Goal: Task Accomplishment & Management: Use online tool/utility

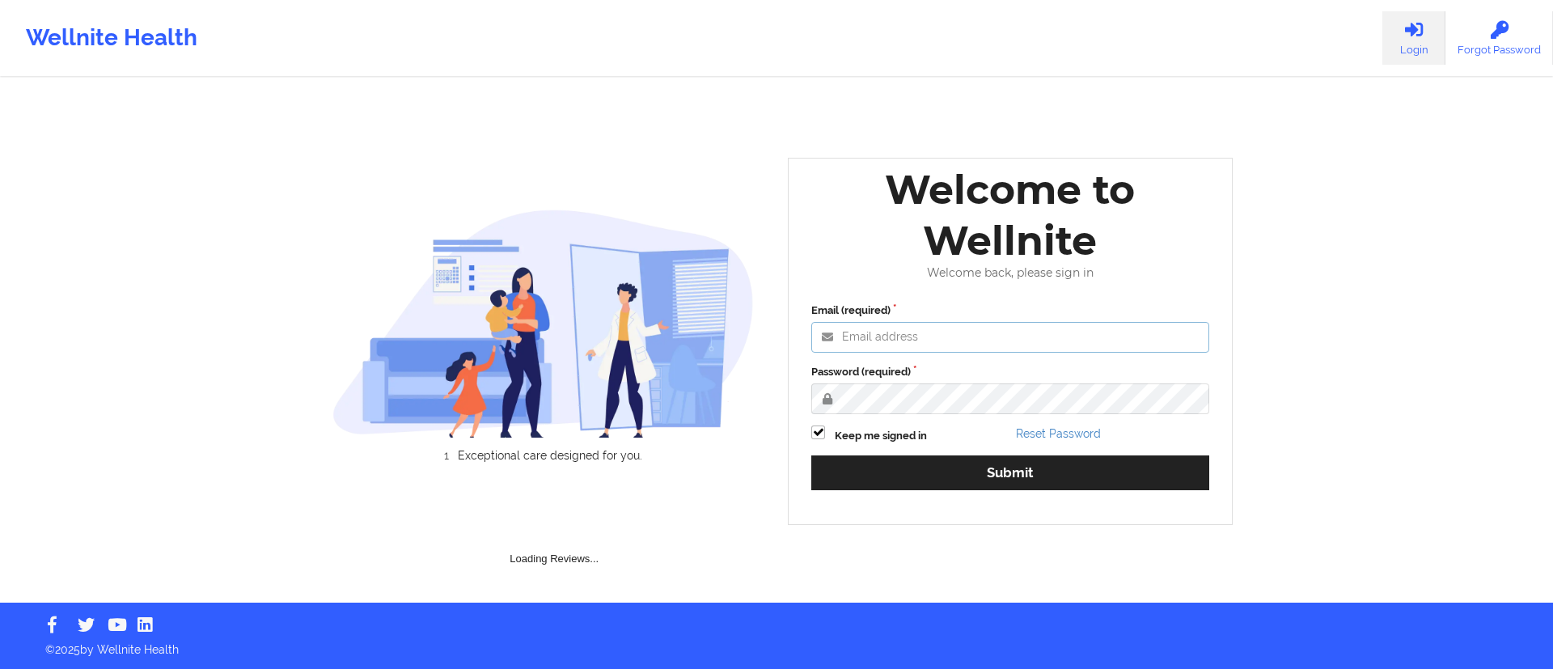
type input "[DATE][EMAIL_ADDRESS][DOMAIN_NAME]"
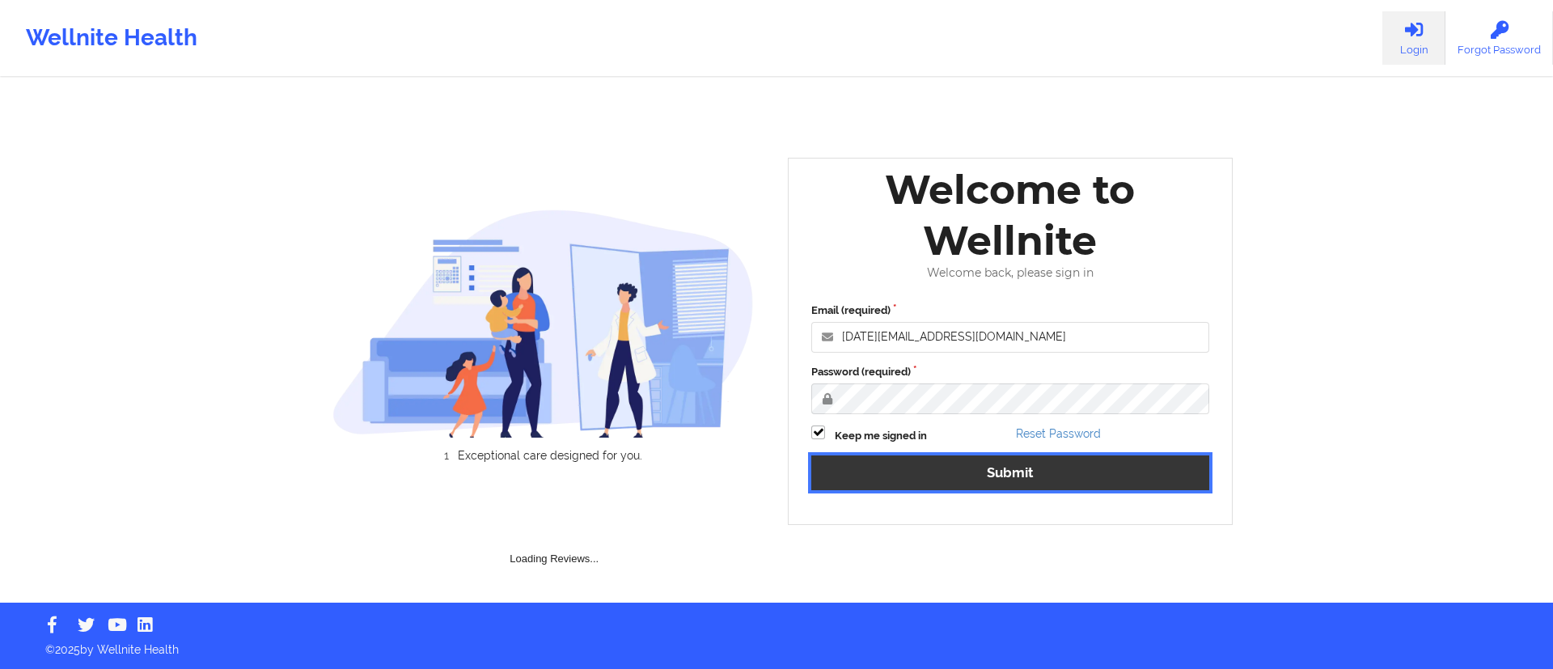
click at [933, 478] on button "Submit" at bounding box center [1010, 472] width 398 height 35
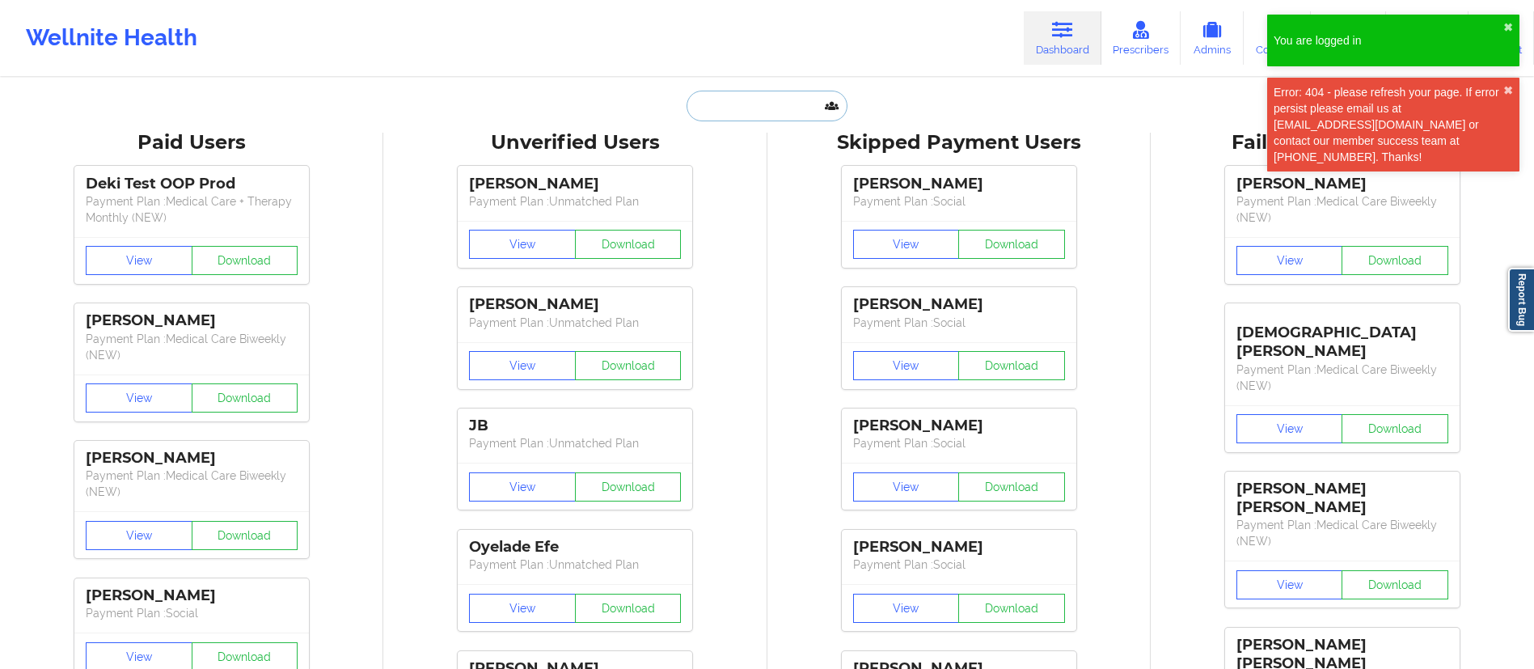
click at [780, 116] on input "text" at bounding box center [767, 106] width 160 height 31
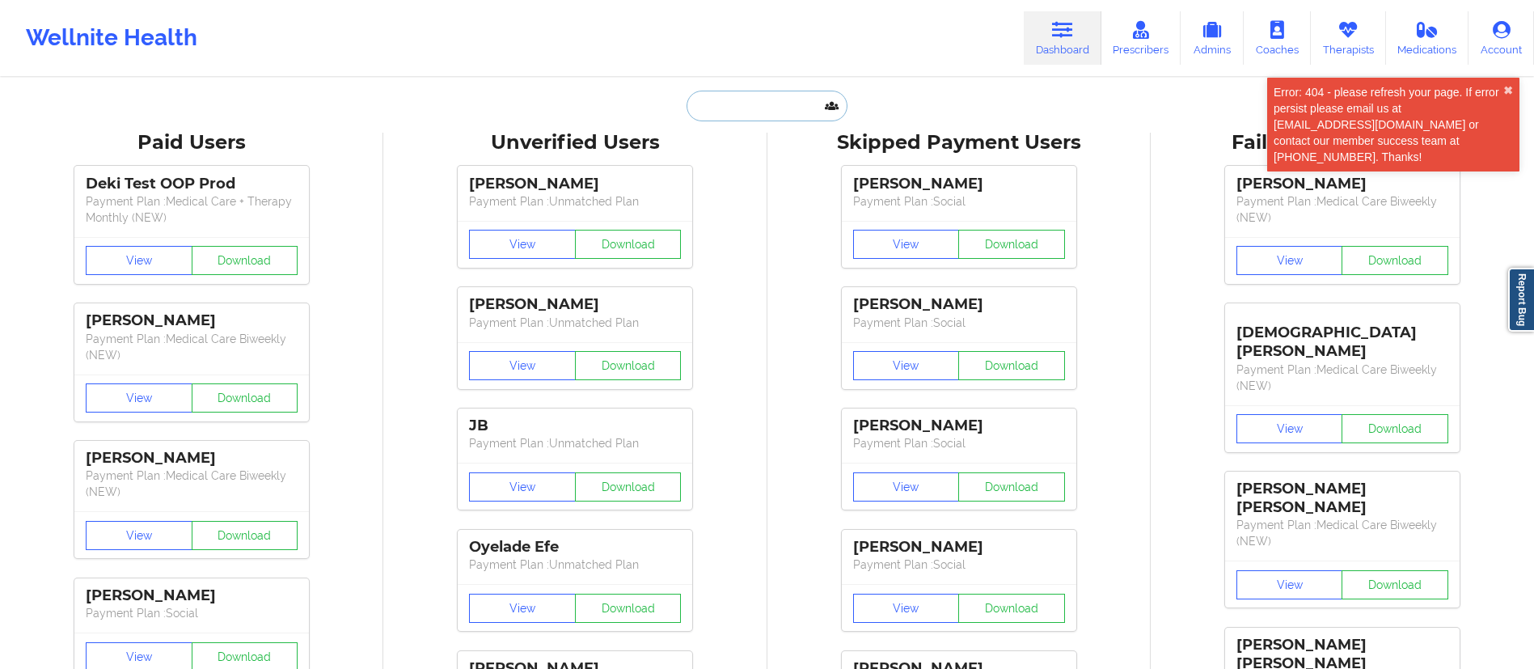
paste input "[PERSON_NAME][EMAIL_ADDRESS][PERSON_NAME][DOMAIN_NAME]"
type input "[PERSON_NAME][EMAIL_ADDRESS][PERSON_NAME][DOMAIN_NAME]"
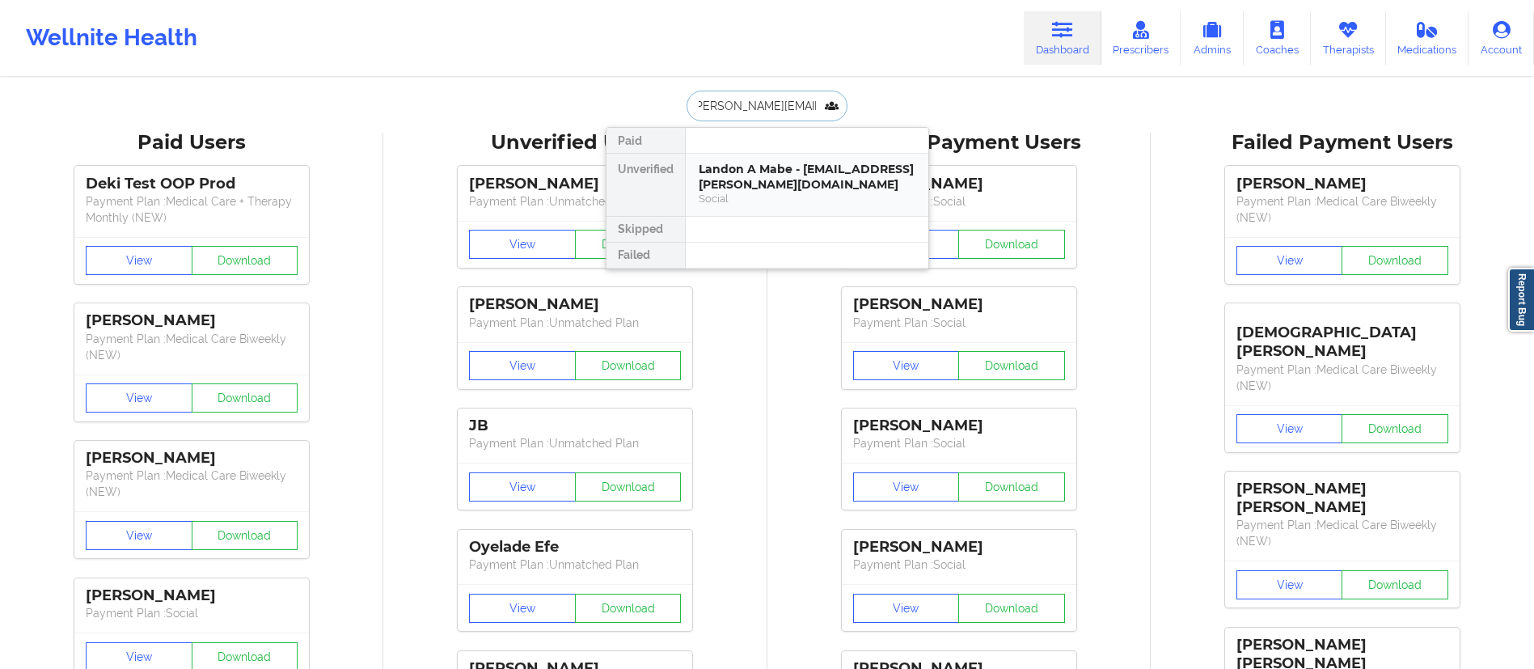
click at [748, 172] on div "Landon A Mabe - [EMAIL_ADDRESS][PERSON_NAME][DOMAIN_NAME]" at bounding box center [807, 177] width 217 height 30
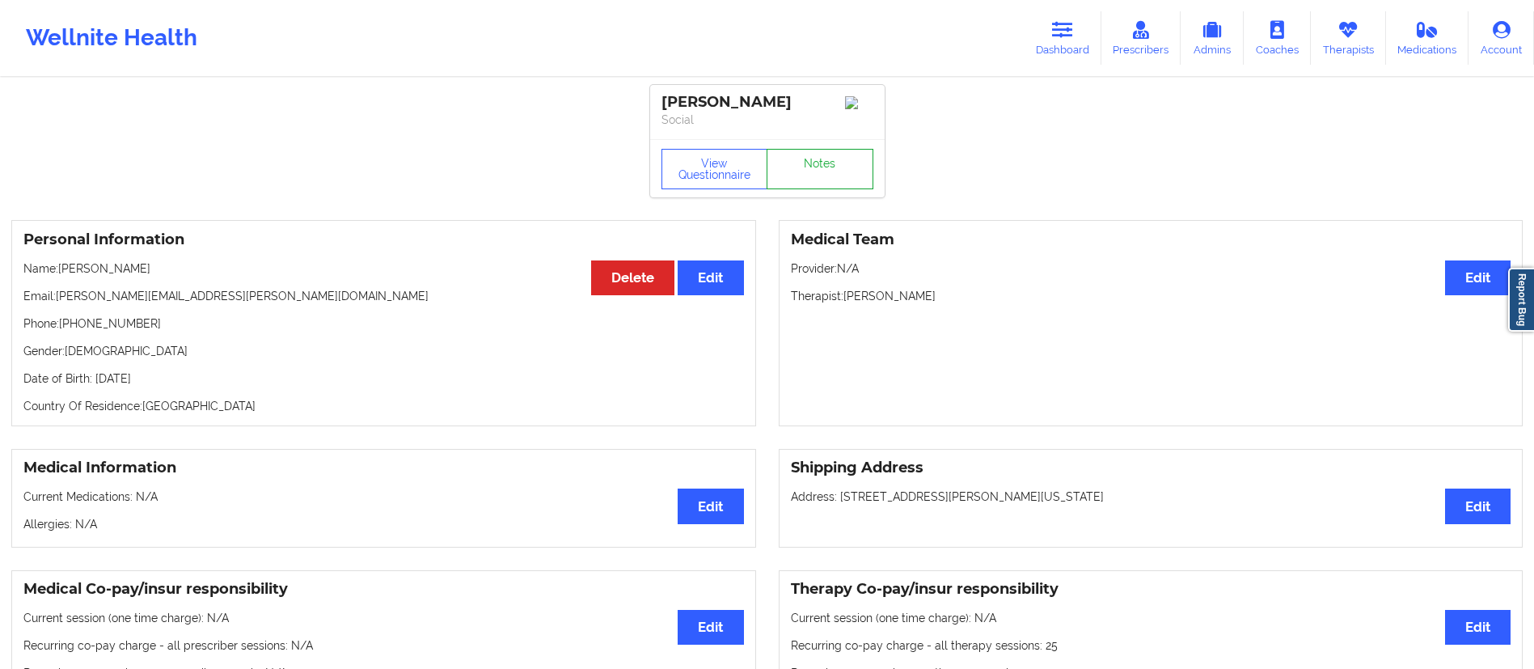
click at [806, 171] on link "Notes" at bounding box center [820, 169] width 107 height 40
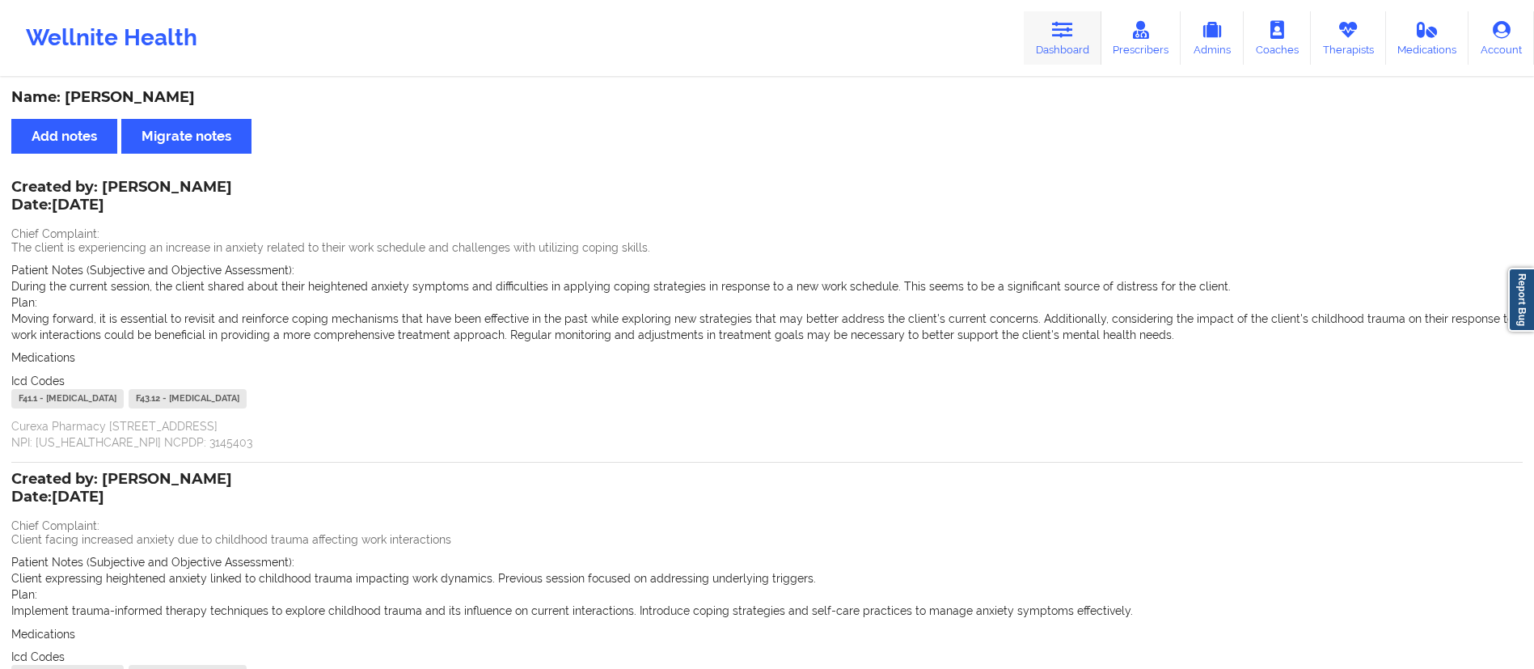
click at [1070, 40] on link "Dashboard" at bounding box center [1063, 37] width 78 height 53
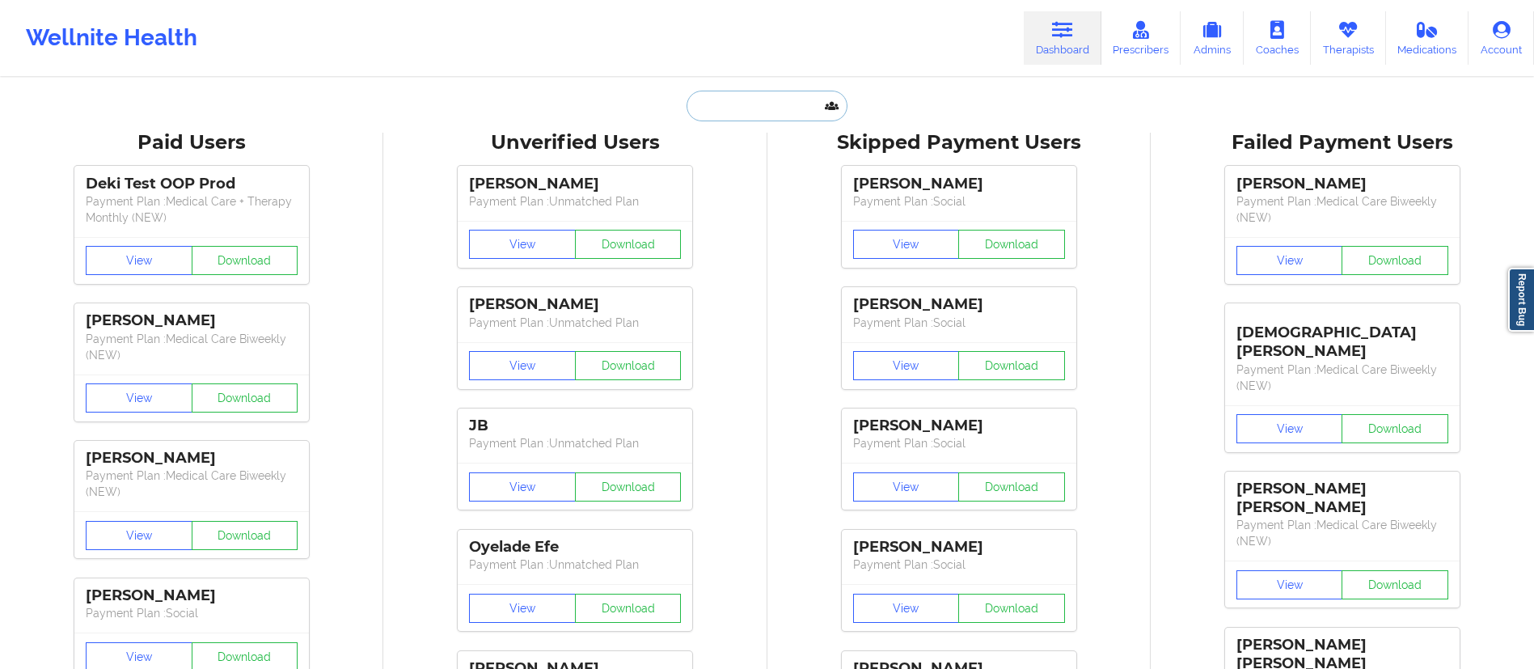
click at [735, 108] on input "text" at bounding box center [767, 106] width 160 height 31
paste input "[EMAIL_ADDRESS][DOMAIN_NAME]"
type input "[EMAIL_ADDRESS][DOMAIN_NAME]"
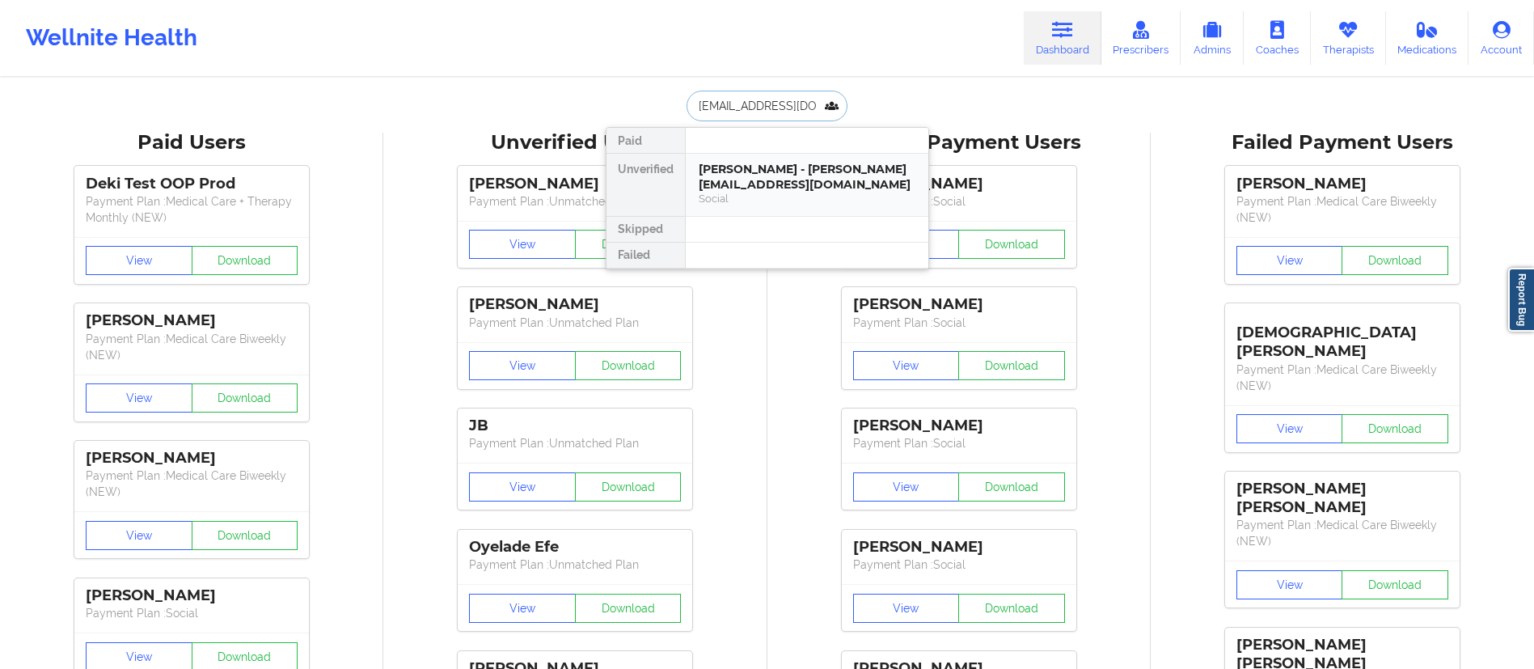
click at [789, 194] on div "Social" at bounding box center [807, 199] width 217 height 14
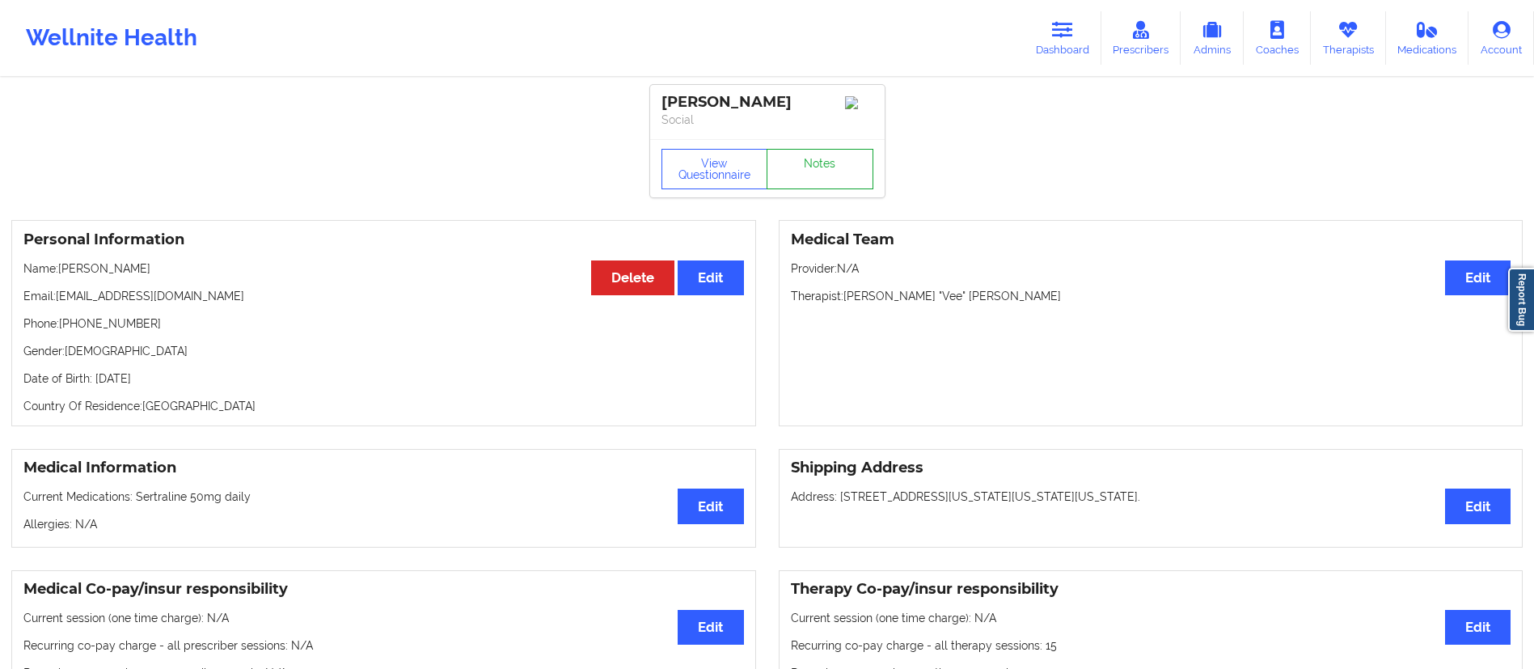
click at [794, 169] on link "Notes" at bounding box center [820, 169] width 107 height 40
drag, startPoint x: 1072, startPoint y: 48, endPoint x: 1042, endPoint y: 61, distance: 32.9
click at [1072, 48] on link "Dashboard" at bounding box center [1063, 37] width 78 height 53
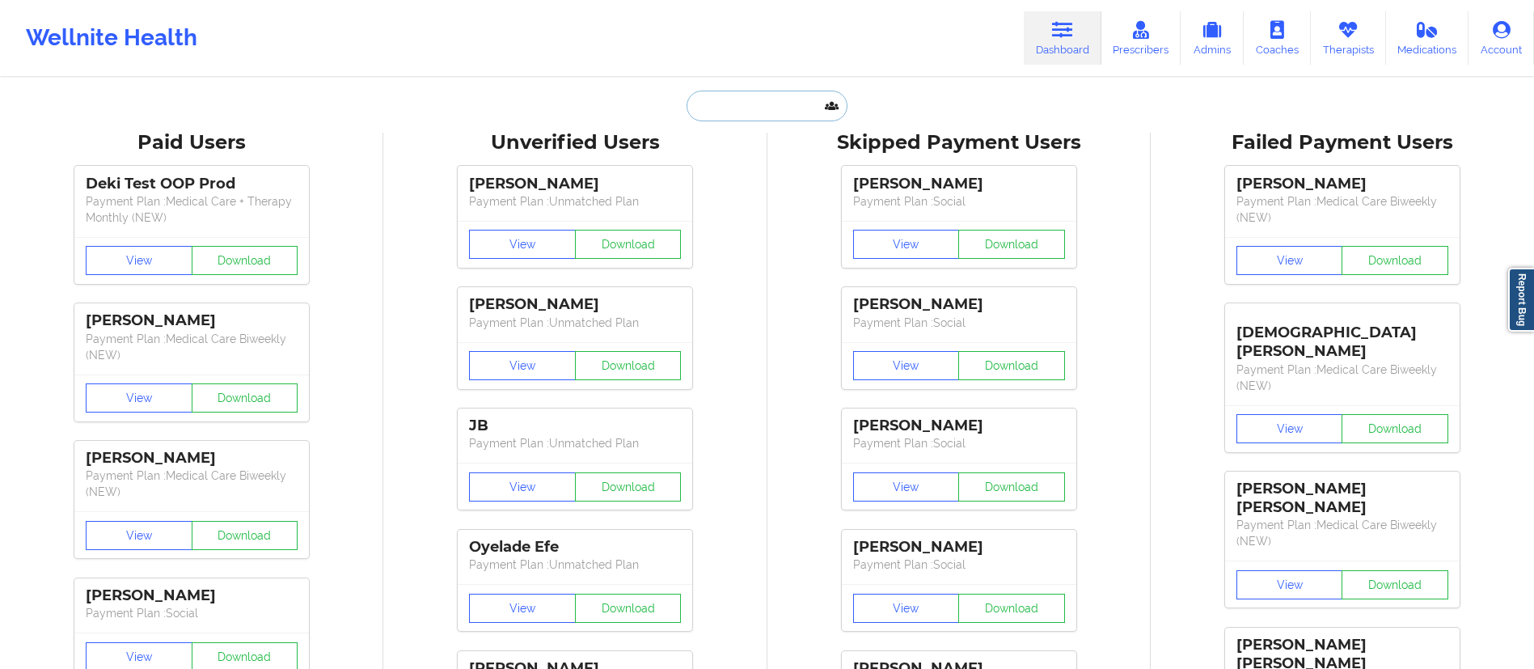
click at [743, 97] on input "text" at bounding box center [767, 106] width 160 height 31
paste input "[EMAIL_ADDRESS][DOMAIN_NAME]"
type input "[EMAIL_ADDRESS][DOMAIN_NAME]"
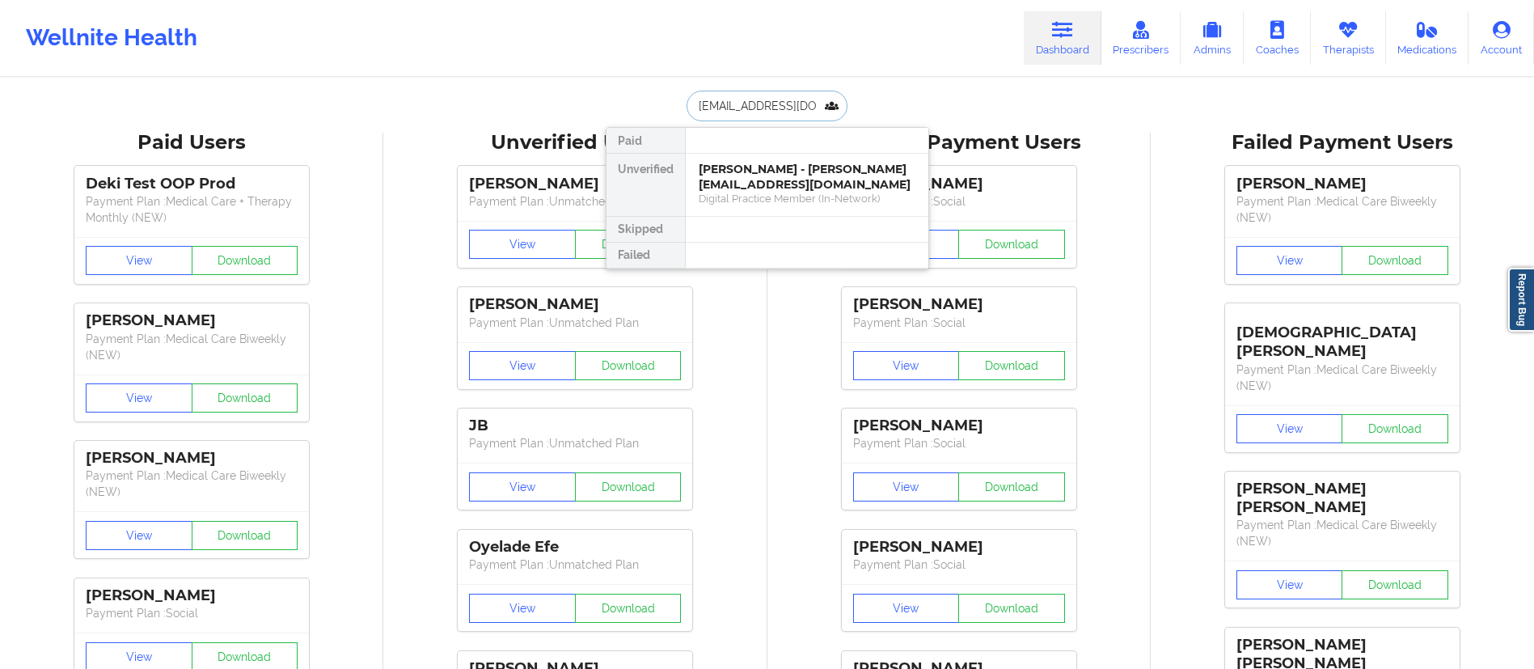
click at [753, 170] on div "[PERSON_NAME] - [PERSON_NAME][EMAIL_ADDRESS][DOMAIN_NAME]" at bounding box center [807, 177] width 217 height 30
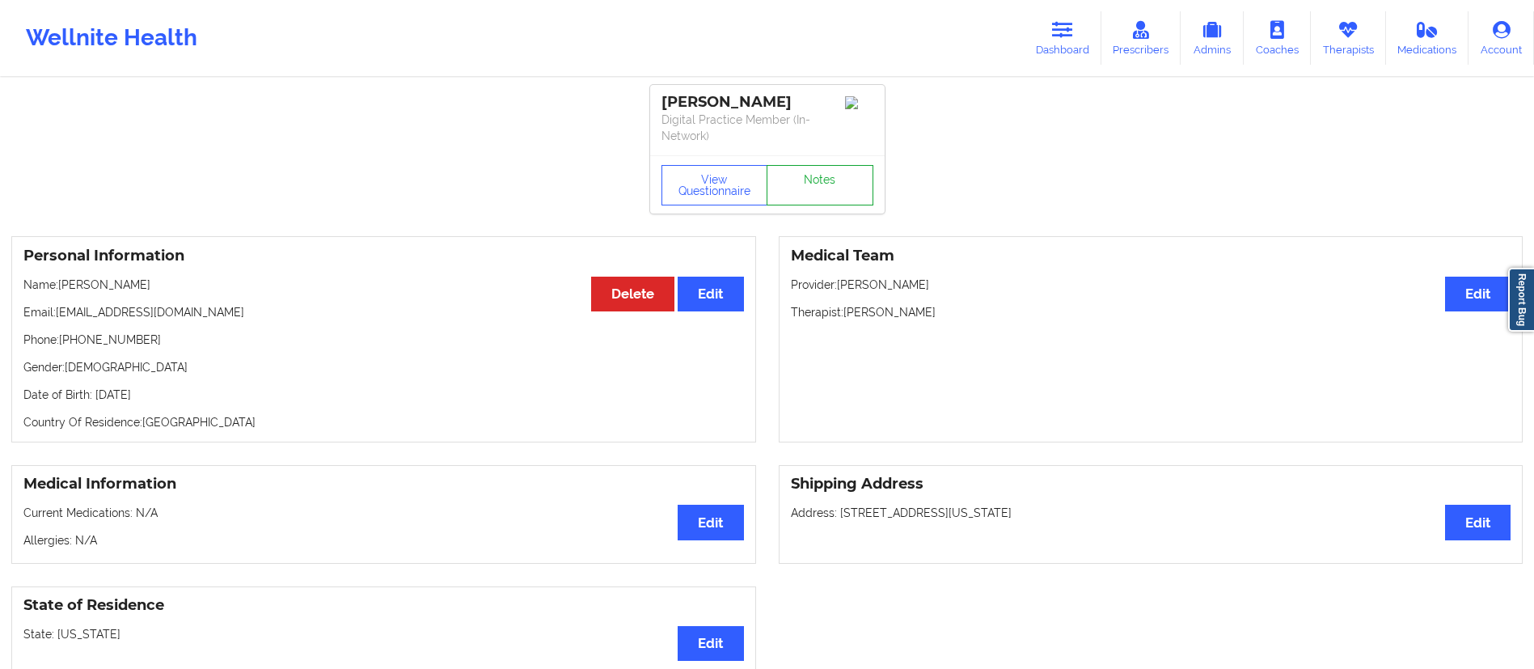
click at [817, 198] on link "Notes" at bounding box center [820, 185] width 107 height 40
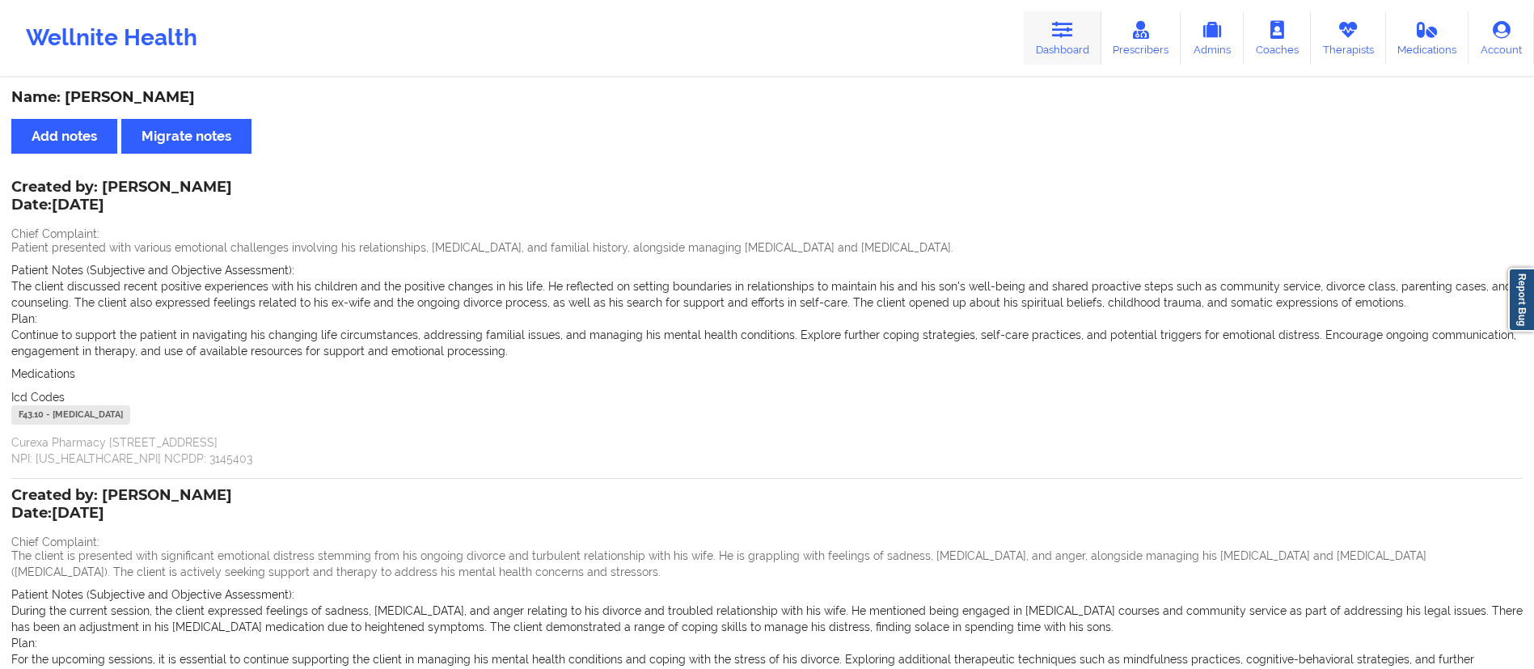
click at [1045, 50] on link "Dashboard" at bounding box center [1063, 37] width 78 height 53
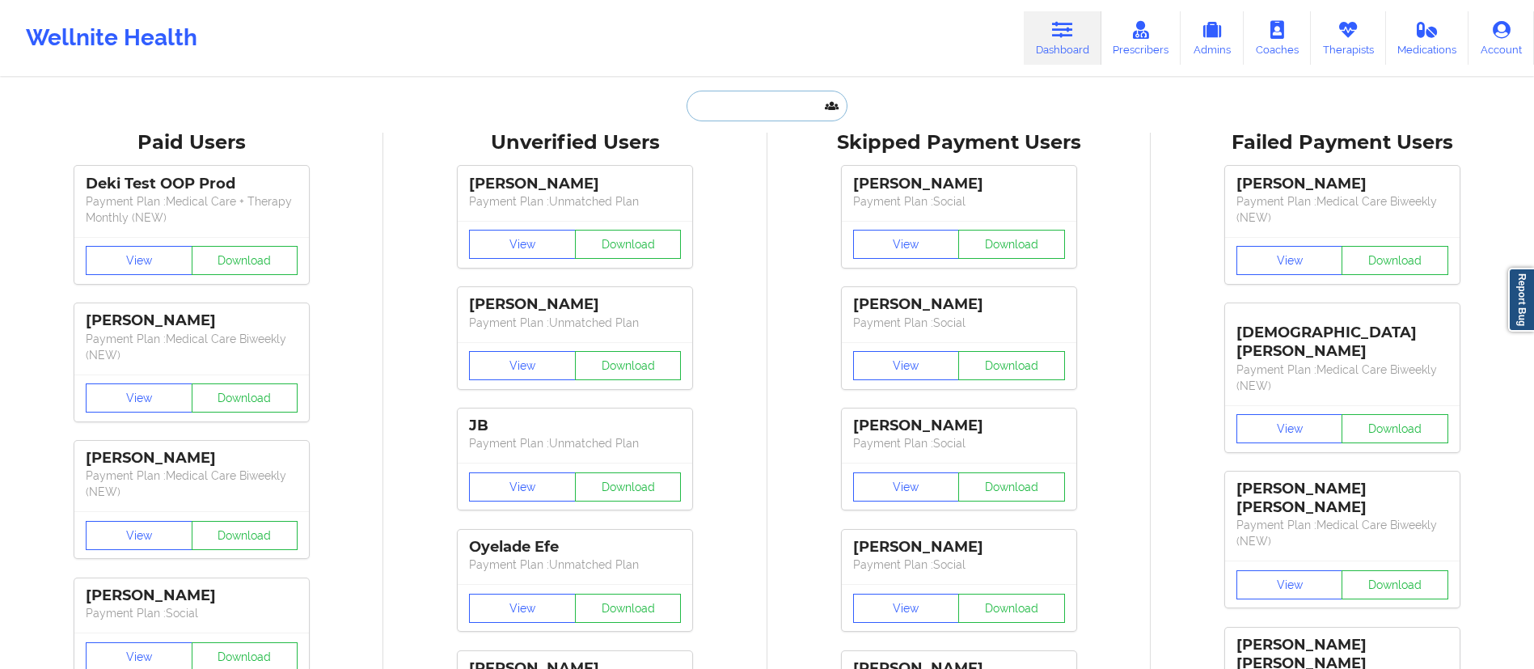
click at [748, 91] on input "text" at bounding box center [767, 106] width 160 height 31
paste input "[EMAIL_ADDRESS][DOMAIN_NAME]"
type input "[EMAIL_ADDRESS][DOMAIN_NAME]"
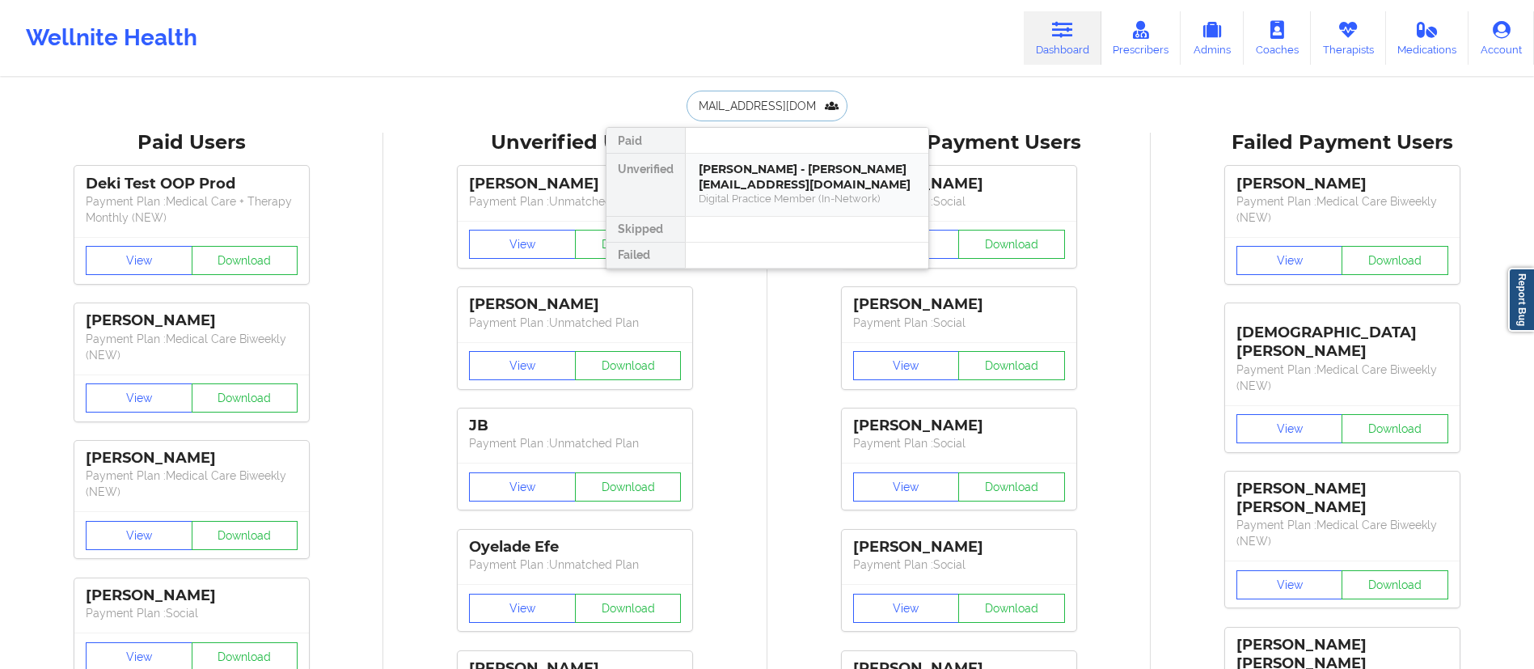
click at [777, 185] on div "[PERSON_NAME] - [PERSON_NAME][EMAIL_ADDRESS][DOMAIN_NAME]" at bounding box center [807, 177] width 217 height 30
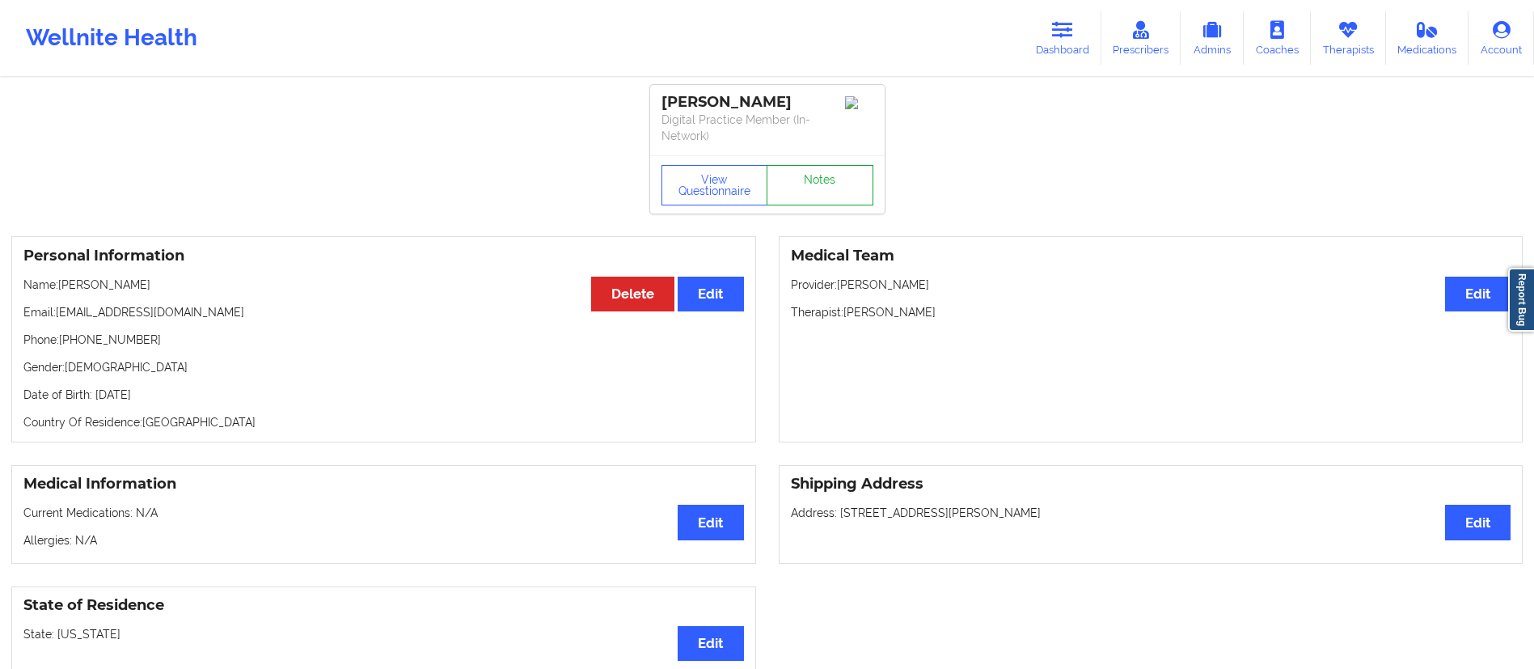
click at [849, 172] on link "Notes" at bounding box center [820, 185] width 107 height 40
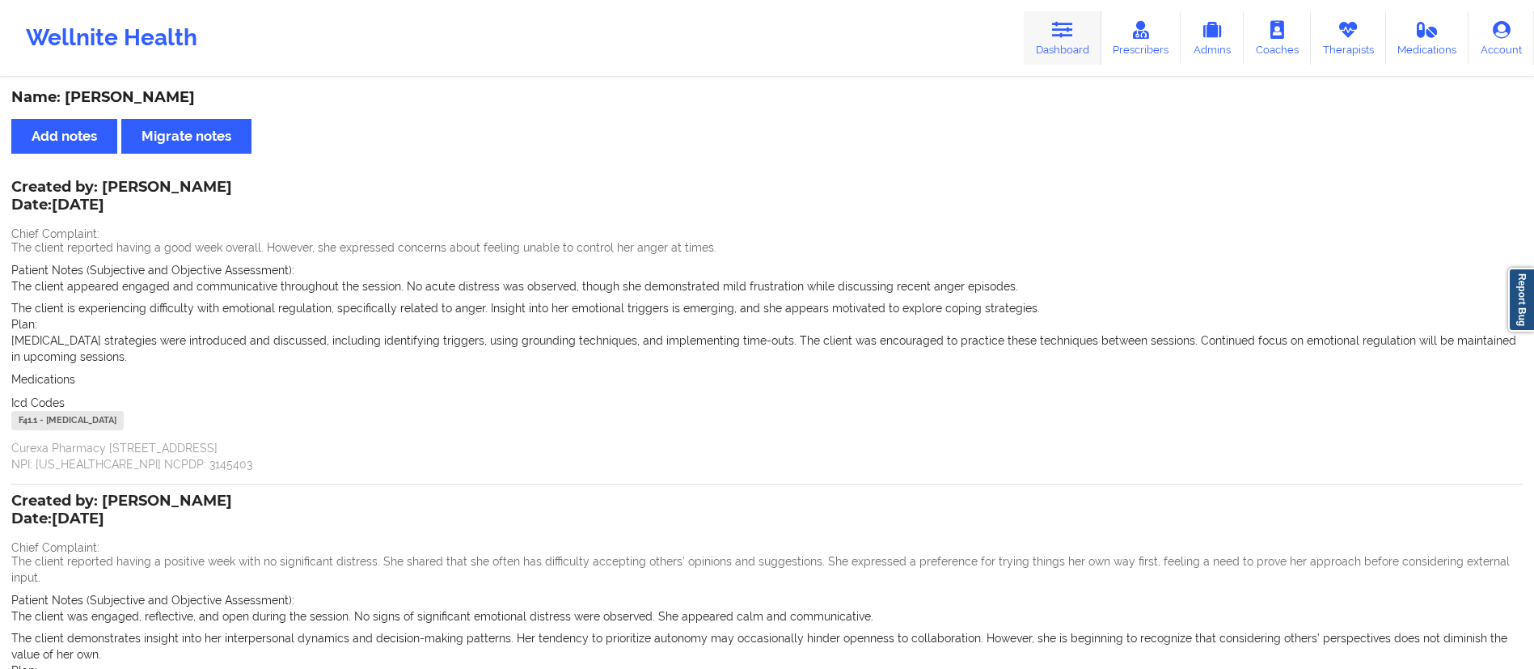
click at [1062, 40] on link "Dashboard" at bounding box center [1063, 37] width 78 height 53
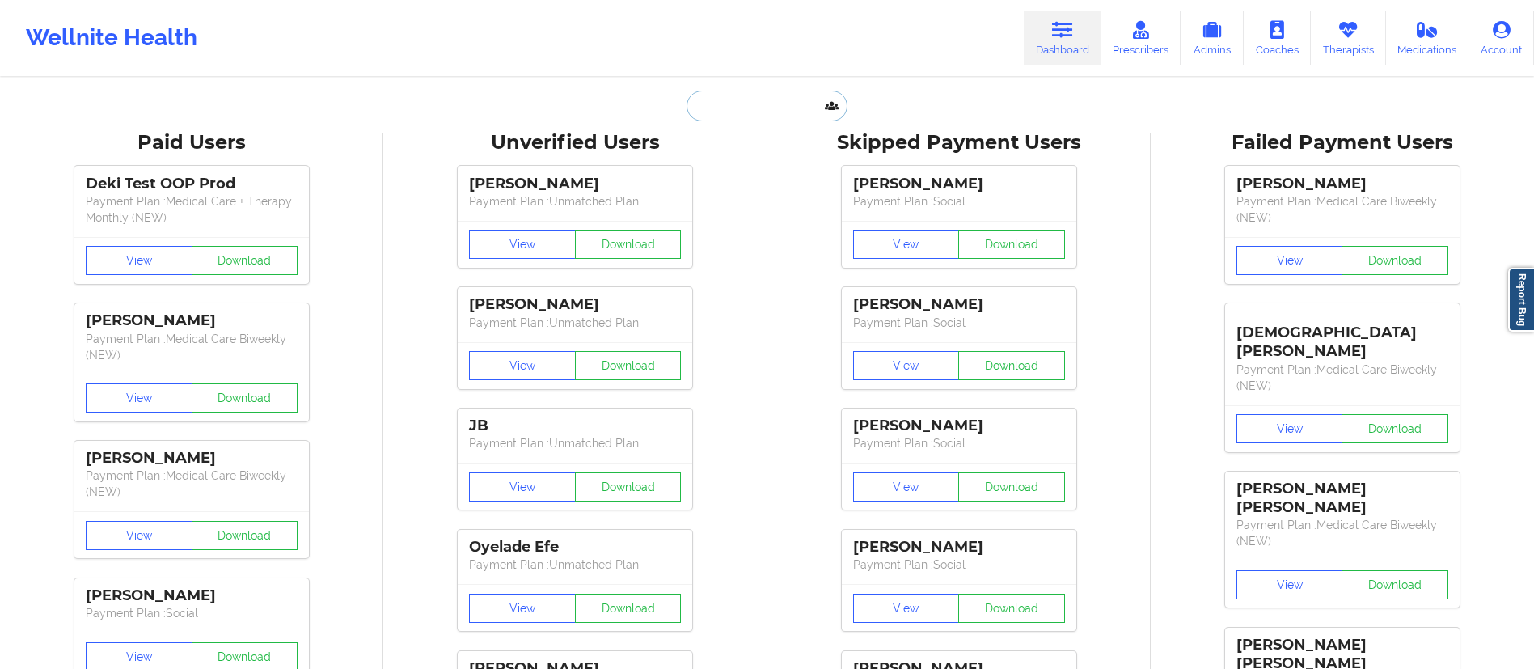
click at [780, 102] on input "text" at bounding box center [767, 106] width 160 height 31
paste input "[EMAIL_ADDRESS][DOMAIN_NAME]"
type input "[EMAIL_ADDRESS][DOMAIN_NAME]"
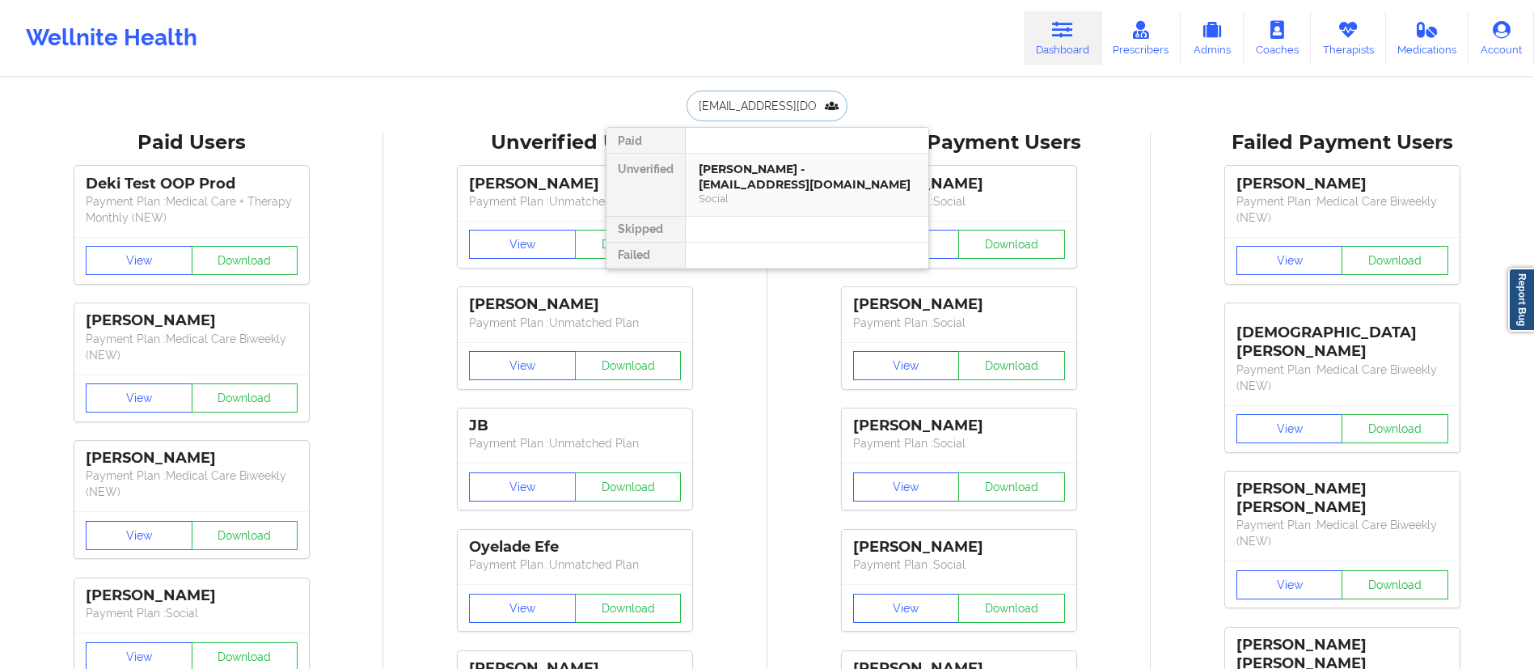
click at [773, 172] on div "[PERSON_NAME] - [EMAIL_ADDRESS][DOMAIN_NAME]" at bounding box center [807, 177] width 217 height 30
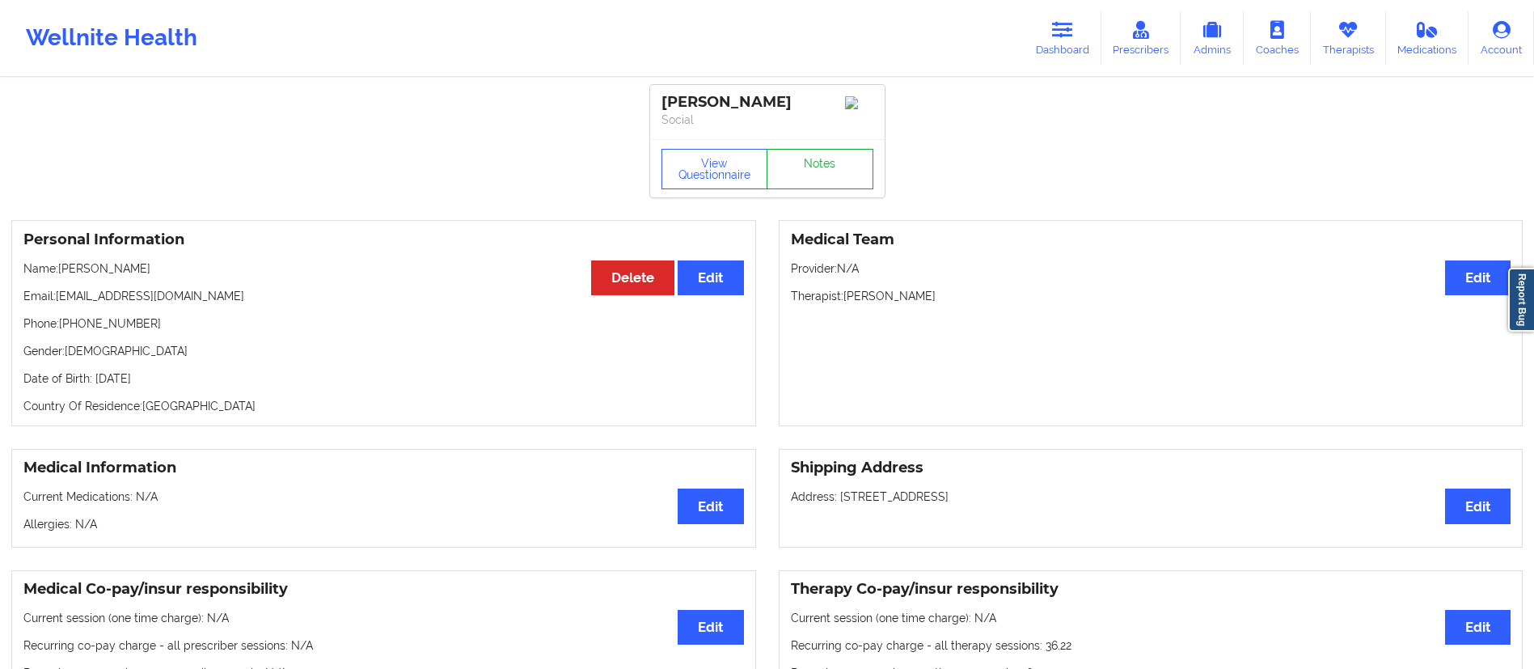
click at [820, 185] on link "Notes" at bounding box center [820, 169] width 107 height 40
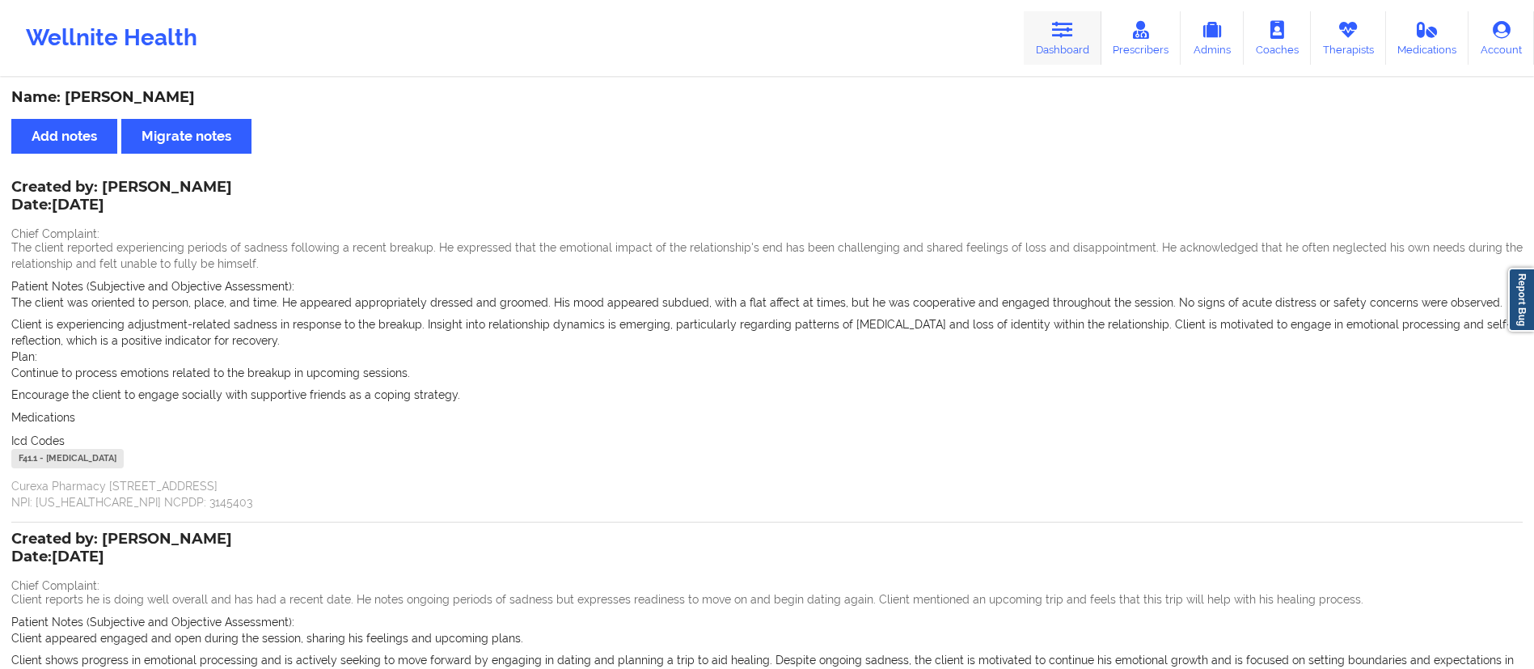
drag, startPoint x: 1049, startPoint y: 54, endPoint x: 1041, endPoint y: 57, distance: 8.4
click at [1048, 54] on link "Dashboard" at bounding box center [1063, 37] width 78 height 53
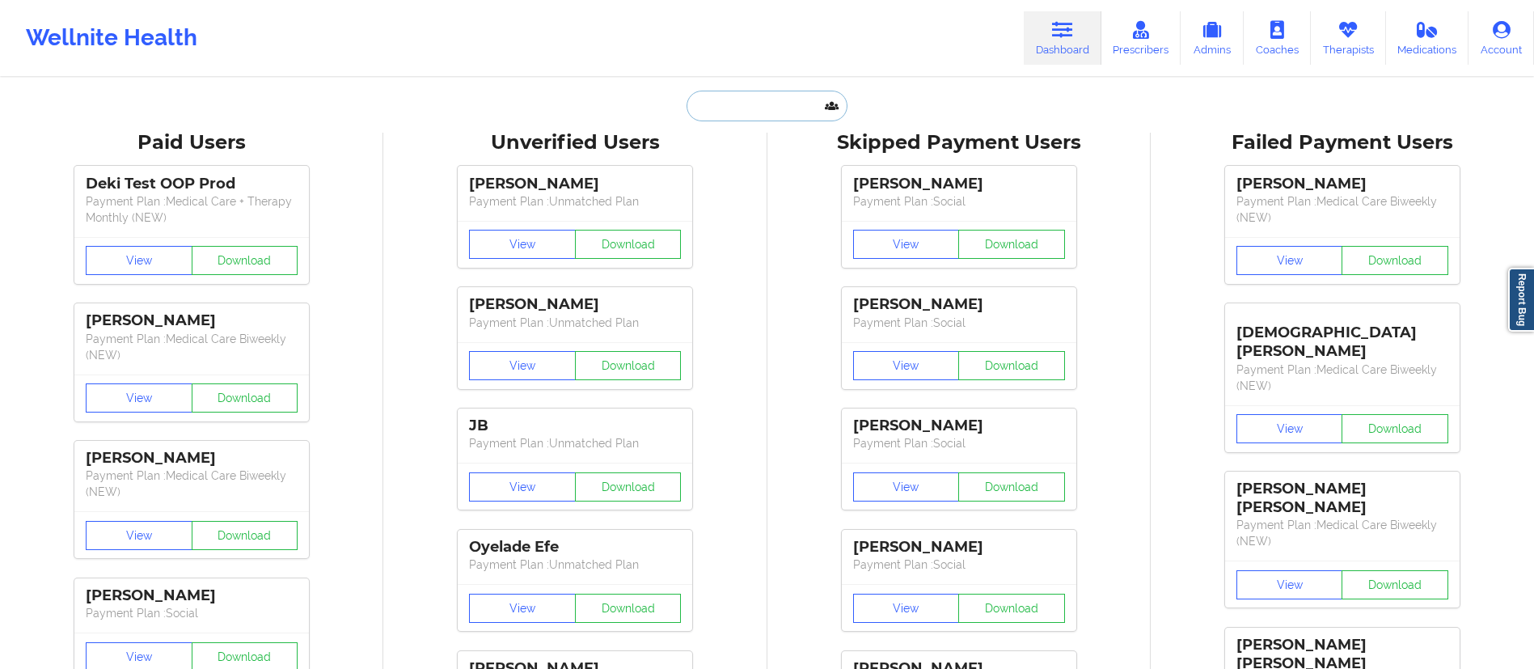
click at [753, 101] on input "text" at bounding box center [767, 106] width 160 height 31
paste input "[EMAIL_ADDRESS][DOMAIN_NAME]"
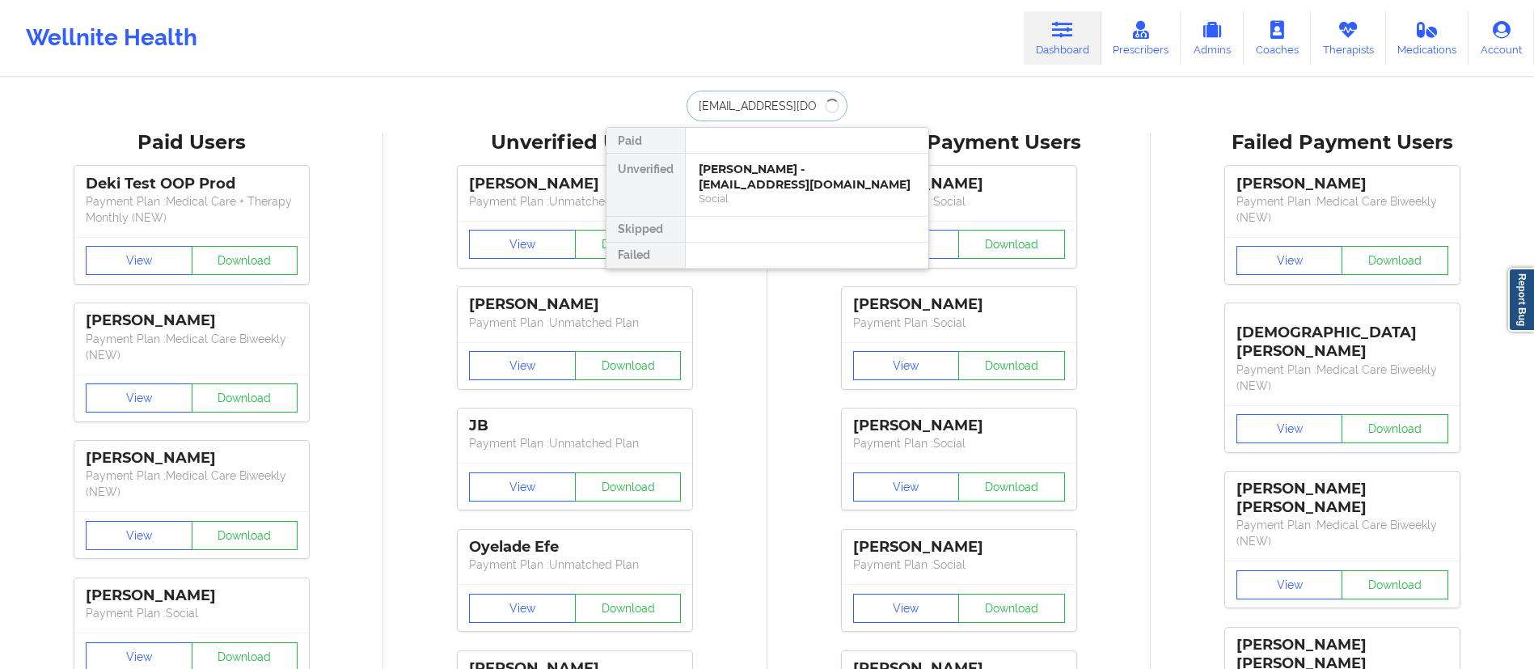
type input "[EMAIL_ADDRESS][DOMAIN_NAME]"
click at [819, 212] on div "[PERSON_NAME] - [EMAIL_ADDRESS][DOMAIN_NAME] Social" at bounding box center [807, 185] width 243 height 62
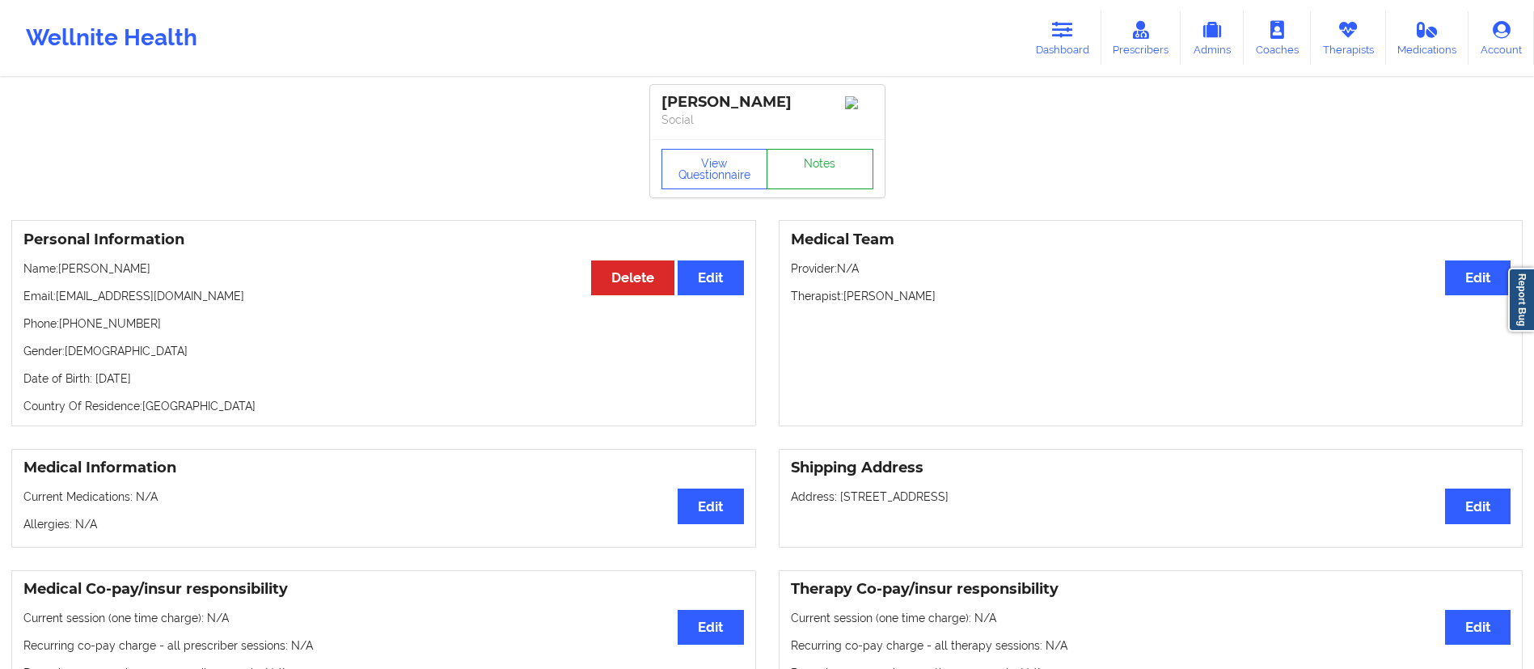
click at [822, 176] on link "Notes" at bounding box center [820, 169] width 107 height 40
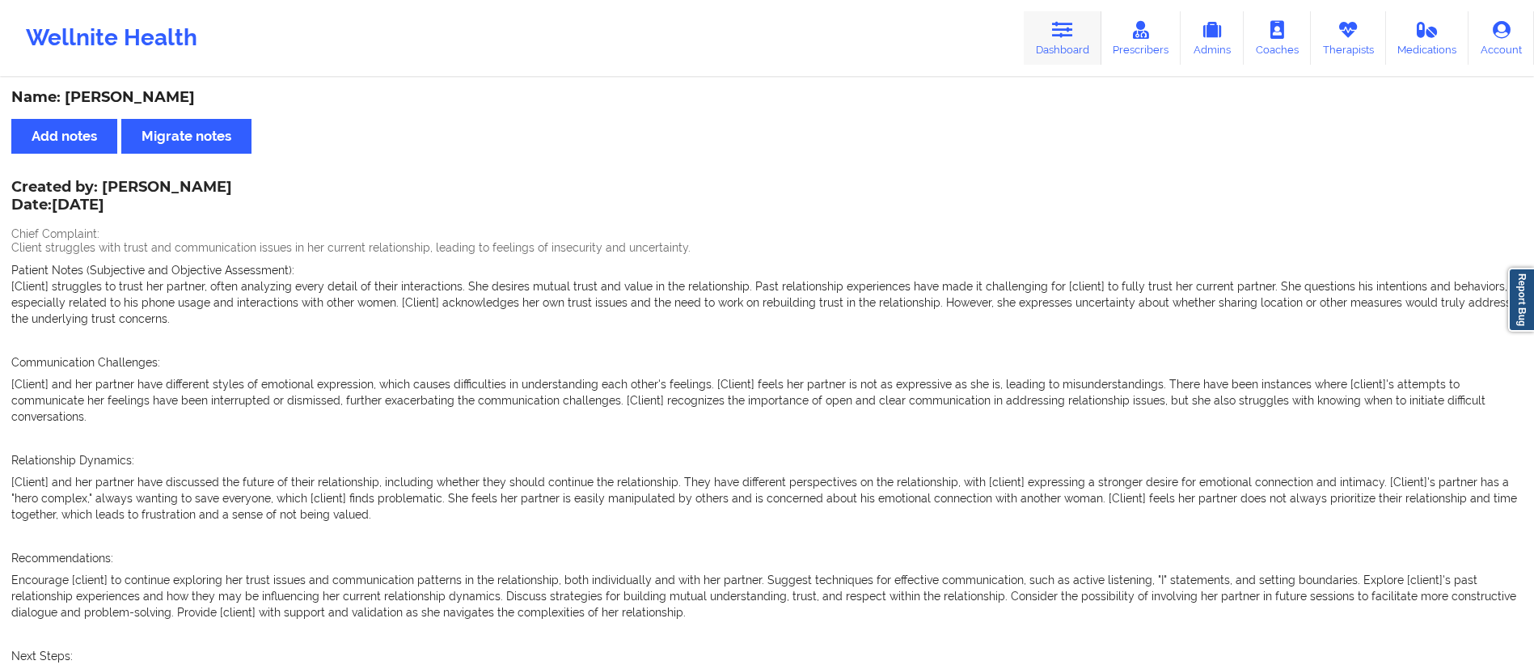
click at [1060, 44] on link "Dashboard" at bounding box center [1063, 37] width 78 height 53
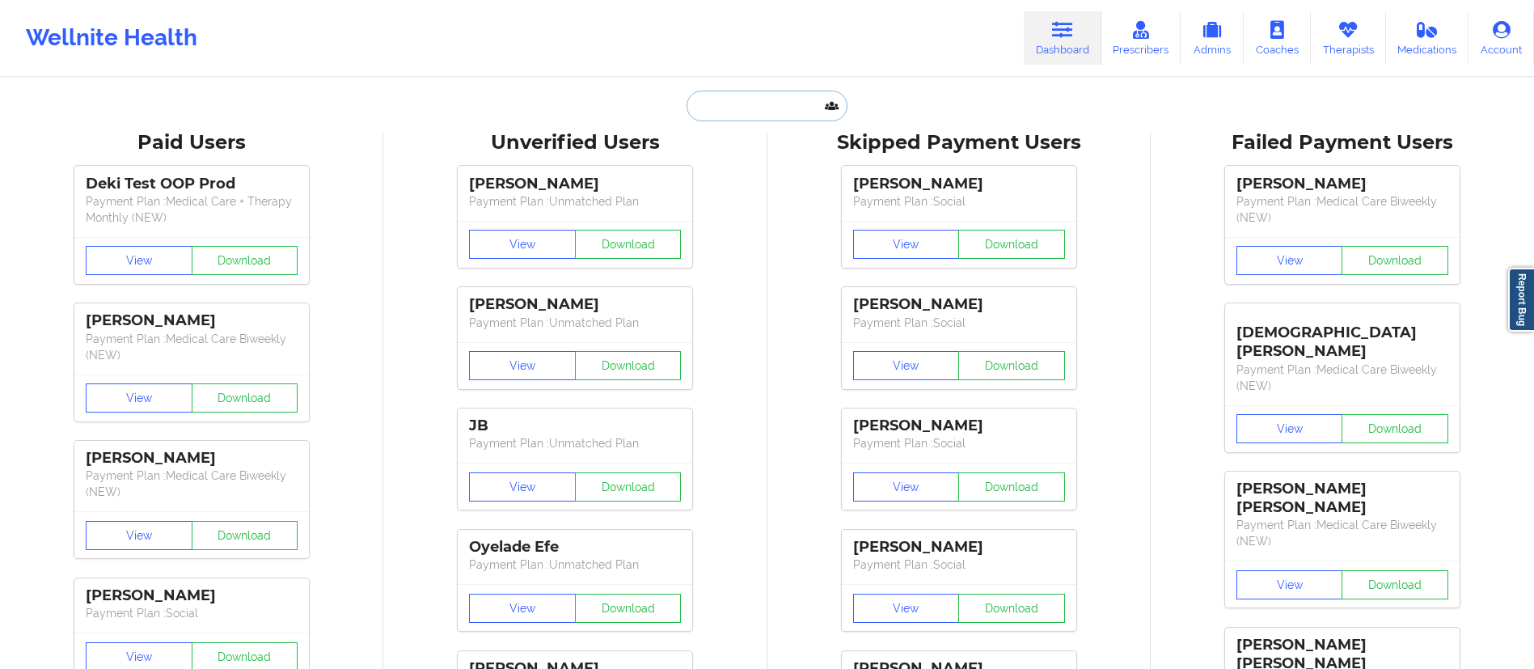
click at [754, 91] on input "text" at bounding box center [767, 106] width 160 height 31
paste input "[EMAIL_ADDRESS][DOMAIN_NAME]"
type input "[EMAIL_ADDRESS][DOMAIN_NAME]"
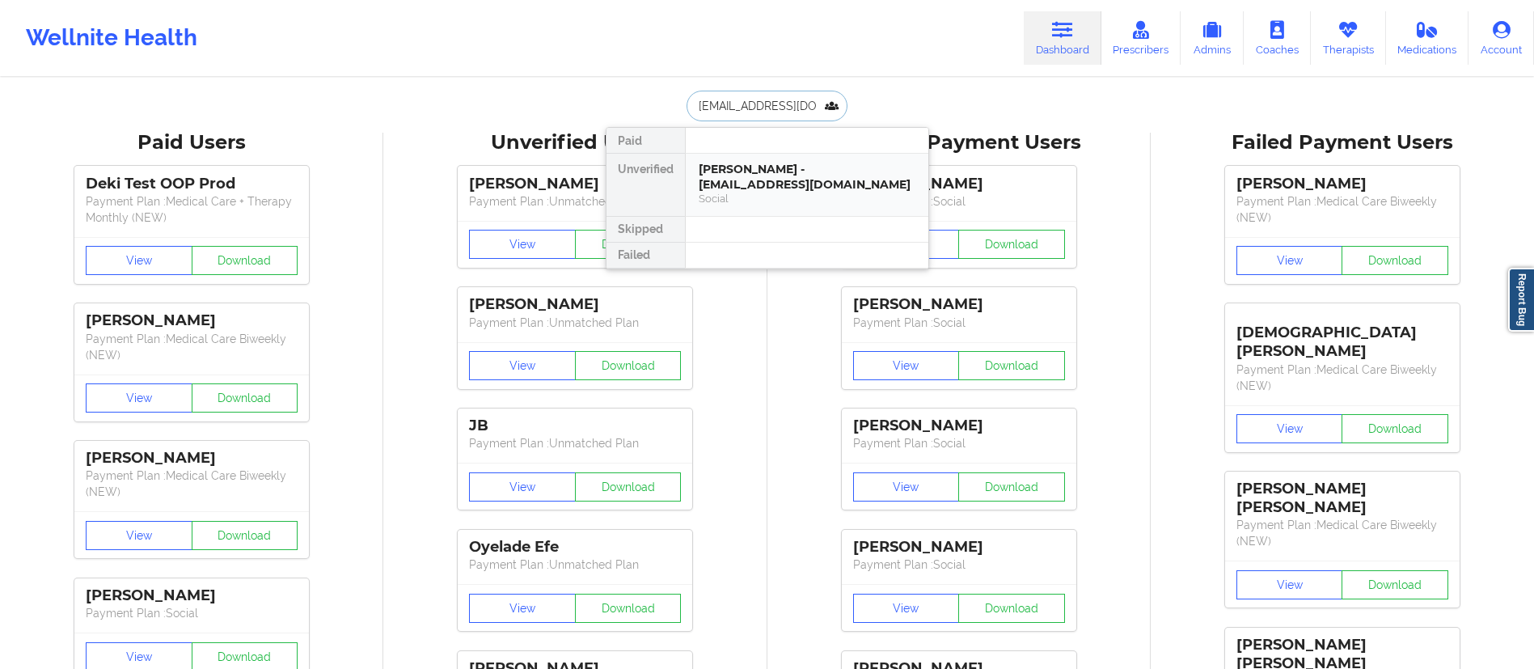
click at [763, 191] on div "[PERSON_NAME] - [EMAIL_ADDRESS][DOMAIN_NAME]" at bounding box center [807, 177] width 217 height 30
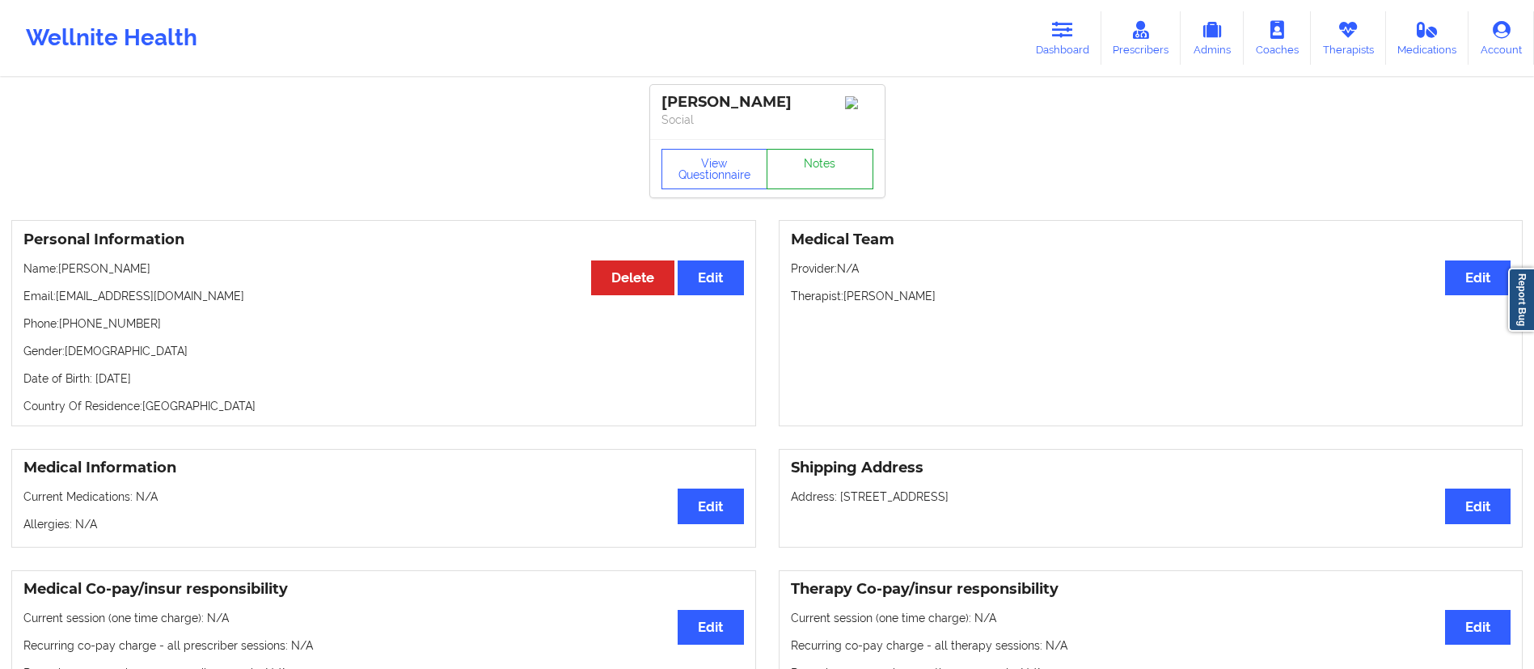
click at [806, 184] on link "Notes" at bounding box center [820, 169] width 107 height 40
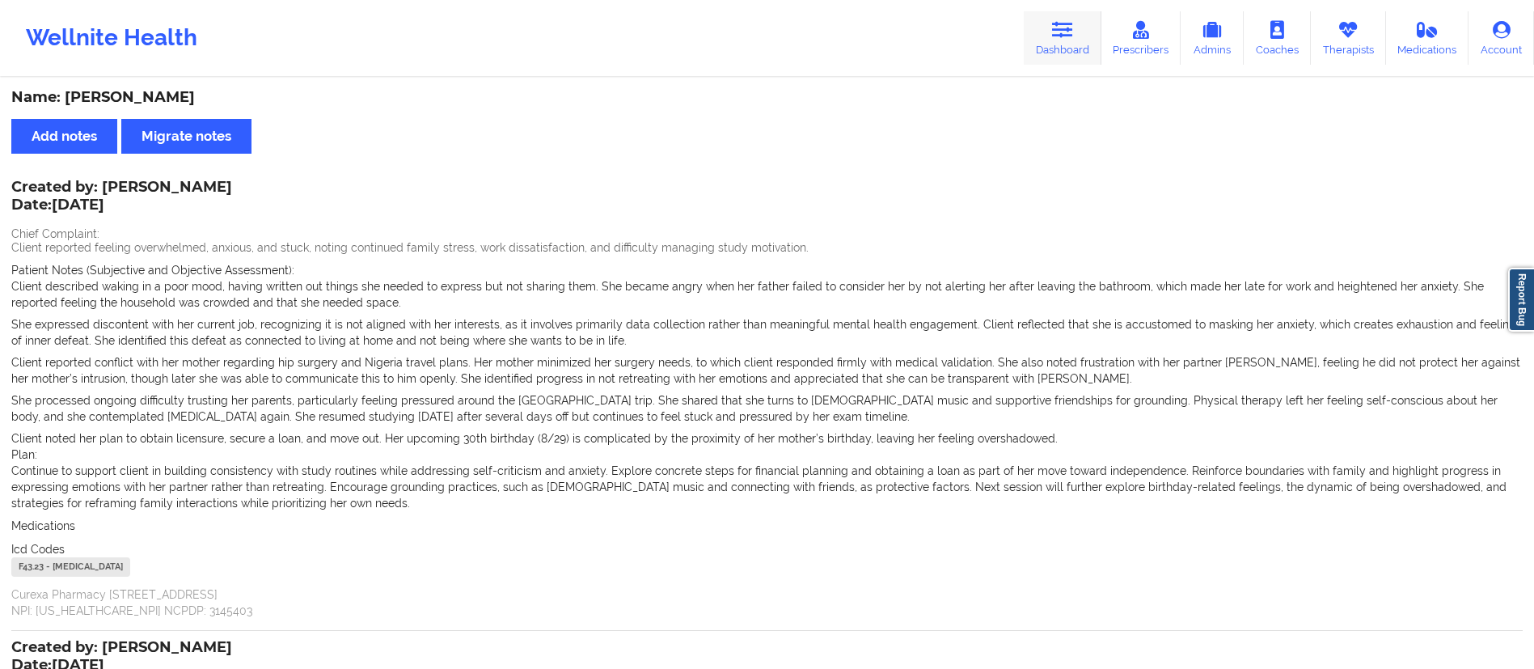
click at [1061, 46] on link "Dashboard" at bounding box center [1063, 37] width 78 height 53
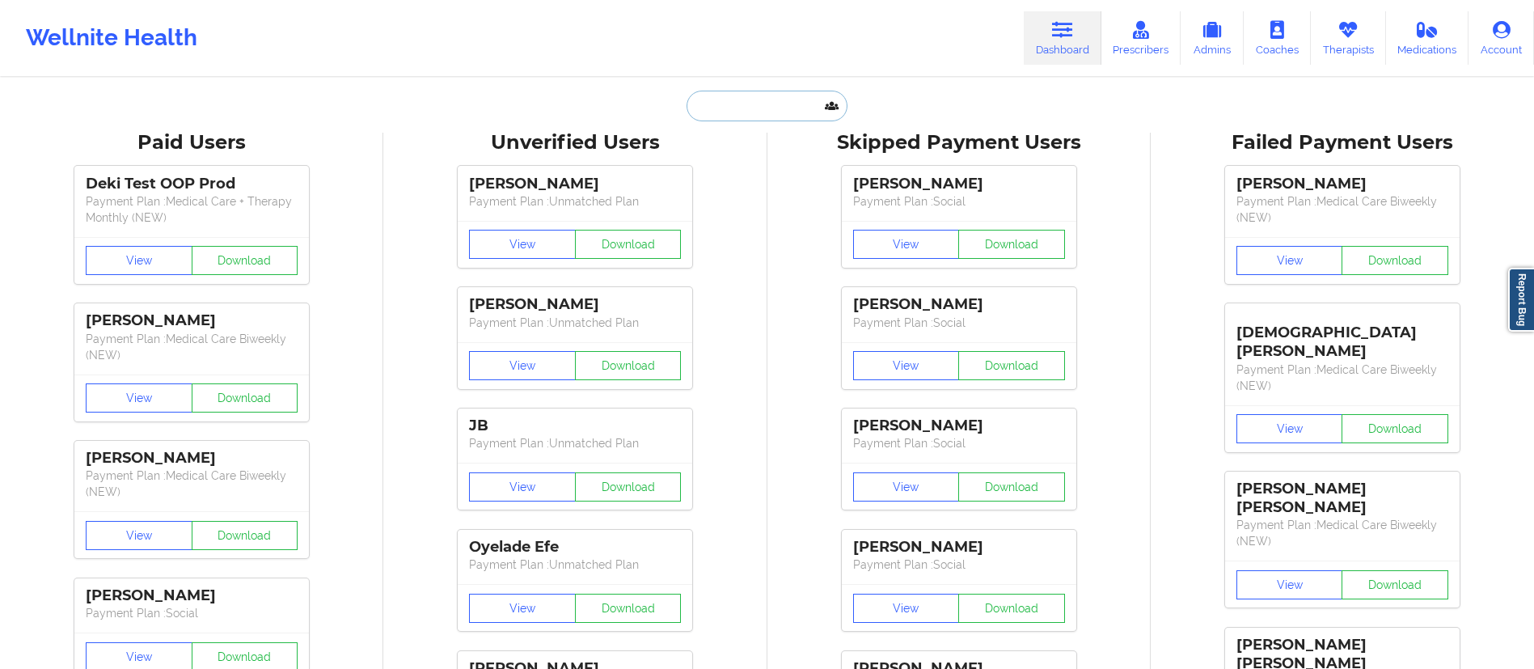
click at [801, 92] on input "text" at bounding box center [767, 106] width 160 height 31
paste input "[EMAIL_ADDRESS][DOMAIN_NAME]"
type input "[EMAIL_ADDRESS][DOMAIN_NAME]"
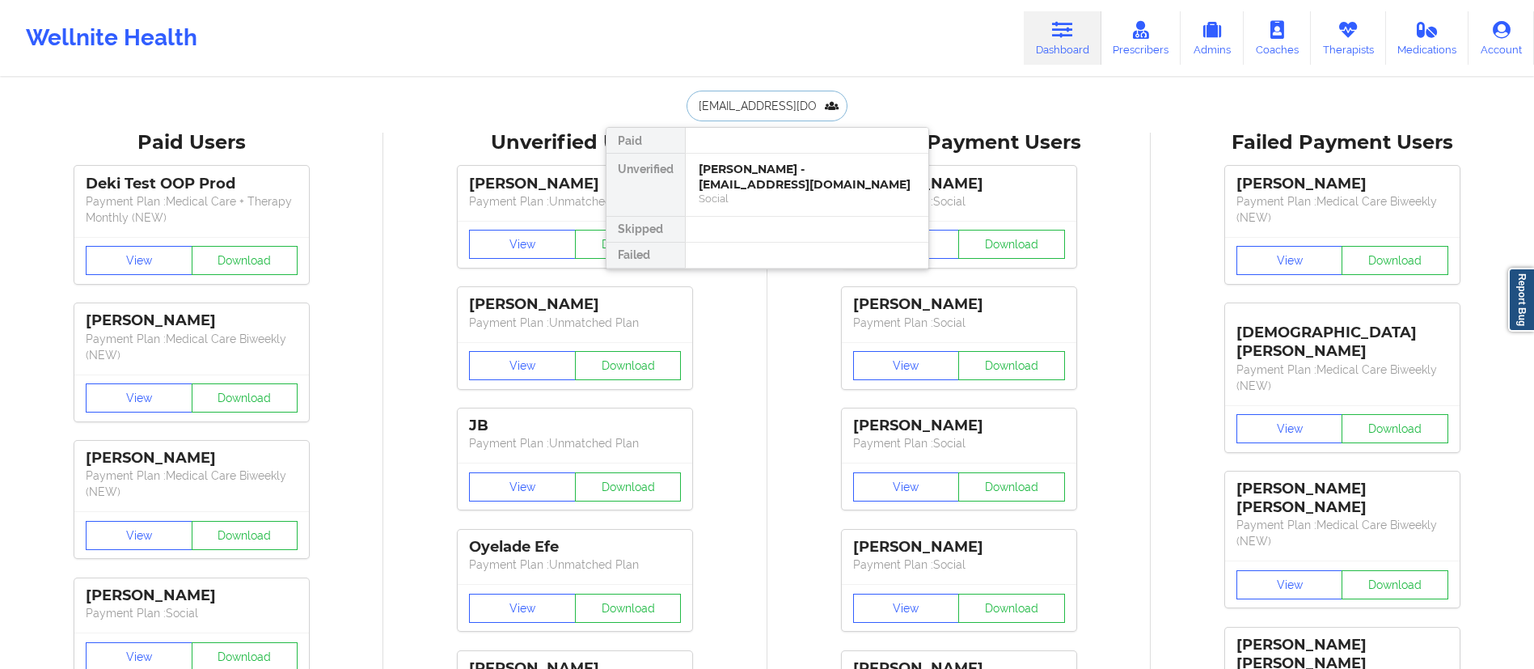
scroll to position [0, 33]
click at [751, 178] on div "[PERSON_NAME] - [EMAIL_ADDRESS][DOMAIN_NAME]" at bounding box center [807, 177] width 217 height 30
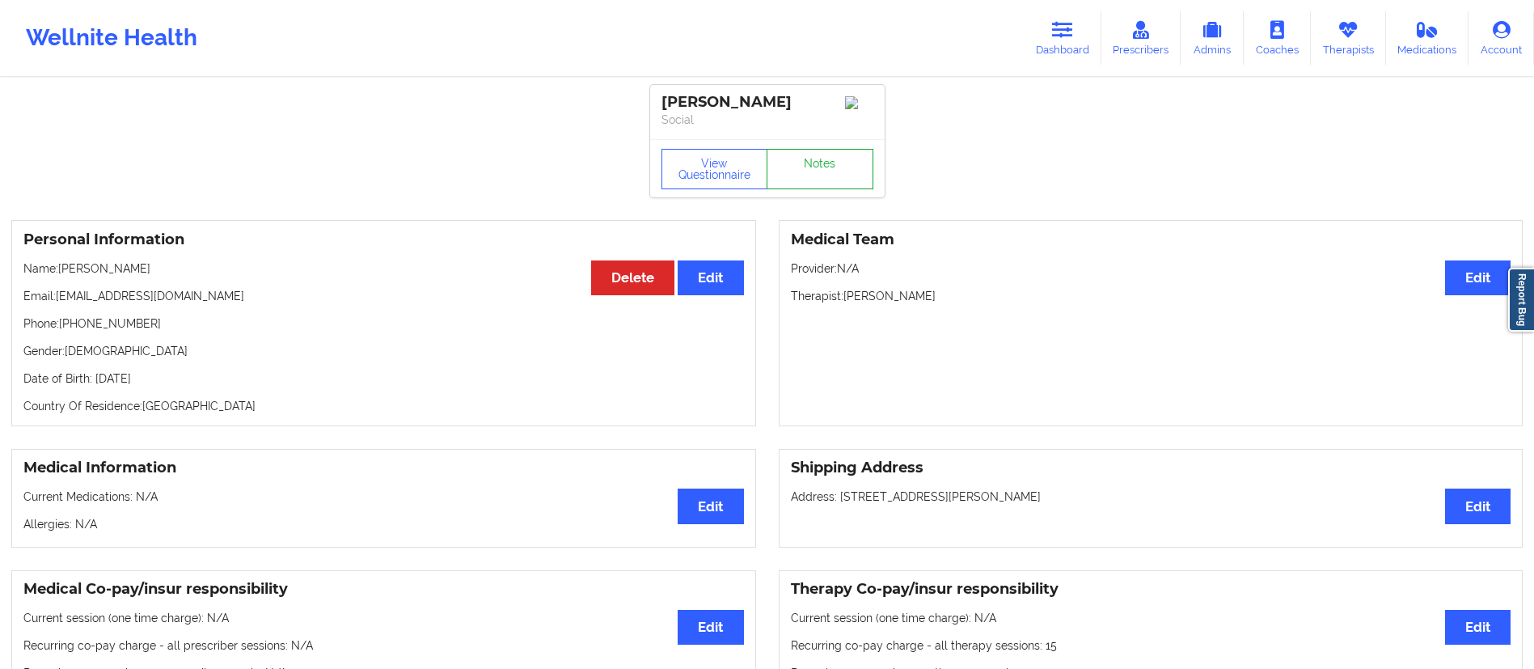
click at [815, 183] on link "Notes" at bounding box center [820, 169] width 107 height 40
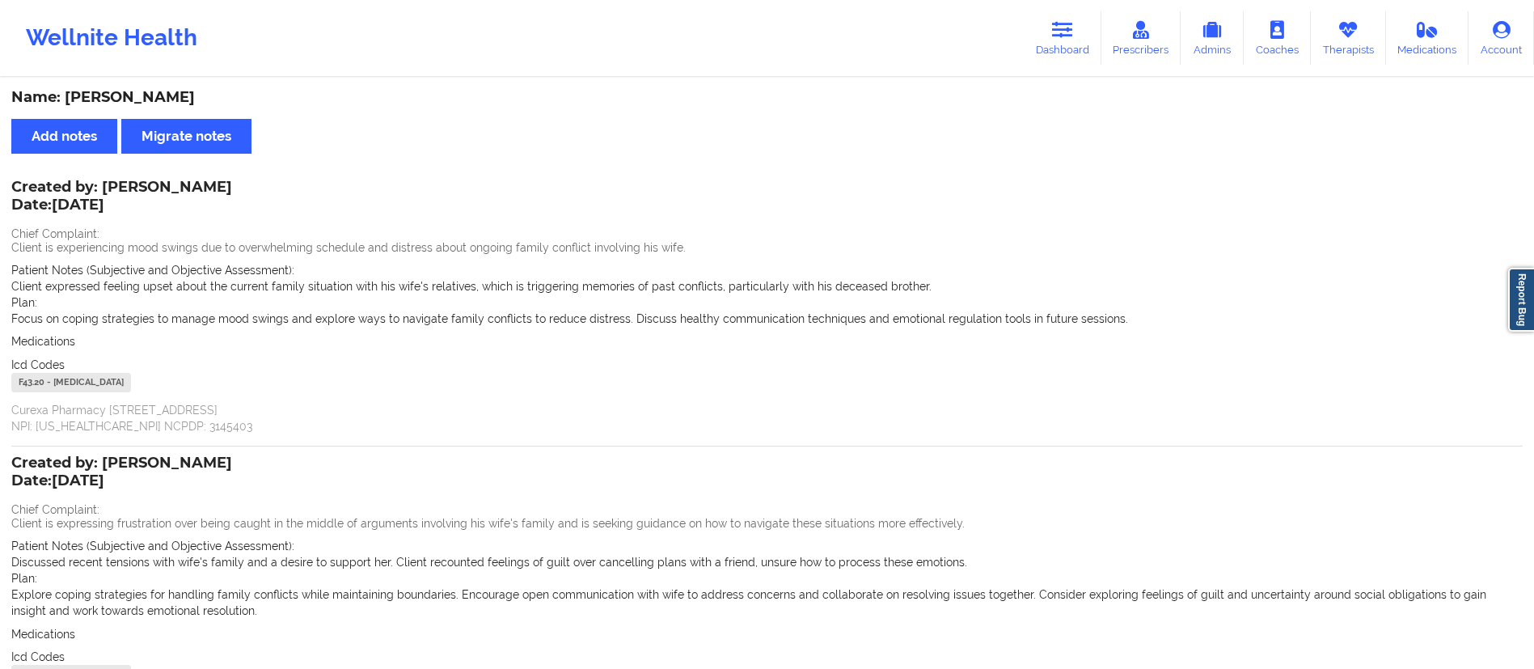
drag, startPoint x: 1050, startPoint y: 49, endPoint x: 1025, endPoint y: 57, distance: 26.6
click at [1050, 49] on link "Dashboard" at bounding box center [1063, 37] width 78 height 53
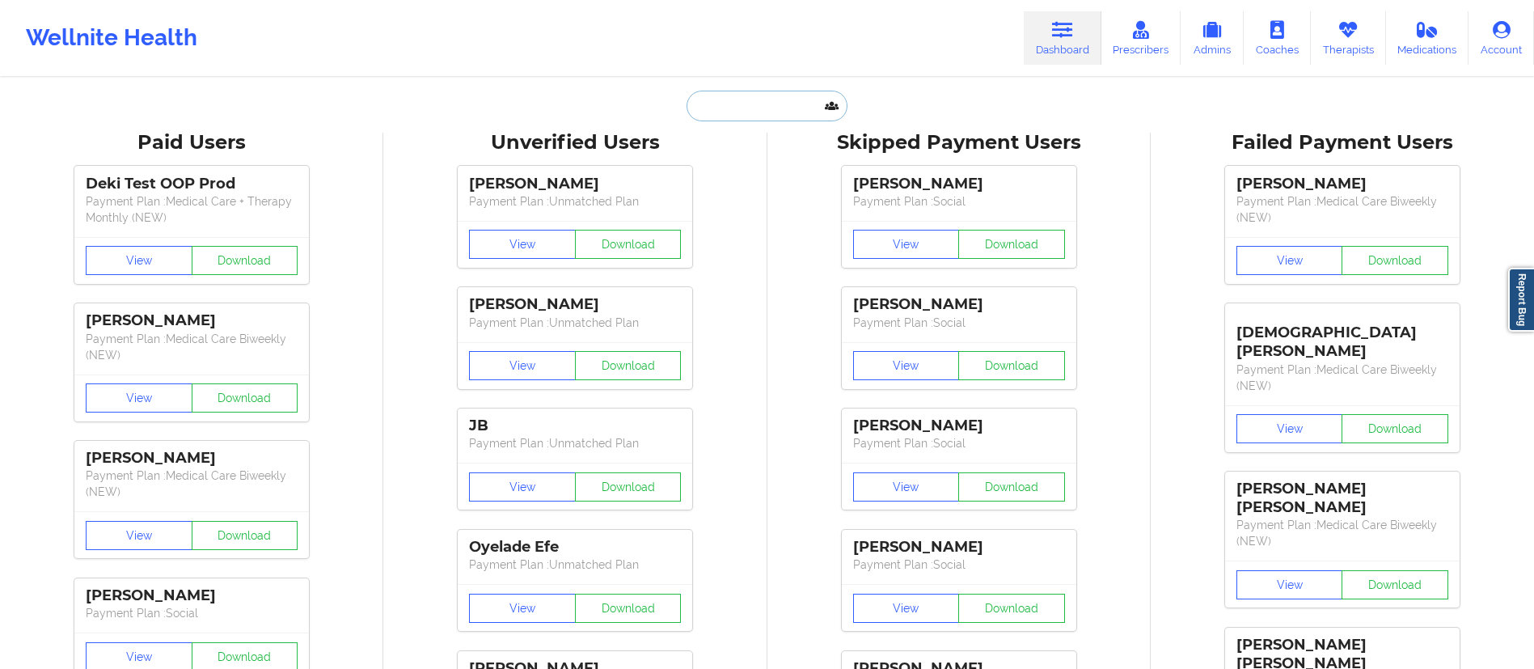
click at [766, 108] on input "text" at bounding box center [767, 106] width 160 height 31
paste input "[EMAIL_ADDRESS][DOMAIN_NAME]"
type input "[EMAIL_ADDRESS][DOMAIN_NAME]"
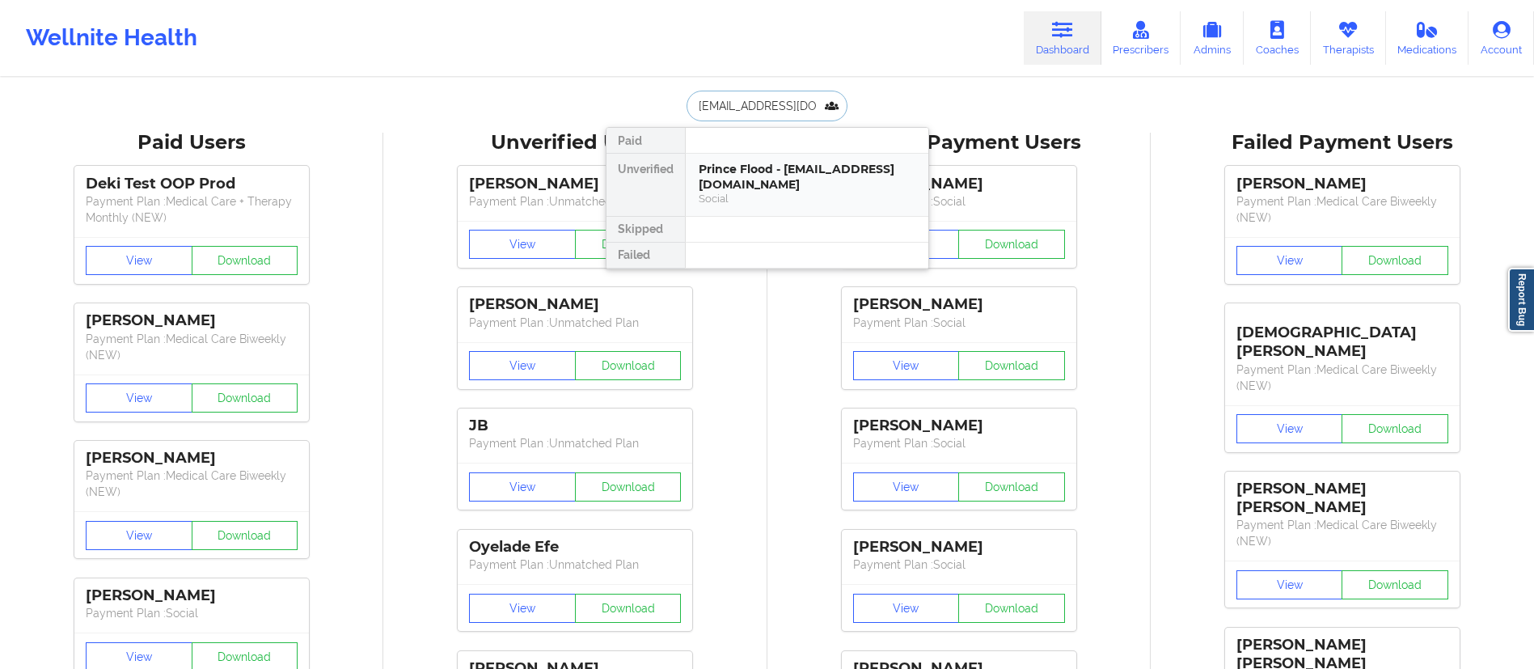
click at [764, 184] on div "Prince Flood - [EMAIL_ADDRESS][DOMAIN_NAME]" at bounding box center [807, 177] width 217 height 30
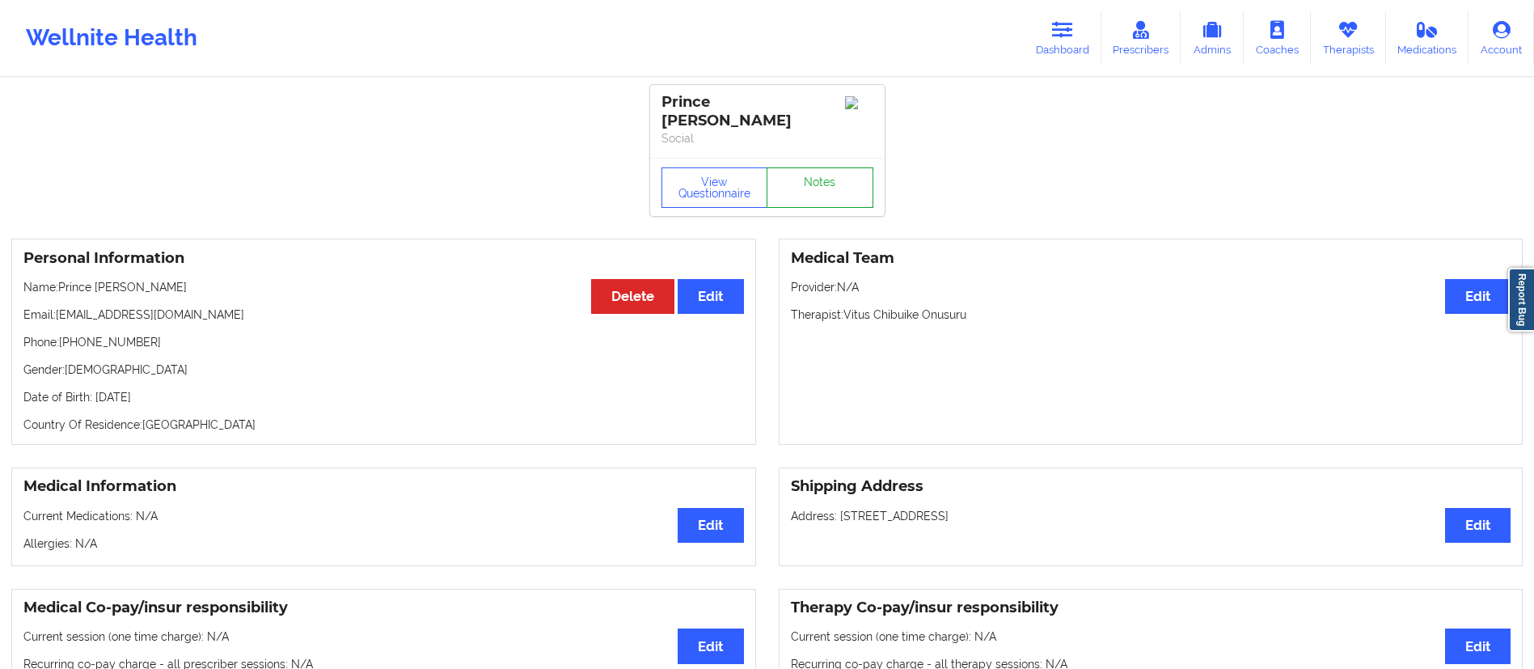
click at [810, 193] on link "Notes" at bounding box center [820, 187] width 107 height 40
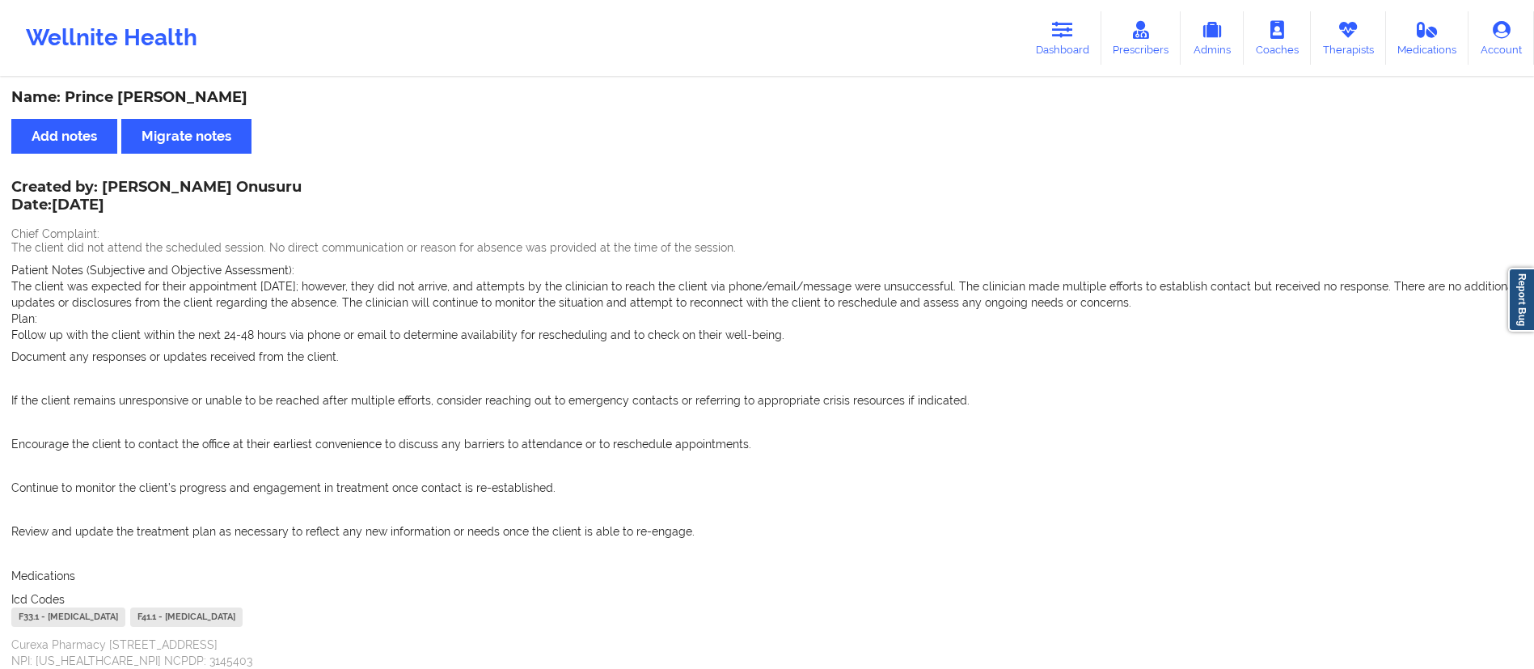
click at [1023, 50] on div "Wellnite Health Dashboard Prescribers Admins Coaches Therapists Medications Acc…" at bounding box center [767, 38] width 1534 height 65
click at [1046, 40] on link "Dashboard" at bounding box center [1063, 37] width 78 height 53
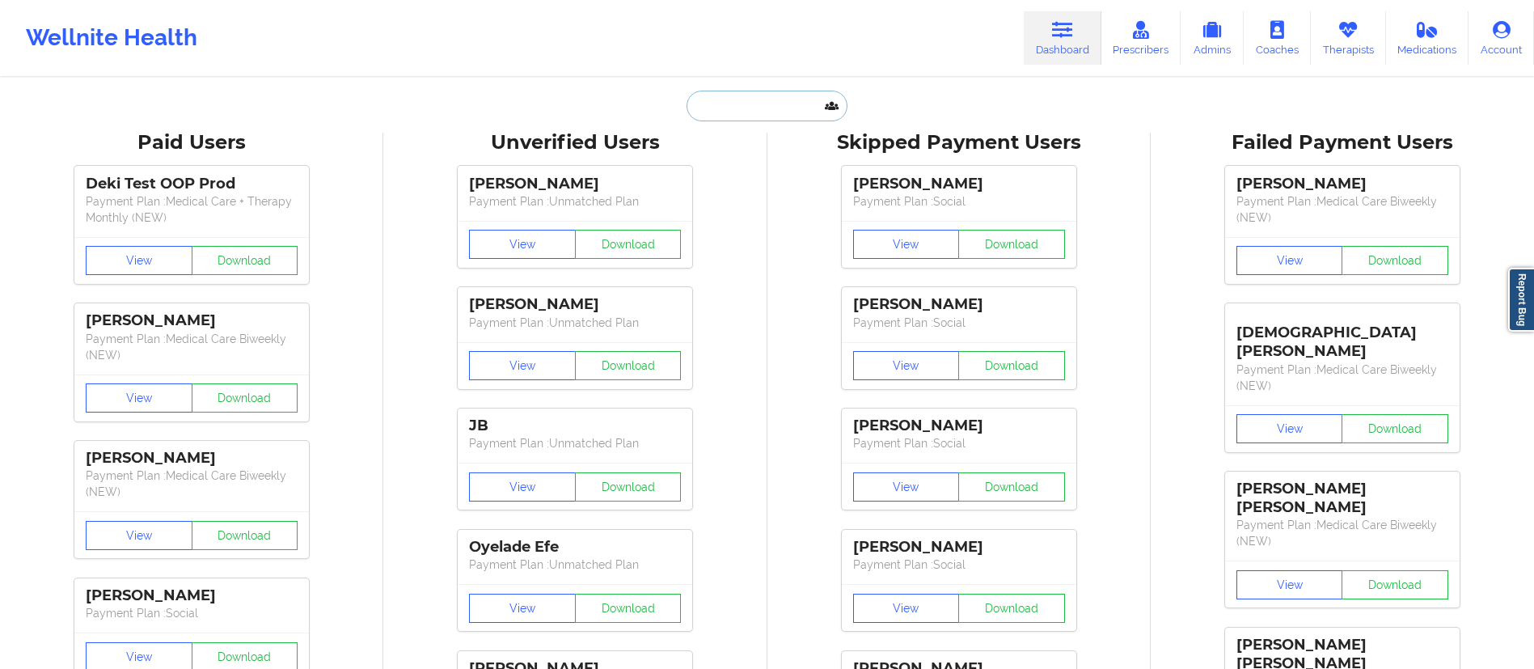
click at [764, 104] on input "text" at bounding box center [767, 106] width 160 height 31
paste input "[EMAIL_ADDRESS][DOMAIN_NAME]"
type input "[EMAIL_ADDRESS][DOMAIN_NAME]"
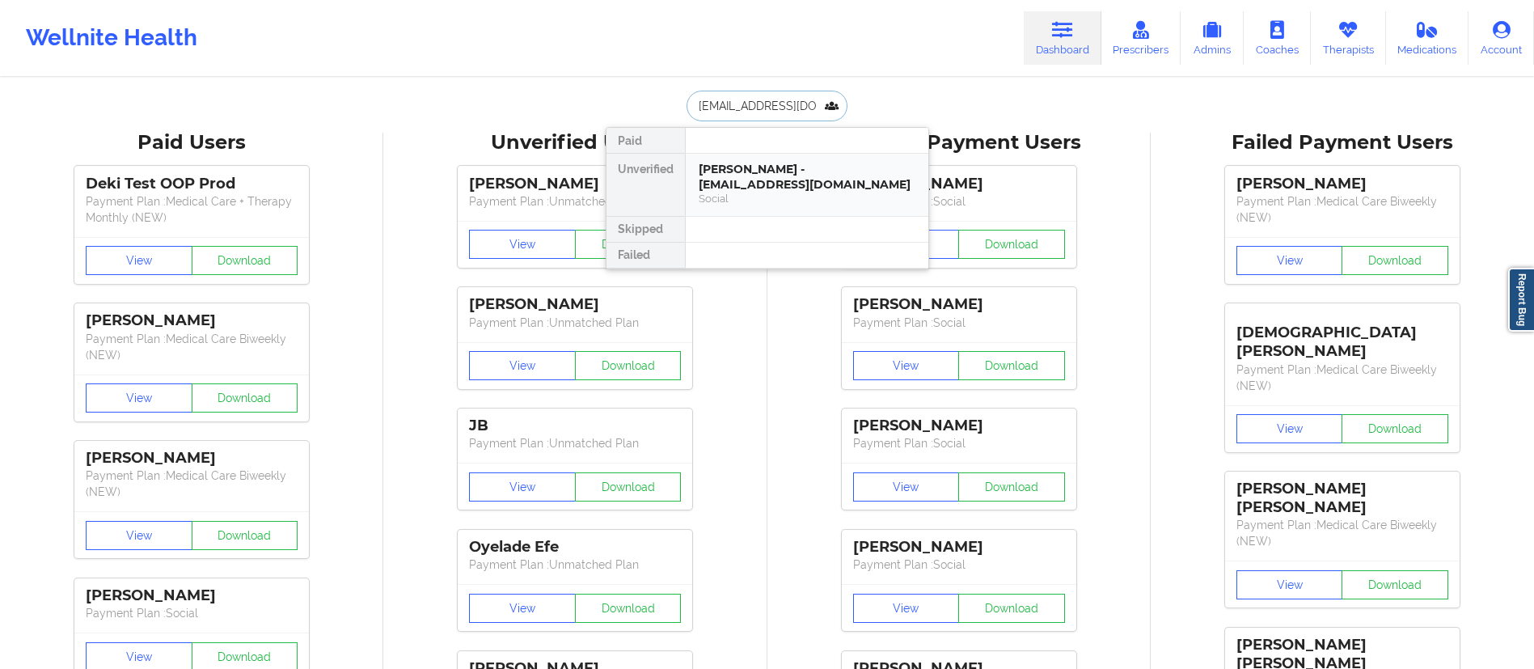
click at [788, 182] on div "[PERSON_NAME] - [EMAIL_ADDRESS][DOMAIN_NAME]" at bounding box center [807, 177] width 217 height 30
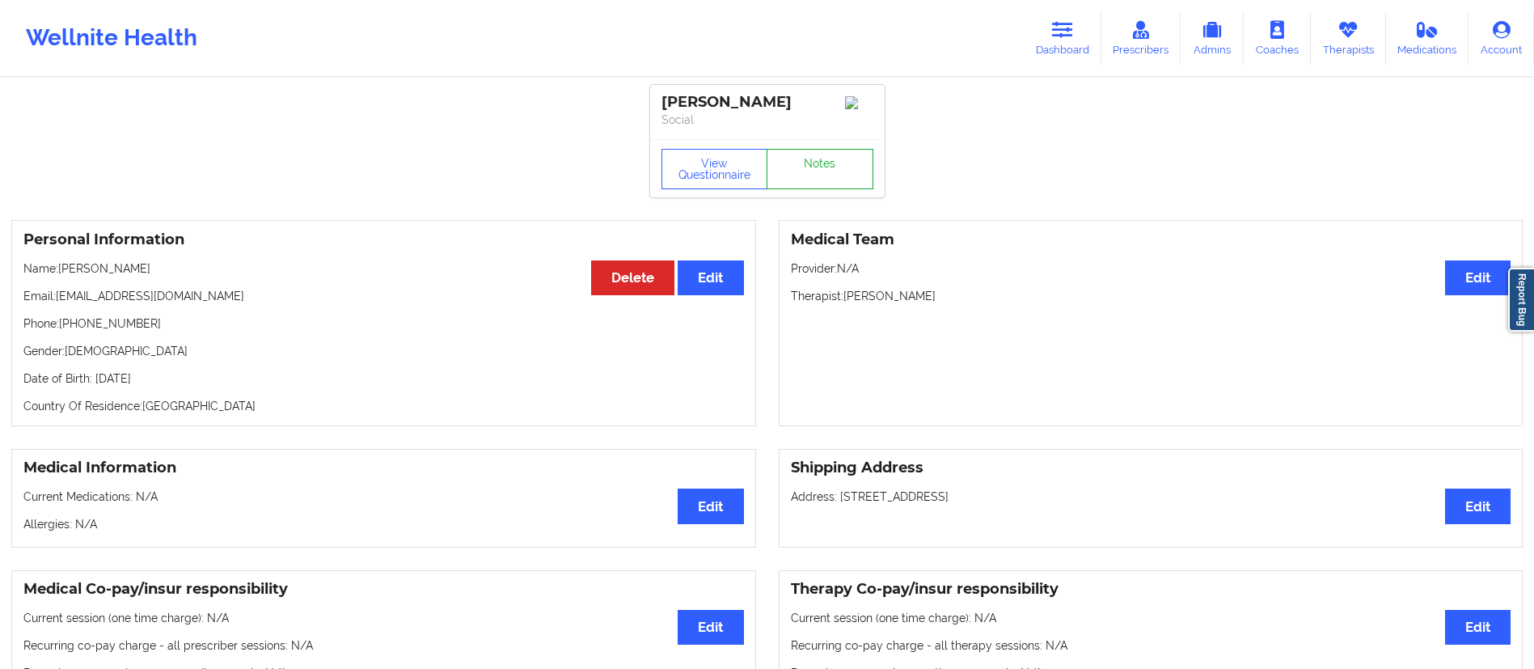
click at [816, 182] on link "Notes" at bounding box center [820, 169] width 107 height 40
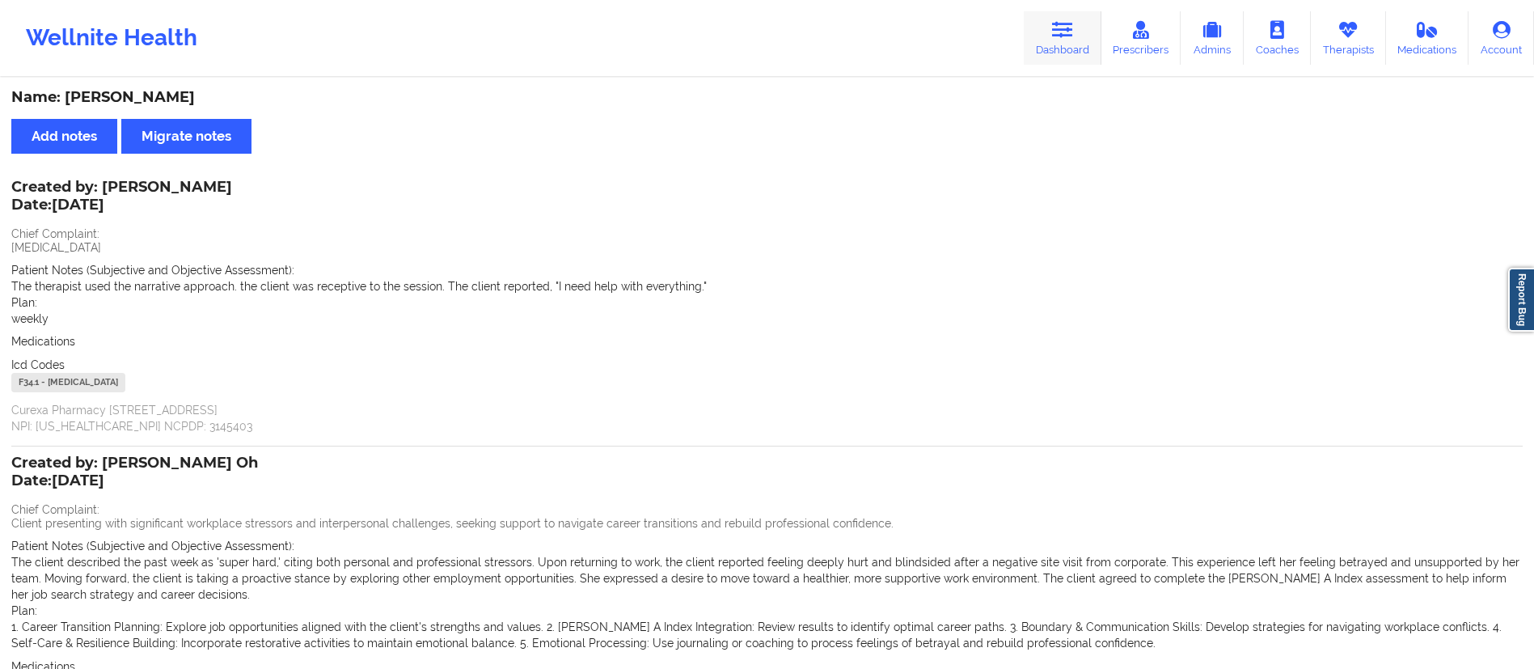
click at [1087, 31] on link "Dashboard" at bounding box center [1063, 37] width 78 height 53
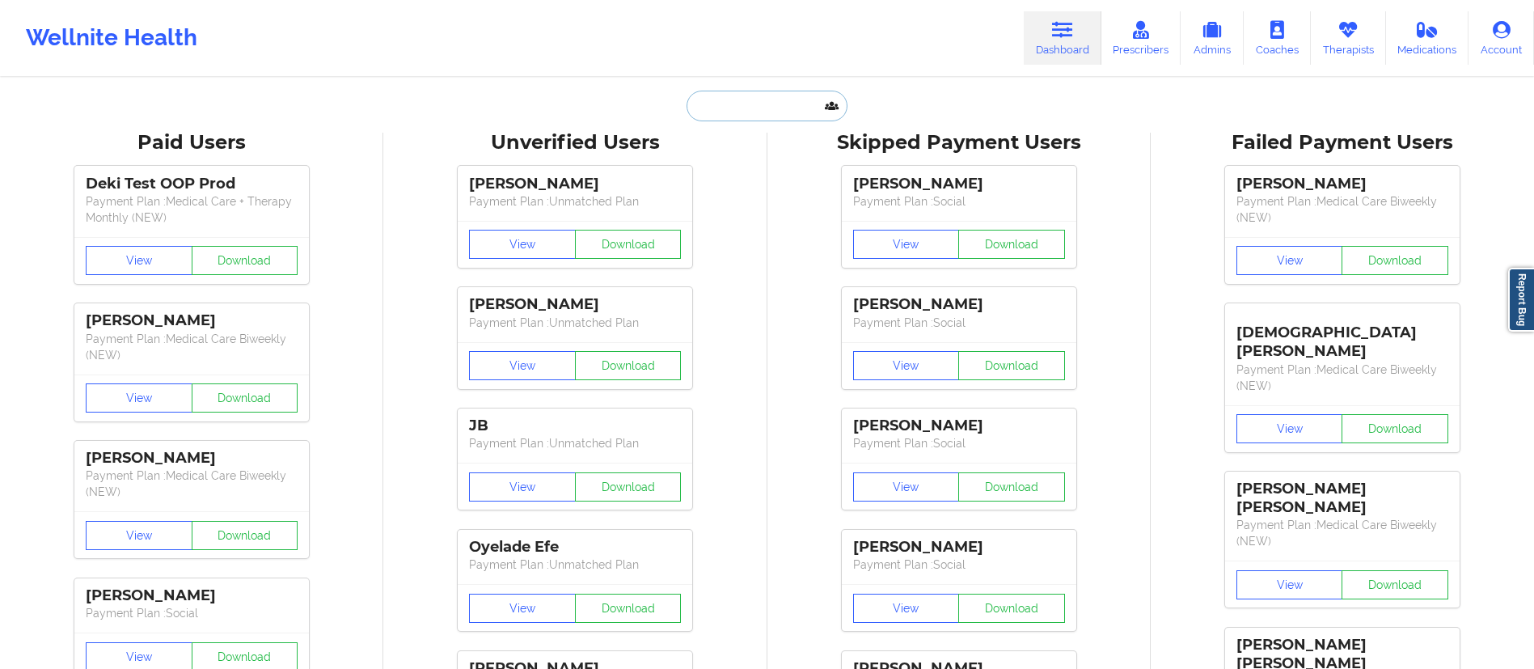
click at [747, 104] on input "text" at bounding box center [767, 106] width 160 height 31
paste input "[EMAIL_ADDRESS][DOMAIN_NAME]"
type input "[EMAIL_ADDRESS][DOMAIN_NAME]"
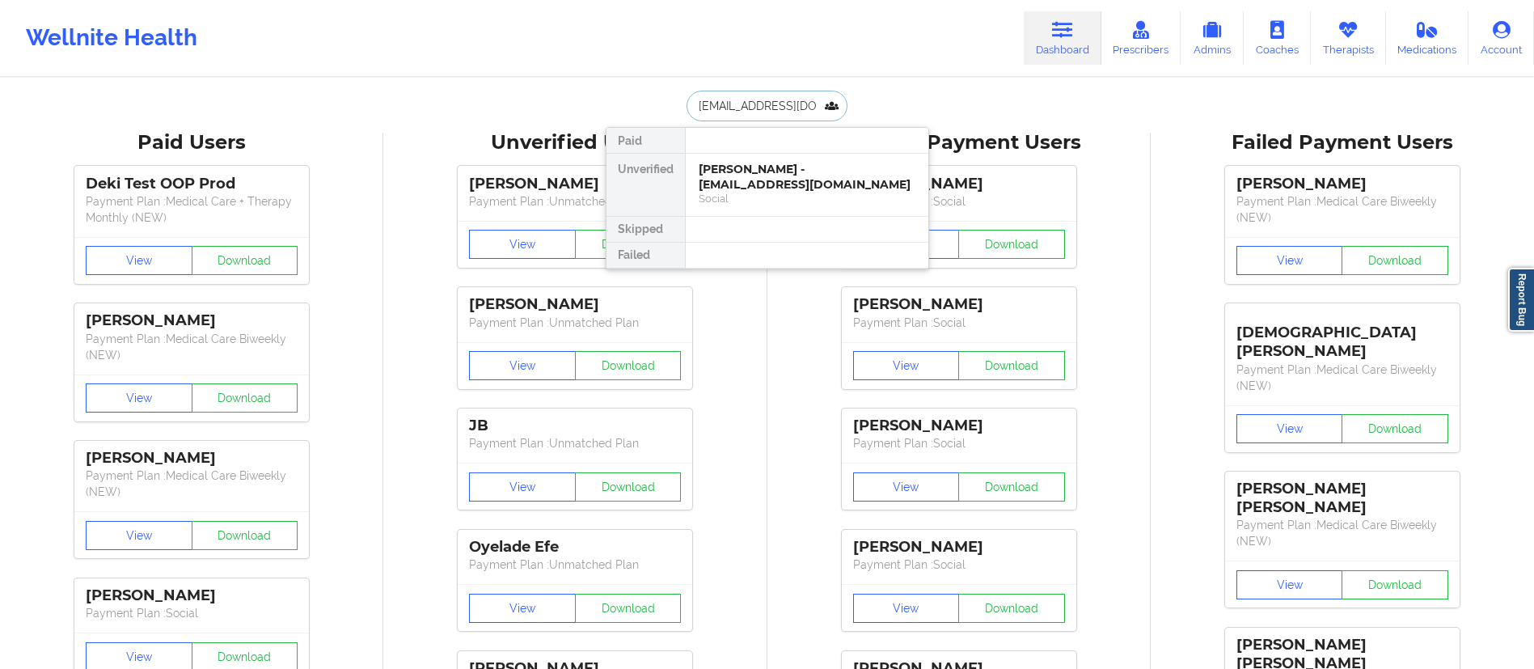
click at [773, 191] on div "[PERSON_NAME] - [EMAIL_ADDRESS][DOMAIN_NAME]" at bounding box center [807, 177] width 217 height 30
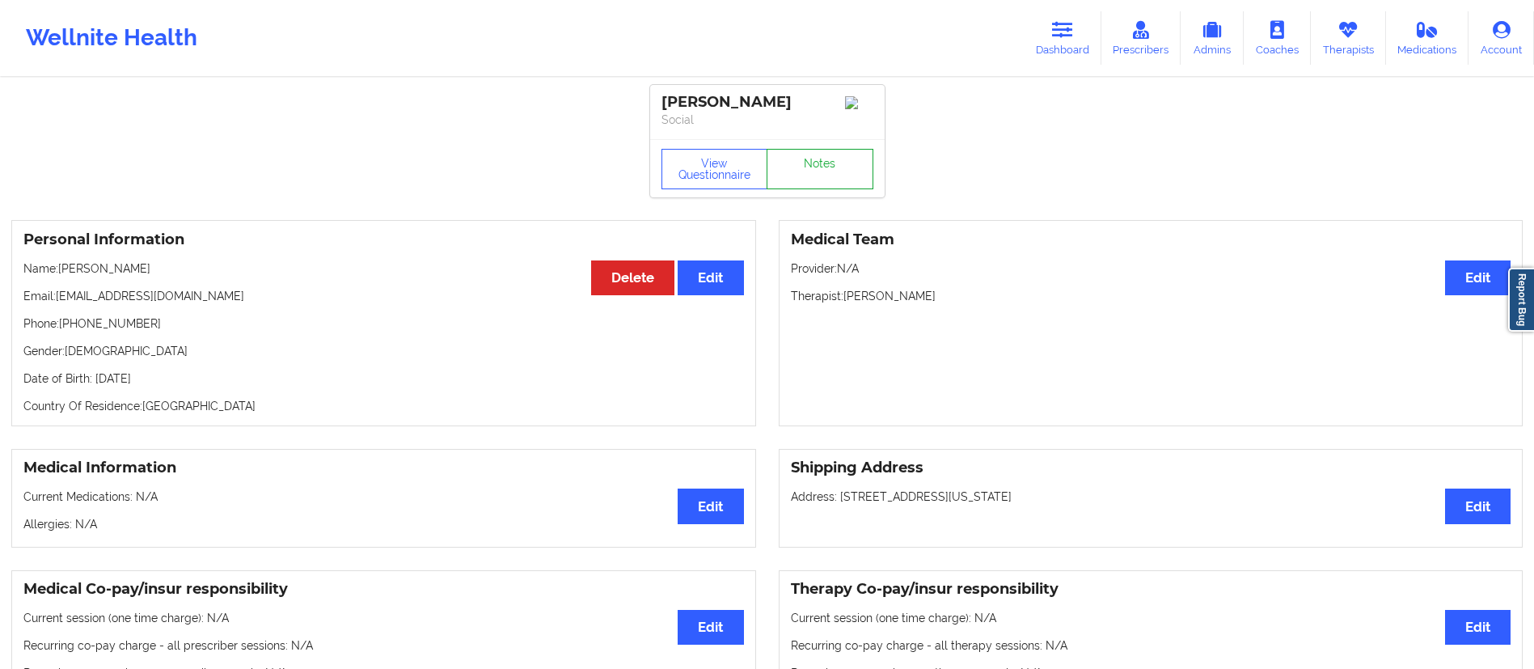
click at [822, 156] on link "Notes" at bounding box center [820, 169] width 107 height 40
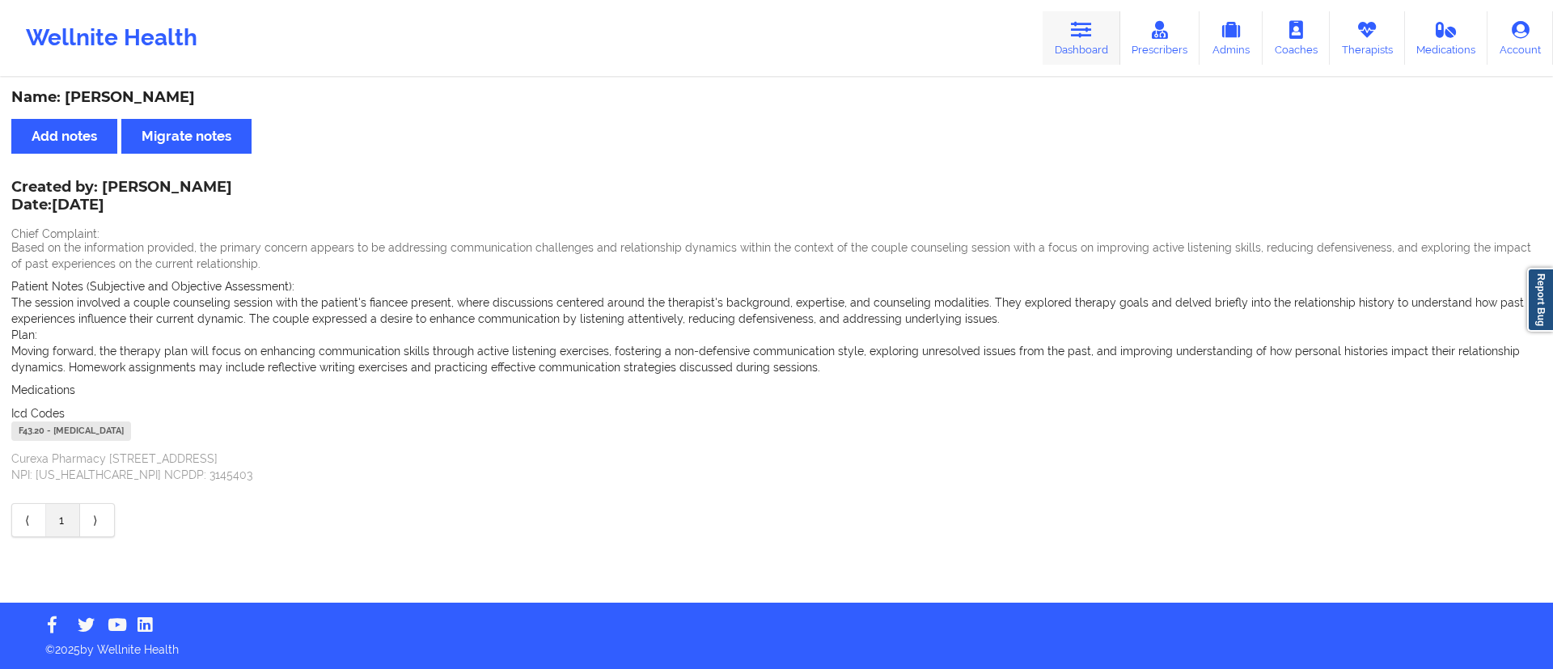
drag, startPoint x: 1098, startPoint y: 39, endPoint x: 1075, endPoint y: 46, distance: 24.6
click at [1097, 39] on link "Dashboard" at bounding box center [1082, 37] width 78 height 53
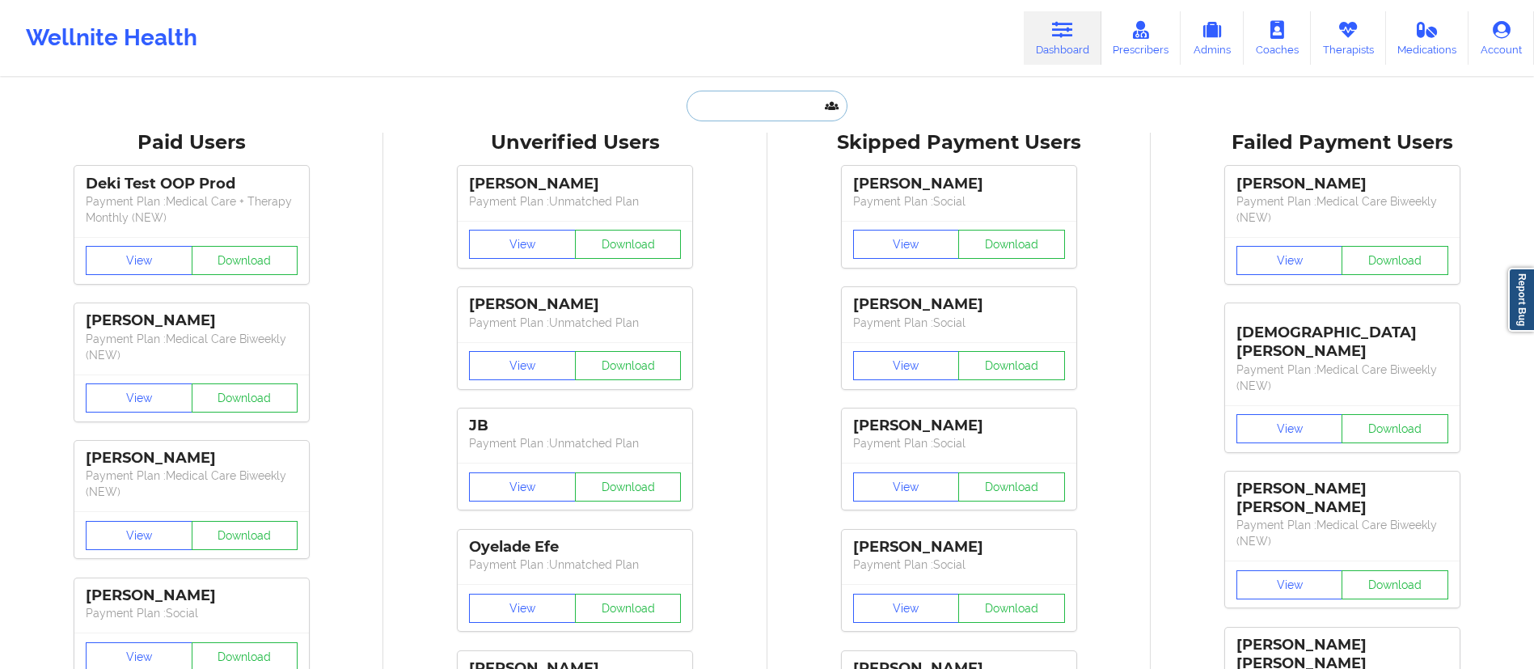
click at [782, 95] on input "text" at bounding box center [767, 106] width 160 height 31
paste input "[EMAIL_ADDRESS][DOMAIN_NAME]"
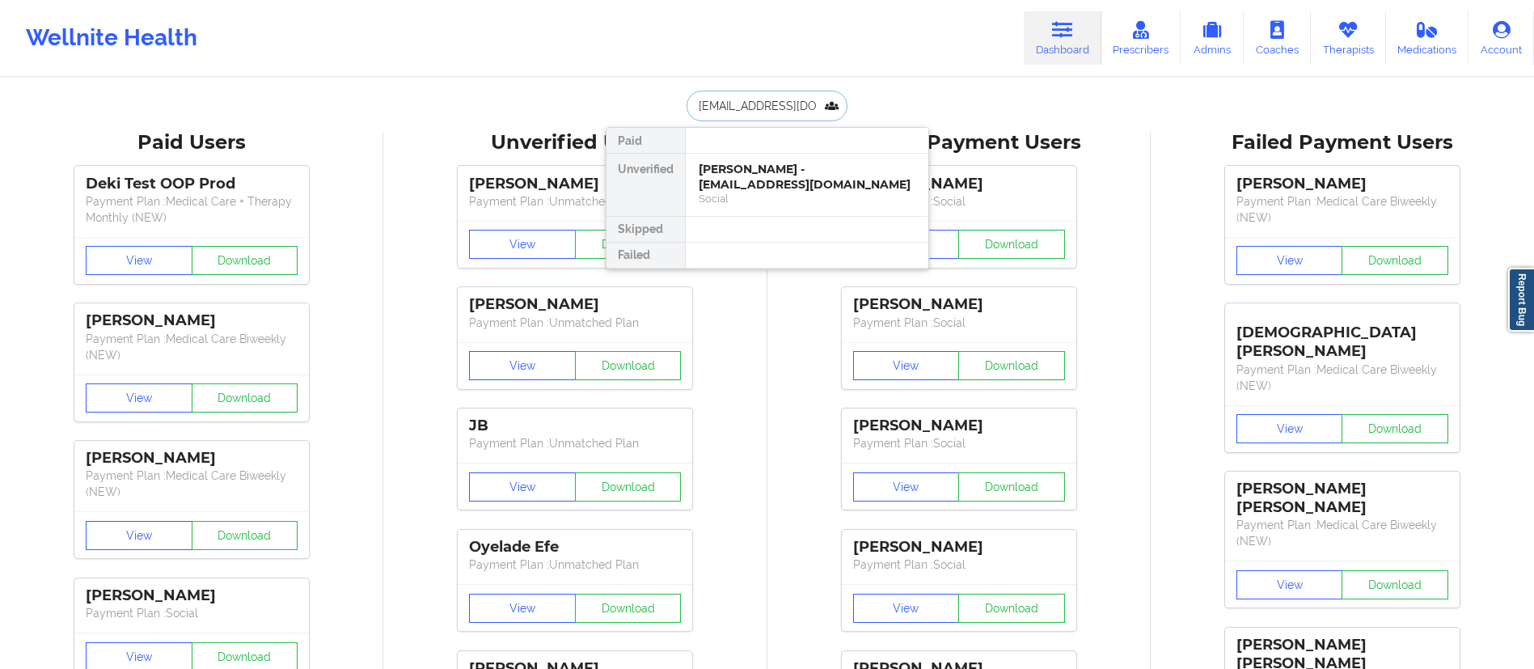
scroll to position [0, 36]
type input "[EMAIL_ADDRESS][DOMAIN_NAME]"
click at [646, 104] on div "[EMAIL_ADDRESS][DOMAIN_NAME] Paid Unverified [PERSON_NAME] - [EMAIL_ADDRESS][DO…" at bounding box center [768, 106] width 324 height 31
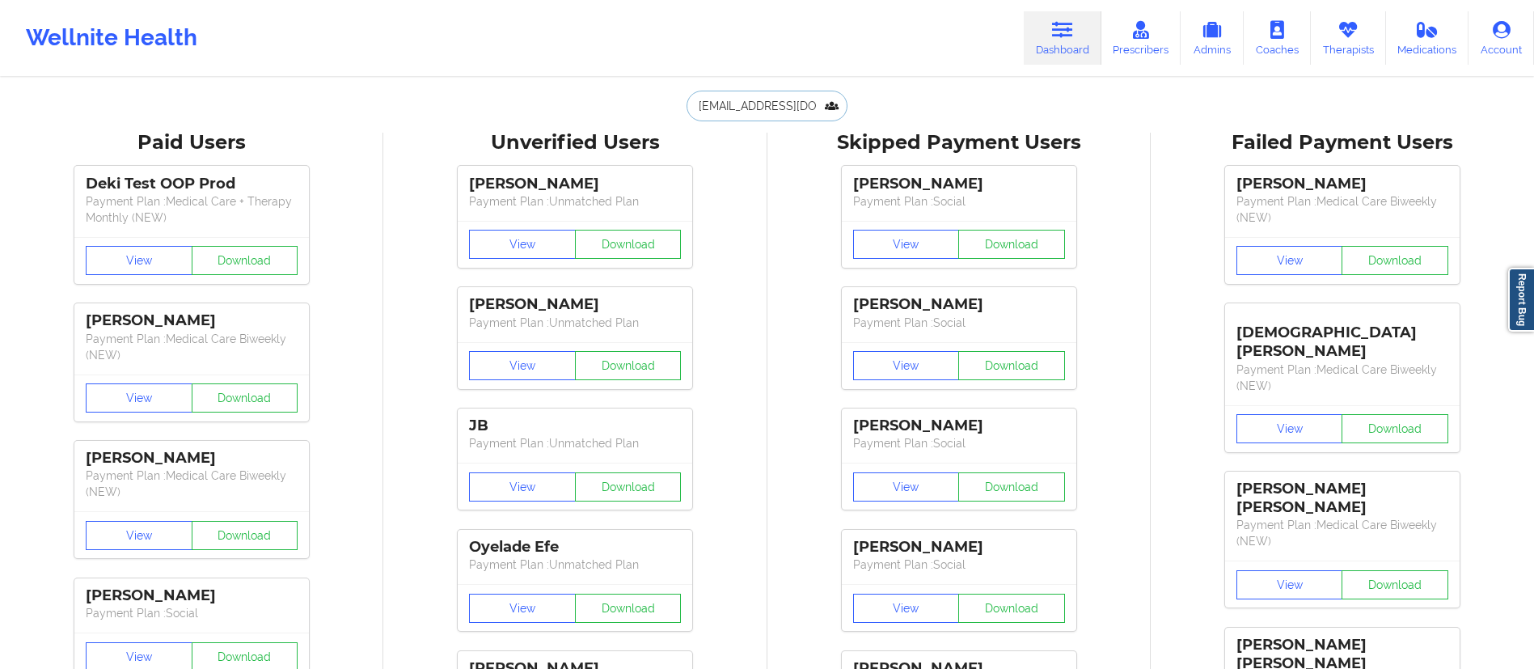
click at [757, 112] on input "[EMAIL_ADDRESS][DOMAIN_NAME]" at bounding box center [767, 106] width 160 height 31
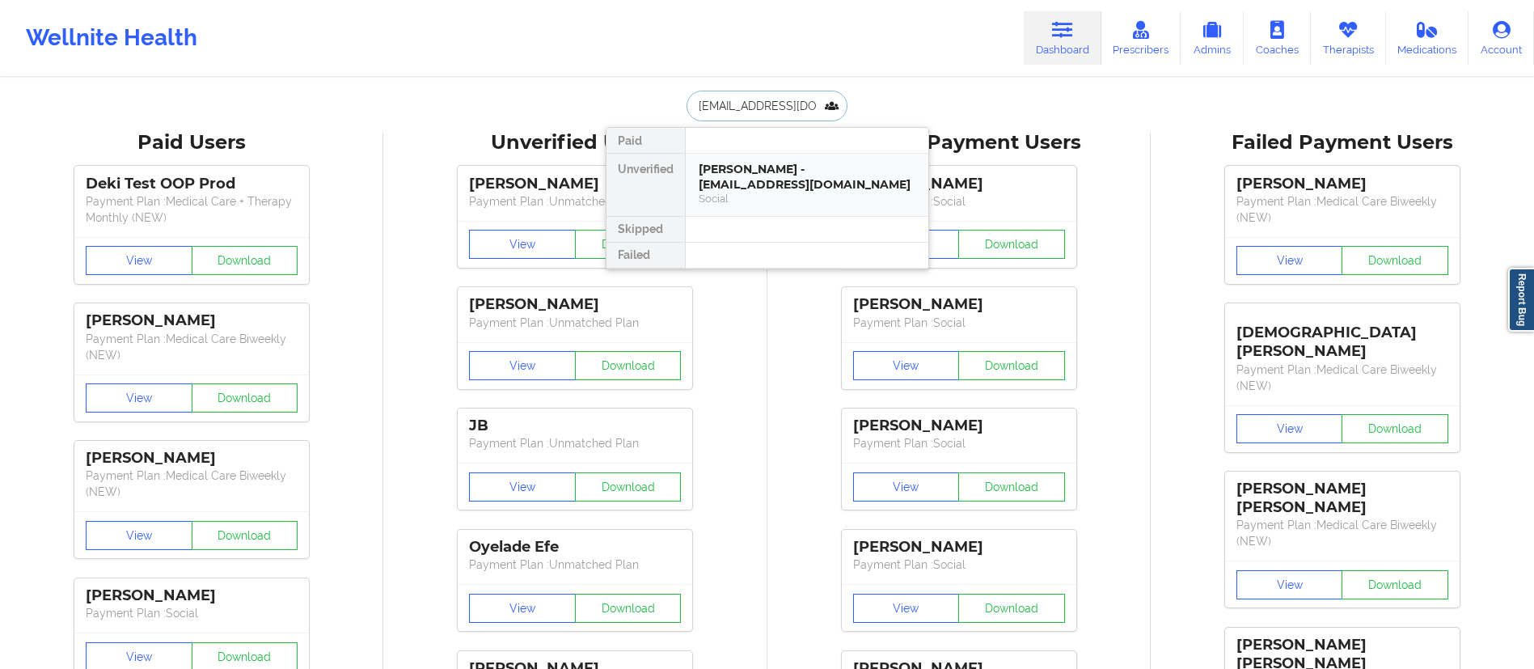
click at [782, 172] on div "[PERSON_NAME] - [EMAIL_ADDRESS][DOMAIN_NAME]" at bounding box center [807, 177] width 217 height 30
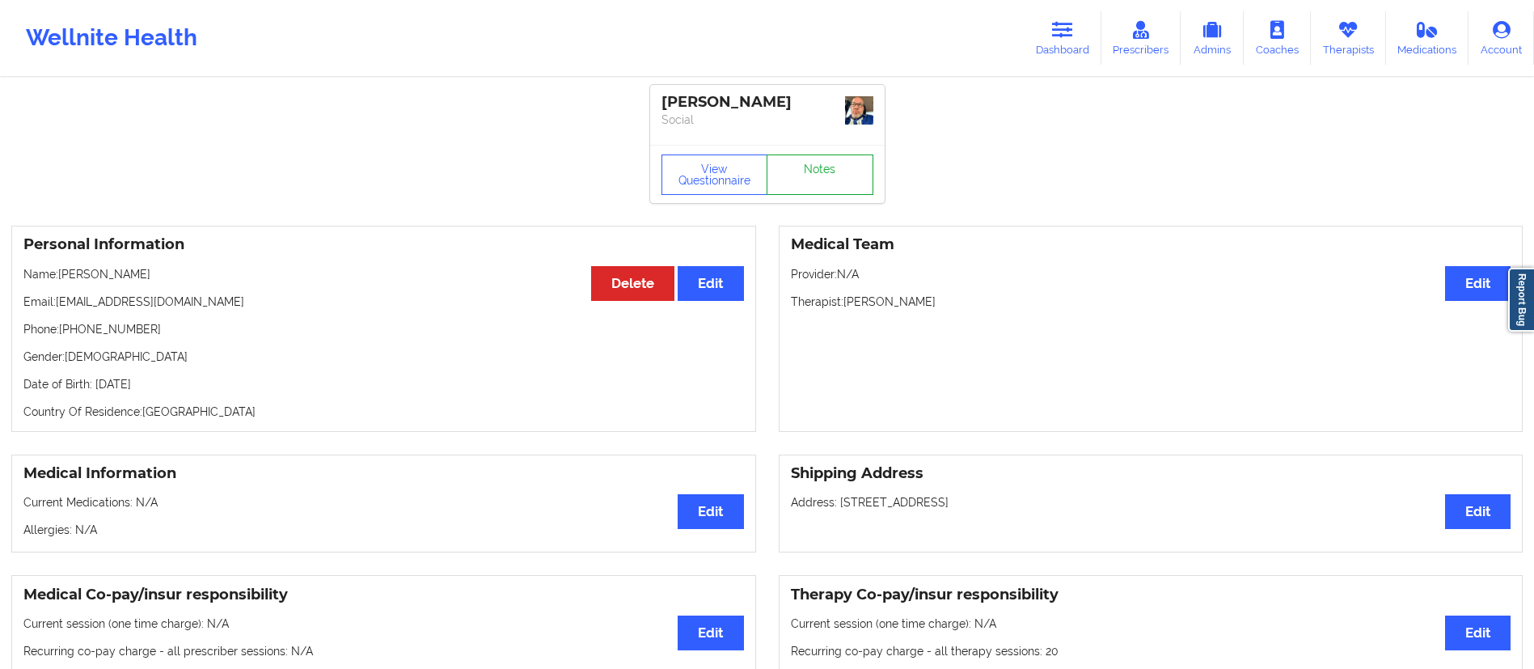
click at [815, 176] on link "Notes" at bounding box center [820, 175] width 107 height 40
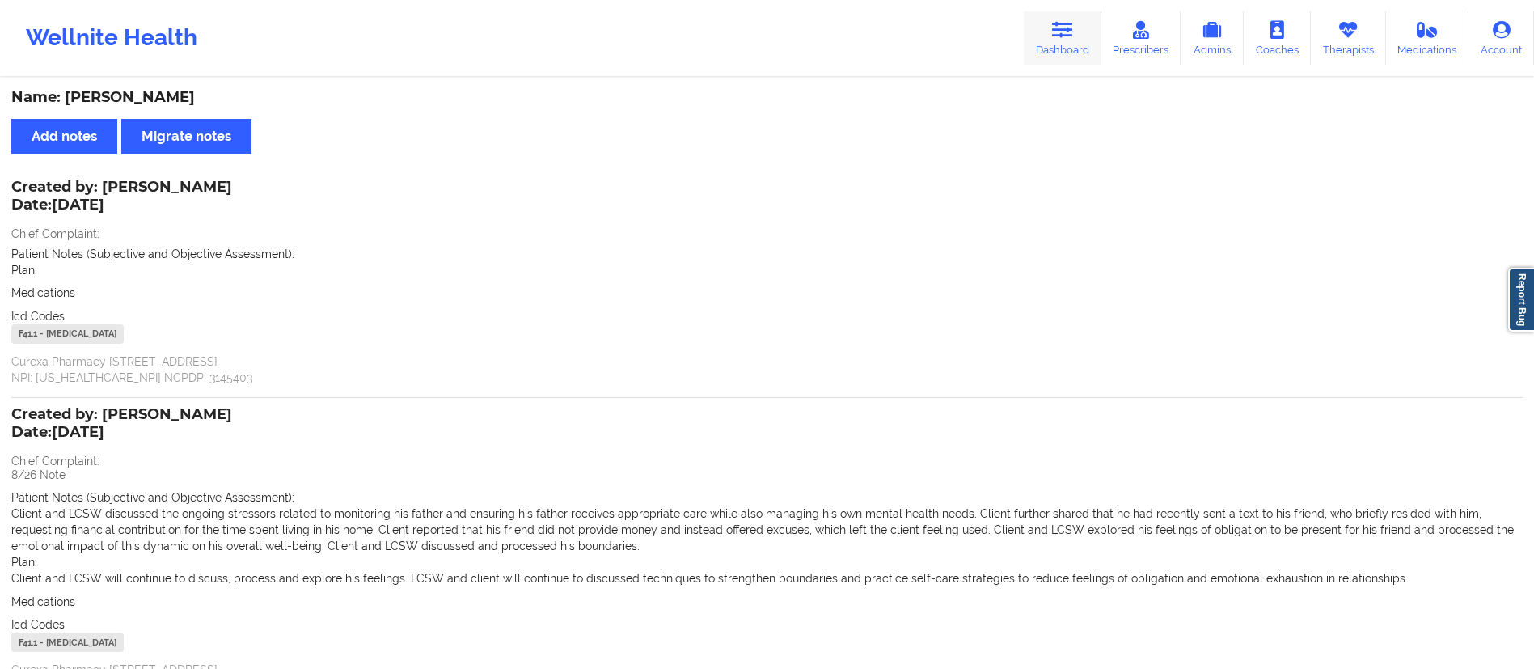
click at [1057, 36] on icon at bounding box center [1062, 30] width 21 height 18
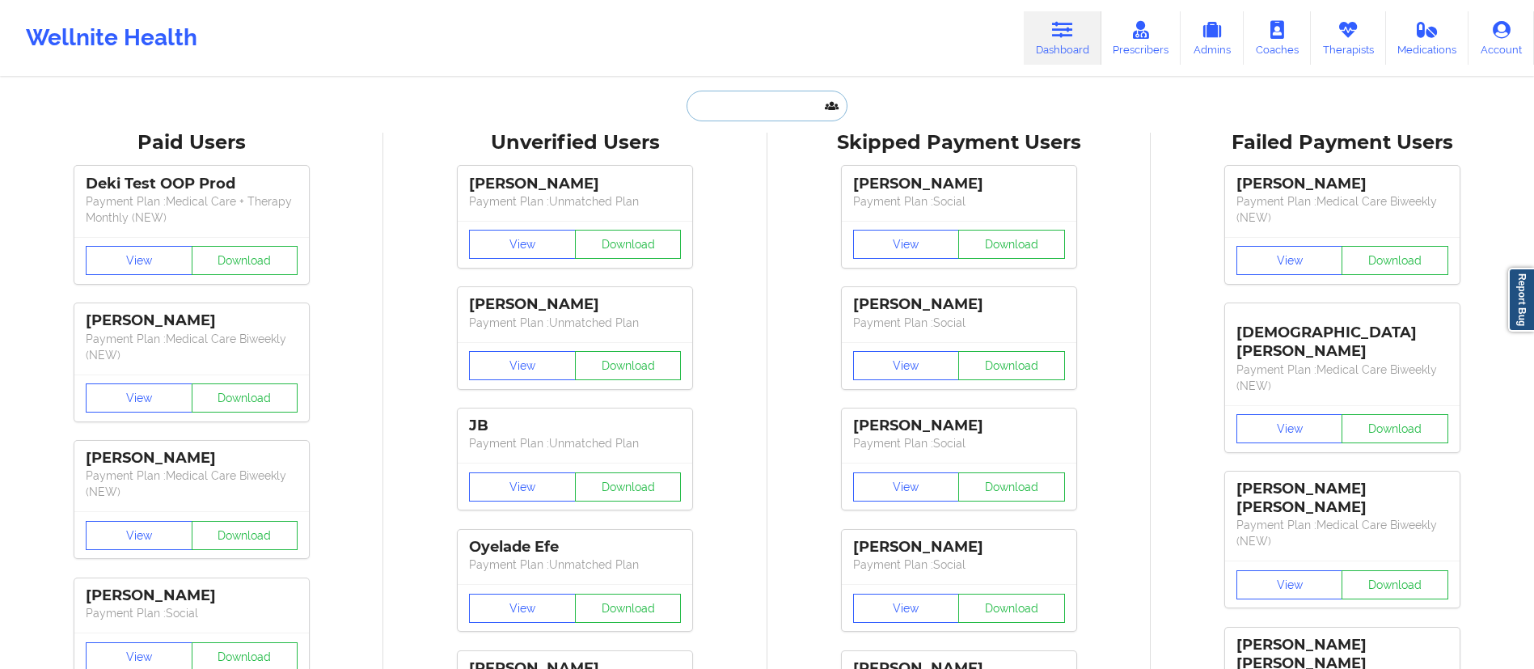
click at [752, 93] on input "text" at bounding box center [767, 106] width 160 height 31
paste input "[EMAIL_ADDRESS][DOMAIN_NAME]"
type input "[EMAIL_ADDRESS][DOMAIN_NAME]"
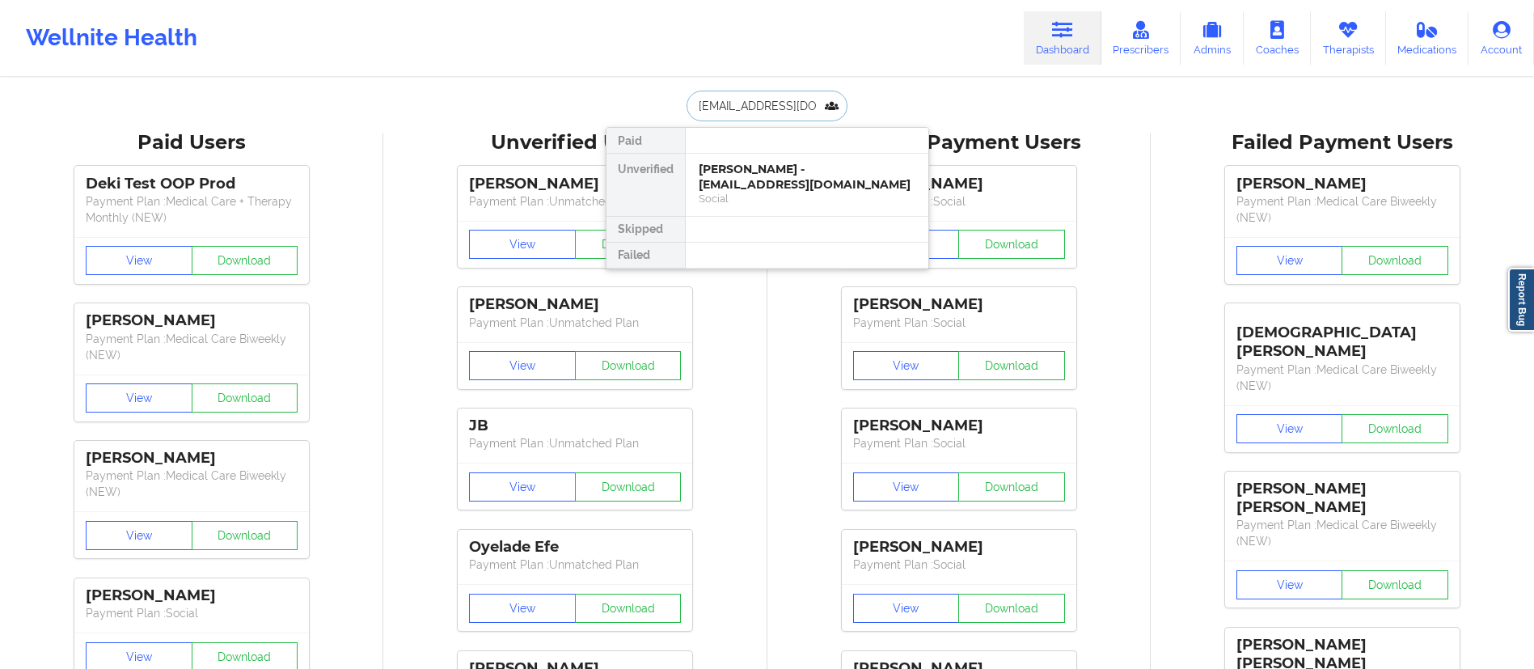
scroll to position [0, 11]
click at [769, 167] on div "[PERSON_NAME] - [EMAIL_ADDRESS][DOMAIN_NAME]" at bounding box center [807, 177] width 217 height 30
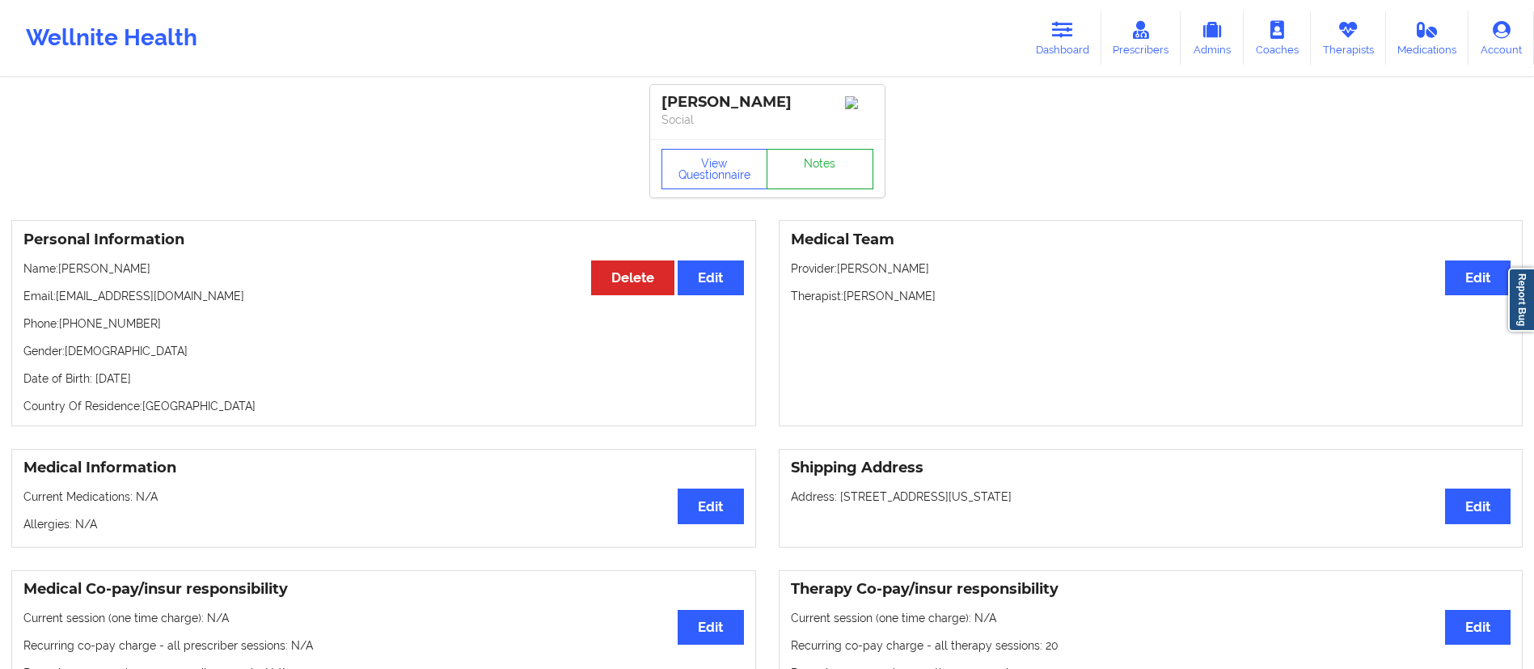
click at [813, 173] on link "Notes" at bounding box center [820, 169] width 107 height 40
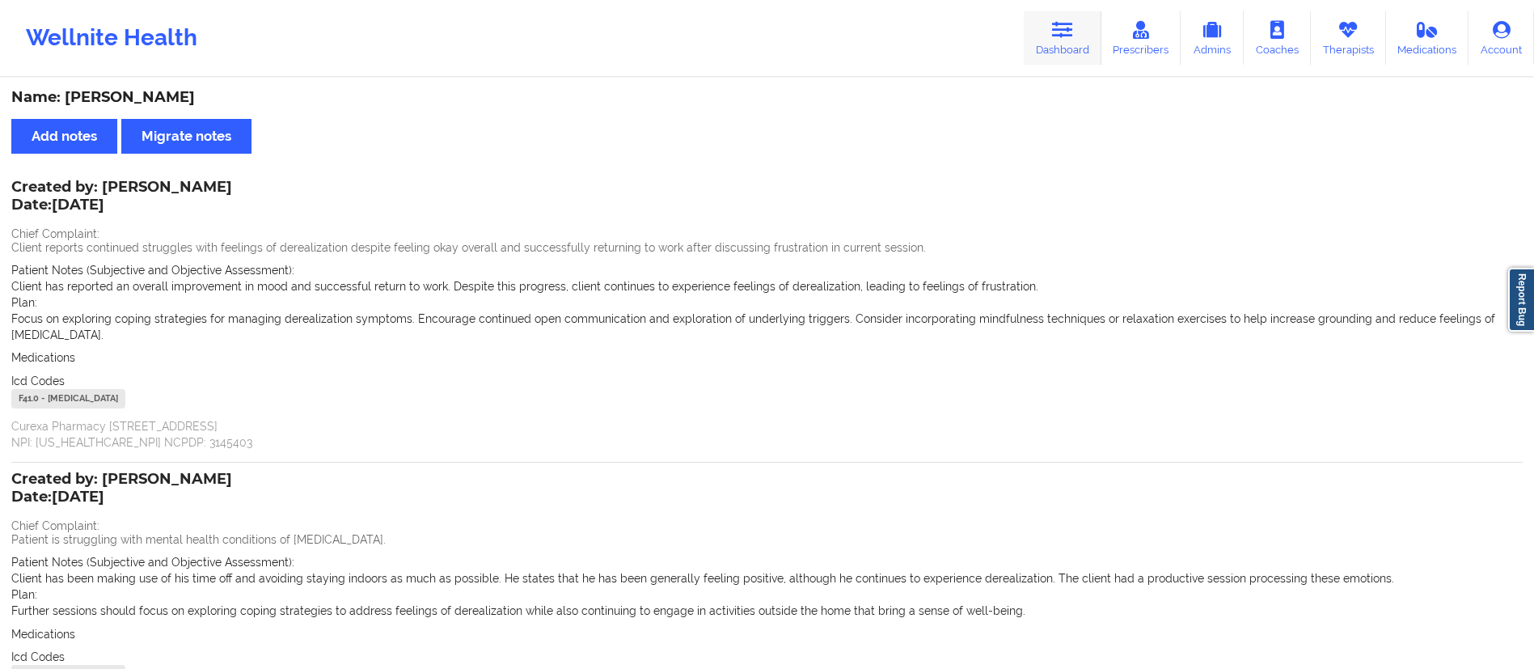
click at [1049, 47] on link "Dashboard" at bounding box center [1063, 37] width 78 height 53
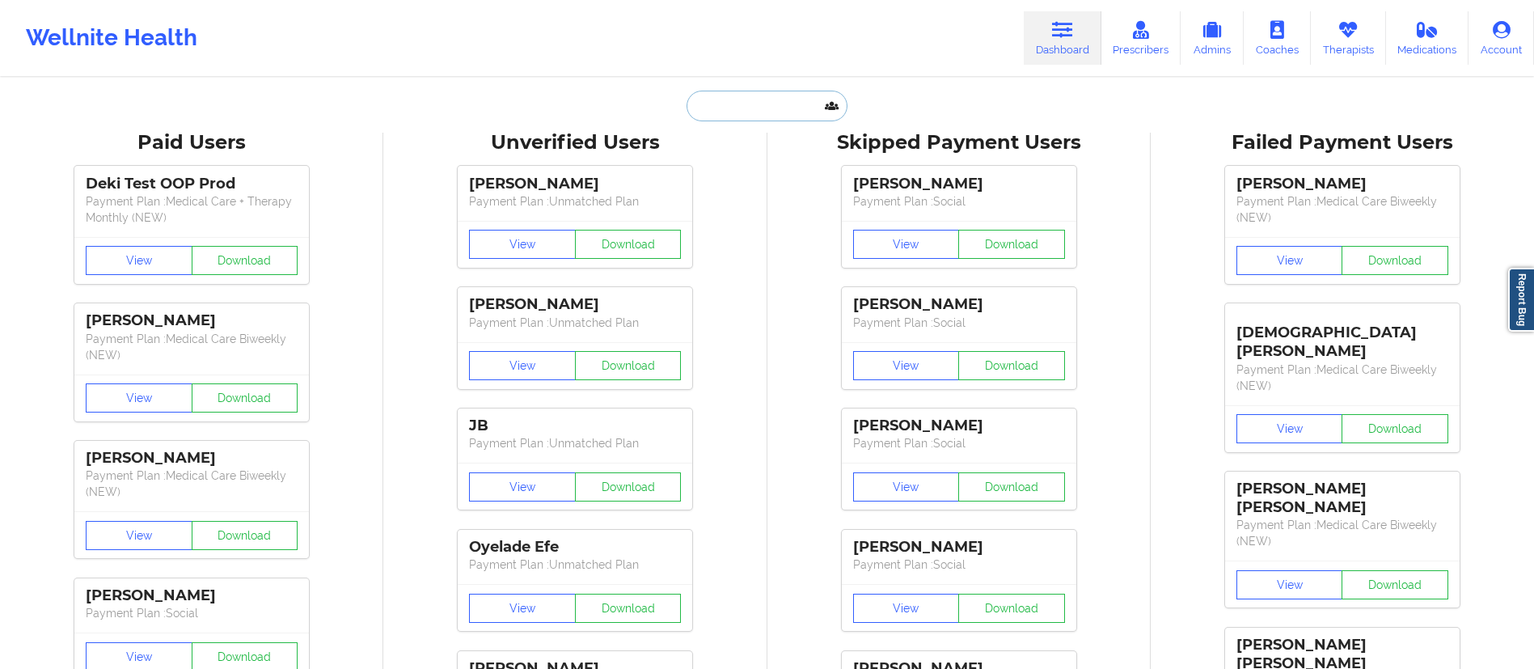
click at [806, 99] on input "text" at bounding box center [767, 106] width 160 height 31
paste input "[EMAIL_ADDRESS][DOMAIN_NAME]"
type input "[EMAIL_ADDRESS][DOMAIN_NAME]"
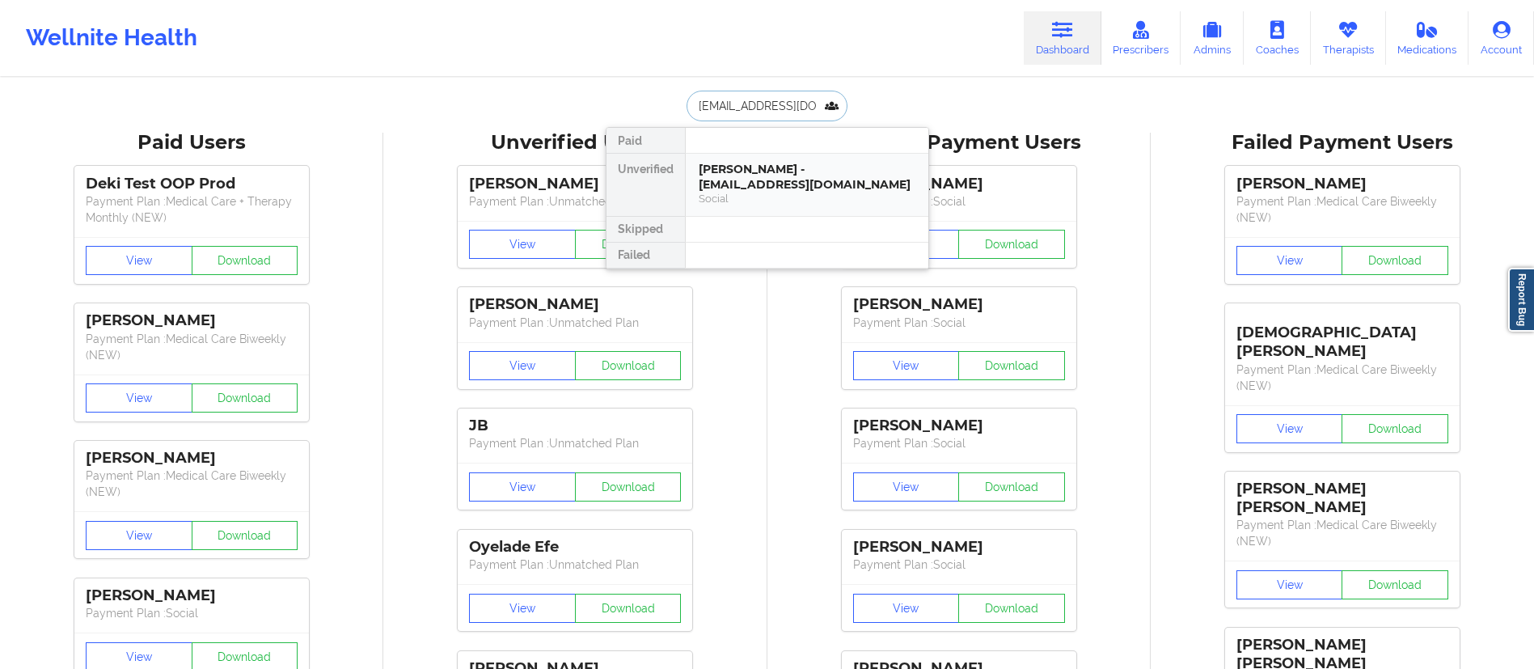
click at [773, 167] on div "[PERSON_NAME] - [EMAIL_ADDRESS][DOMAIN_NAME]" at bounding box center [807, 177] width 217 height 30
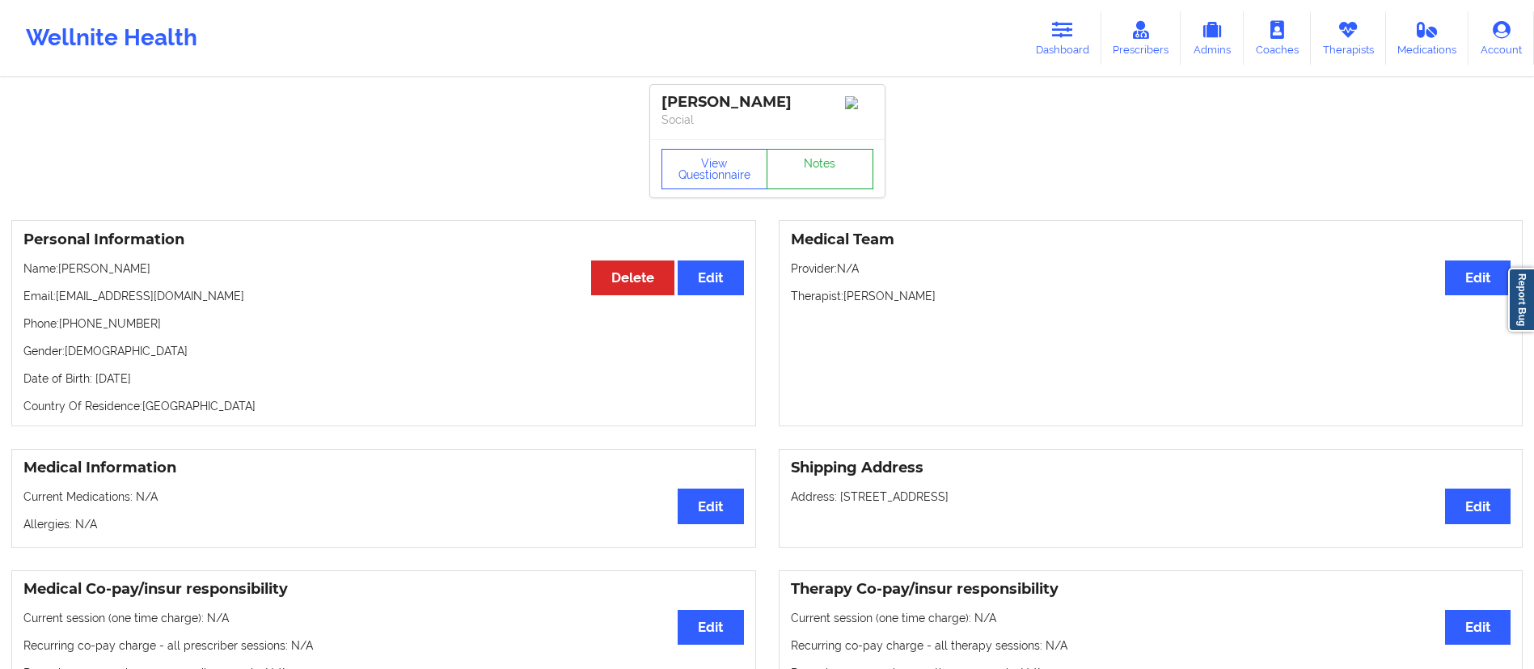
click at [814, 177] on link "Notes" at bounding box center [820, 169] width 107 height 40
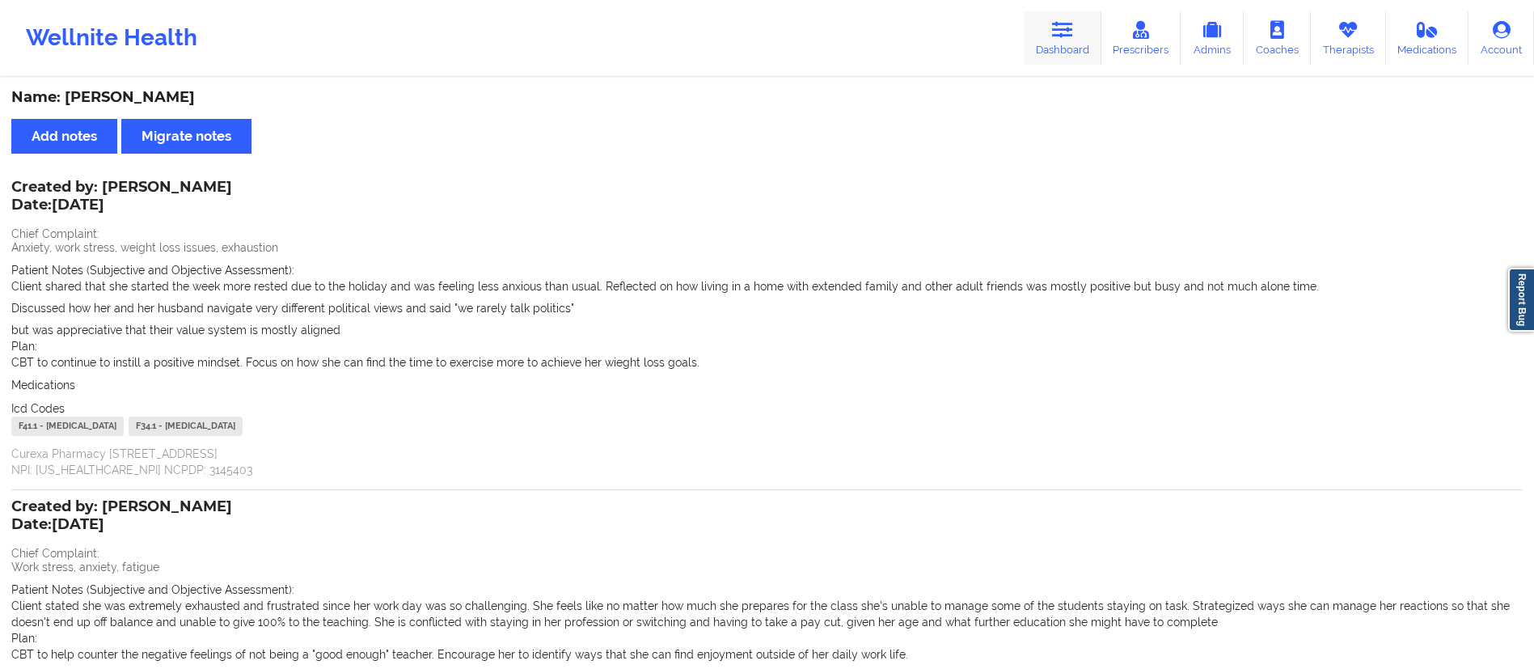
click at [1052, 55] on link "Dashboard" at bounding box center [1063, 37] width 78 height 53
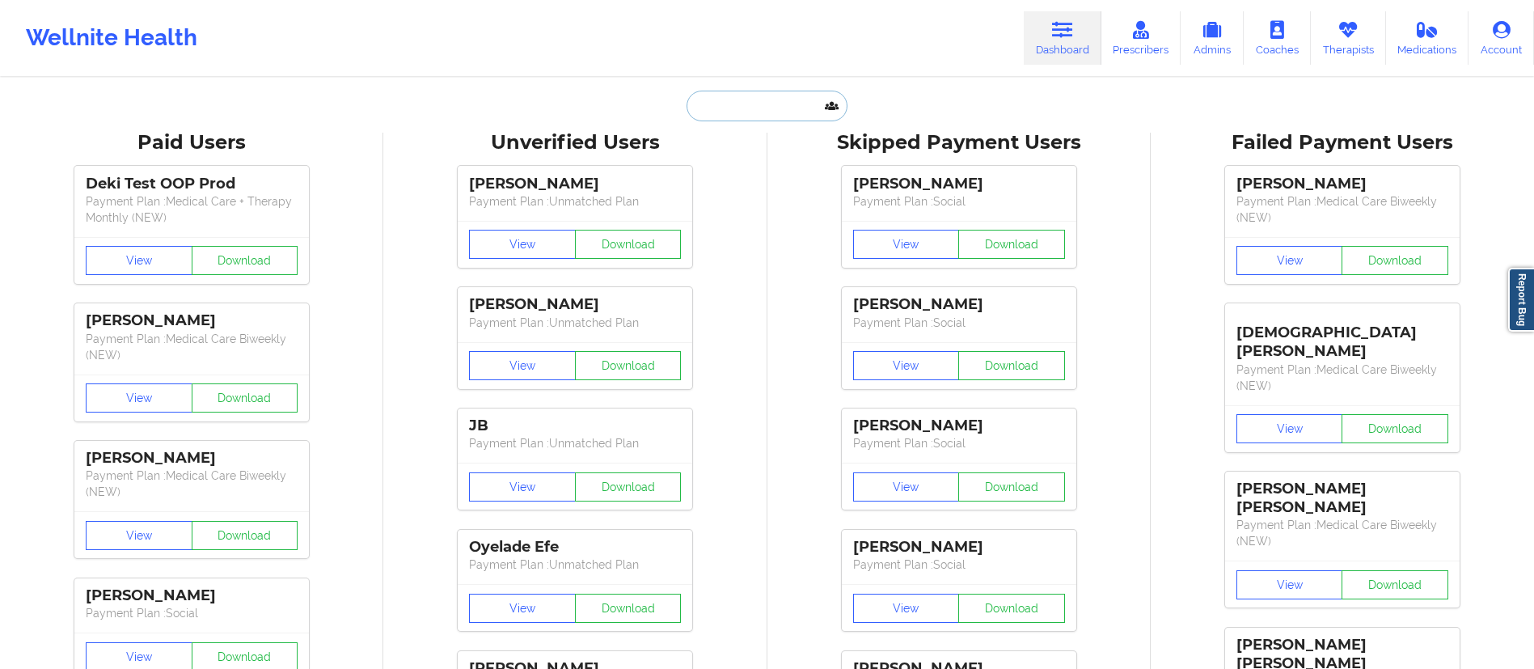
click at [759, 97] on input "text" at bounding box center [767, 106] width 160 height 31
paste input "[EMAIL_ADDRESS][DOMAIN_NAME]"
type input "[EMAIL_ADDRESS][DOMAIN_NAME]"
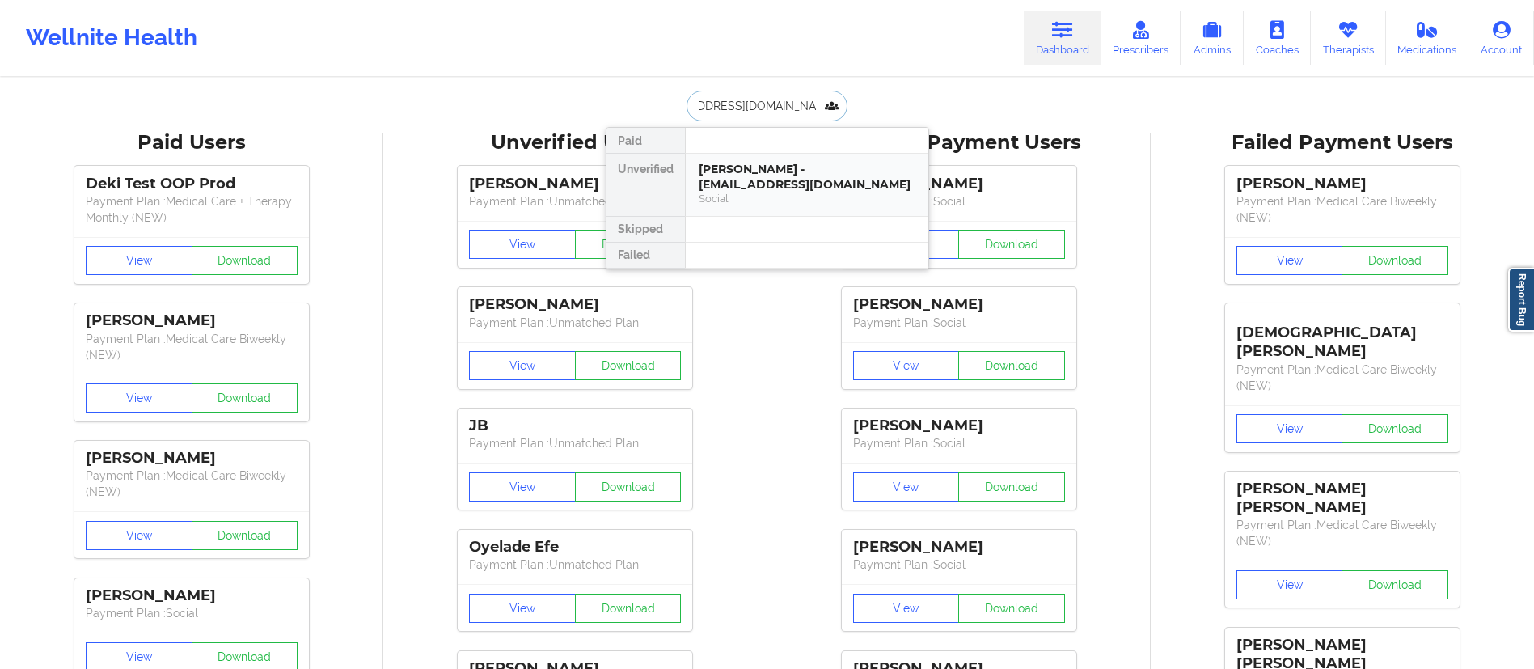
click at [770, 173] on div "[PERSON_NAME] - [EMAIL_ADDRESS][DOMAIN_NAME]" at bounding box center [807, 177] width 217 height 30
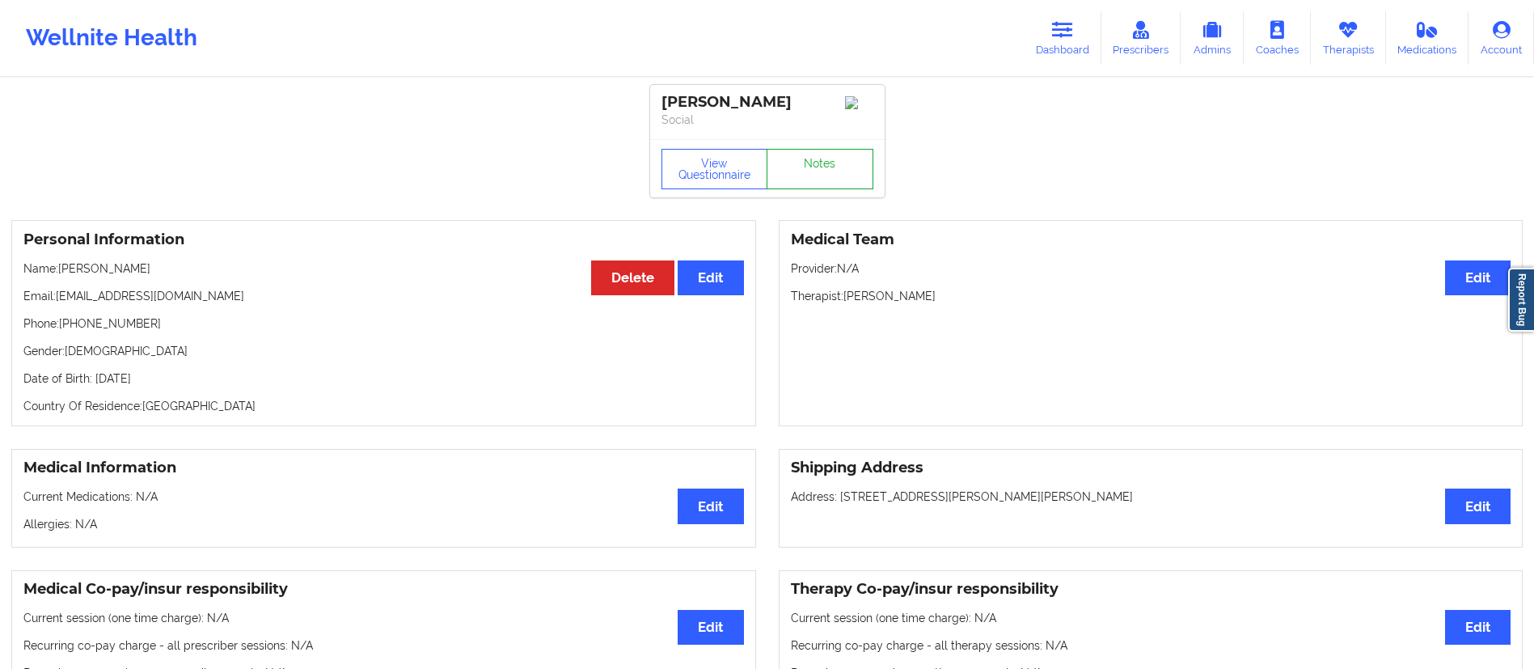
click at [823, 185] on link "Notes" at bounding box center [820, 169] width 107 height 40
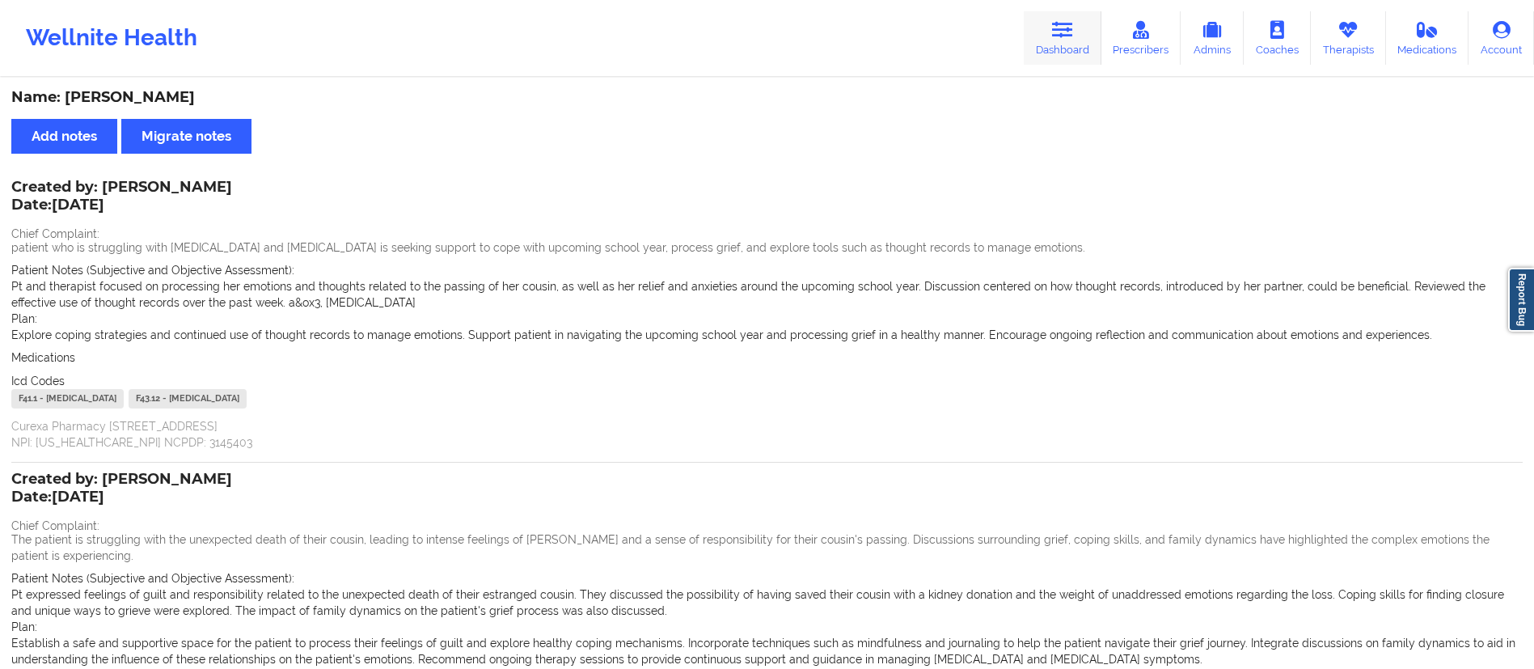
click at [1050, 50] on link "Dashboard" at bounding box center [1063, 37] width 78 height 53
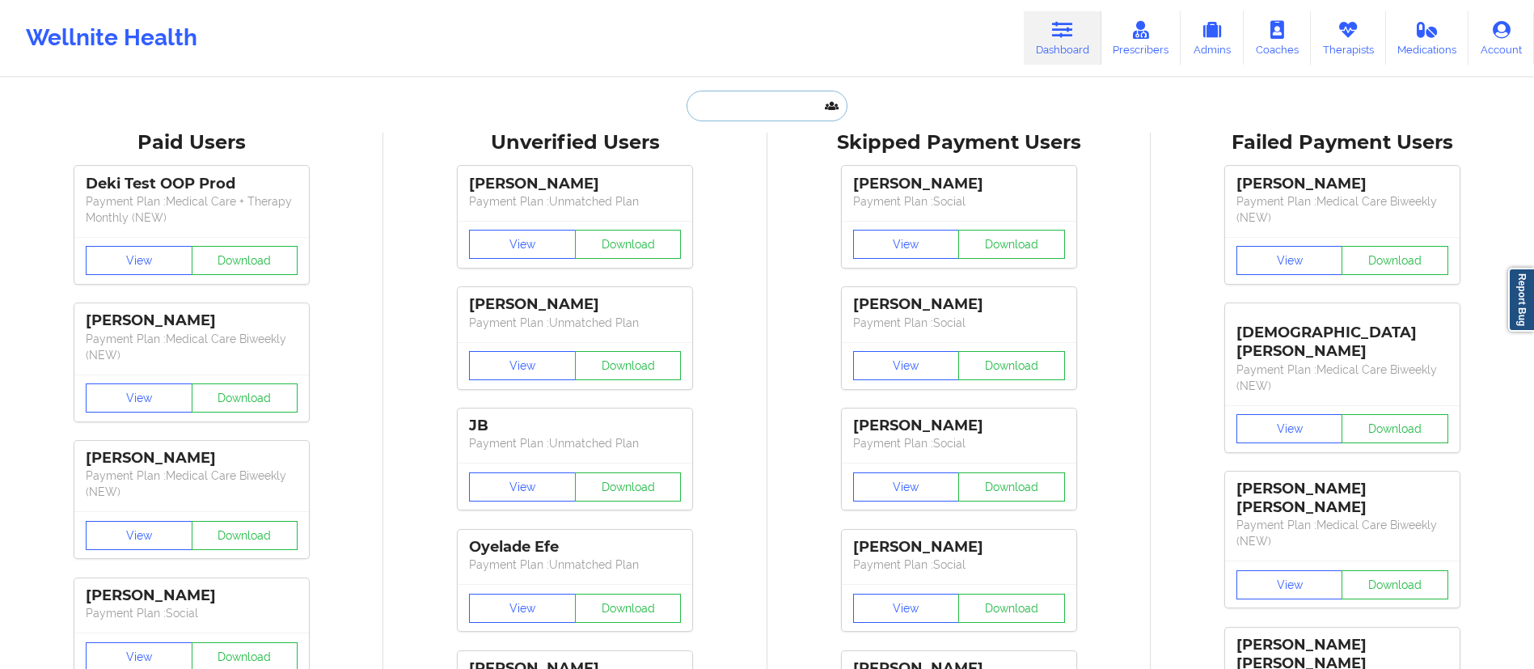
drag, startPoint x: 714, startPoint y: 113, endPoint x: 725, endPoint y: 110, distance: 11.0
click at [714, 112] on input "text" at bounding box center [767, 106] width 160 height 31
paste input "[EMAIL_ADDRESS][DOMAIN_NAME]"
type input "[EMAIL_ADDRESS][DOMAIN_NAME]"
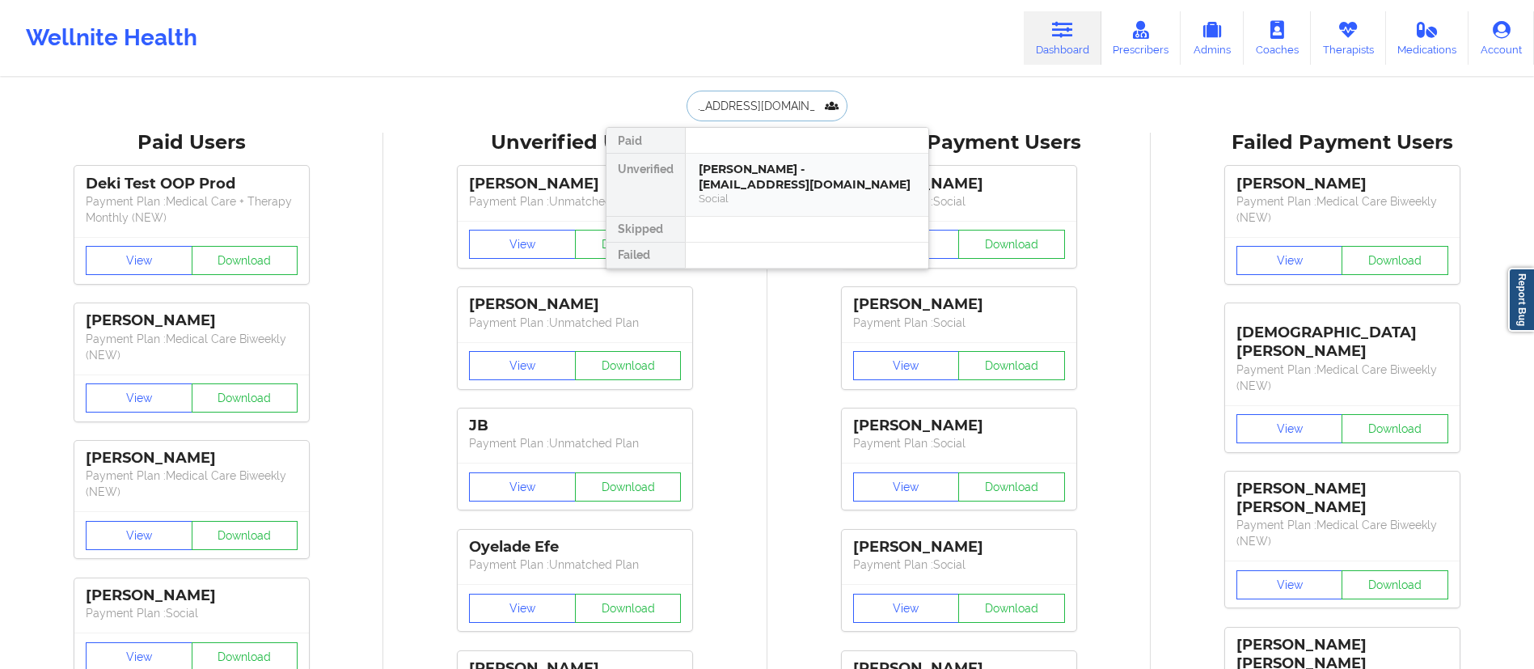
click at [772, 182] on div "[PERSON_NAME] - [EMAIL_ADDRESS][DOMAIN_NAME]" at bounding box center [807, 177] width 217 height 30
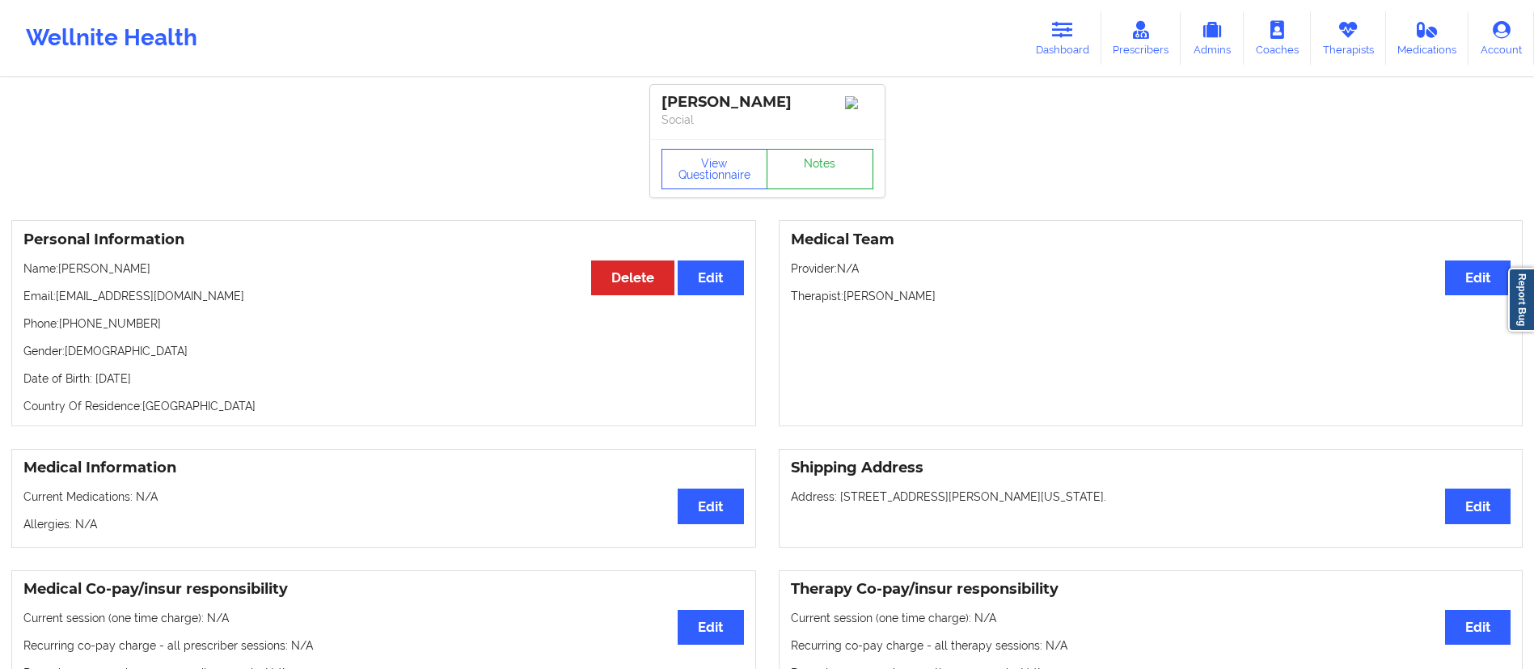
click at [816, 181] on link "Notes" at bounding box center [820, 169] width 107 height 40
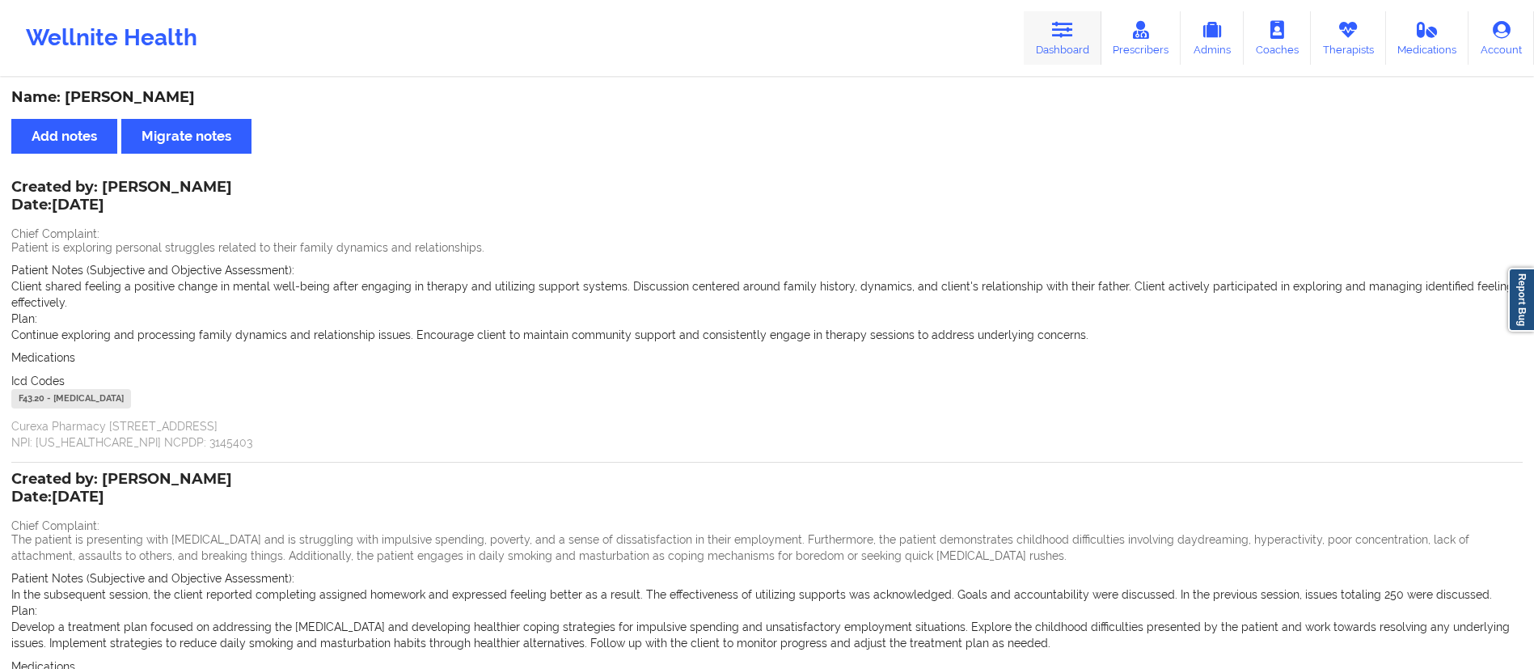
click at [1081, 57] on link "Dashboard" at bounding box center [1063, 37] width 78 height 53
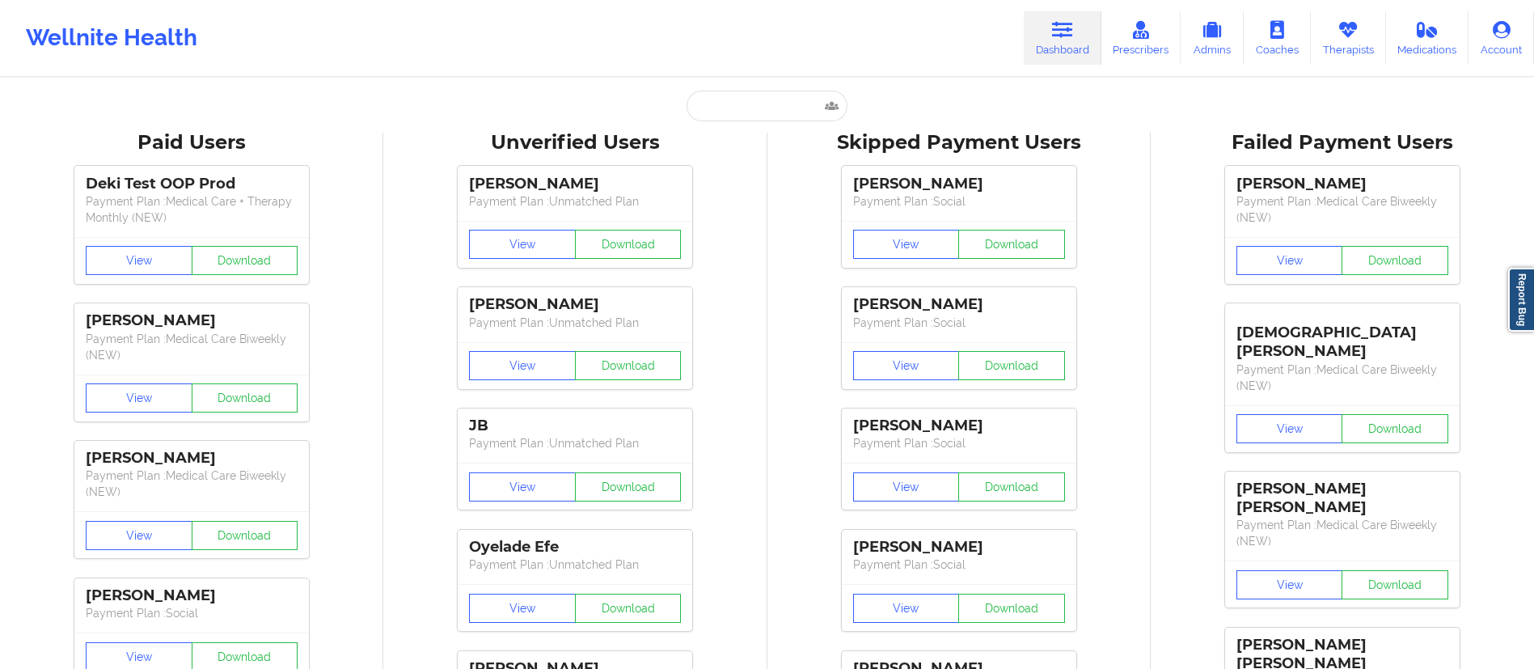
click at [777, 104] on input "text" at bounding box center [767, 106] width 160 height 31
paste input "[PERSON_NAME][EMAIL_ADDRESS][PERSON_NAME][DOMAIN_NAME]"
type input "[PERSON_NAME][EMAIL_ADDRESS][PERSON_NAME][DOMAIN_NAME]"
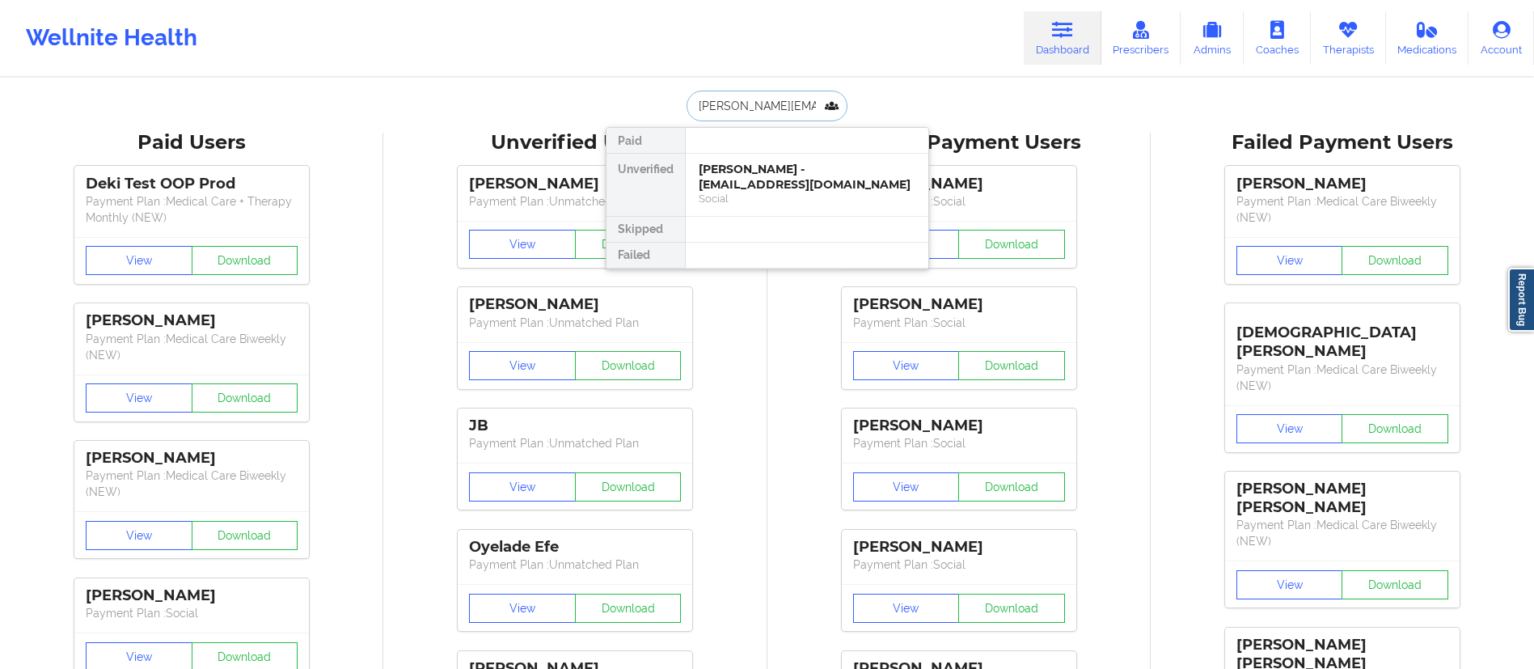
scroll to position [0, 43]
click at [814, 178] on div "Curtis Mayes - [EMAIL_ADDRESS][PERSON_NAME][DOMAIN_NAME]" at bounding box center [807, 177] width 217 height 30
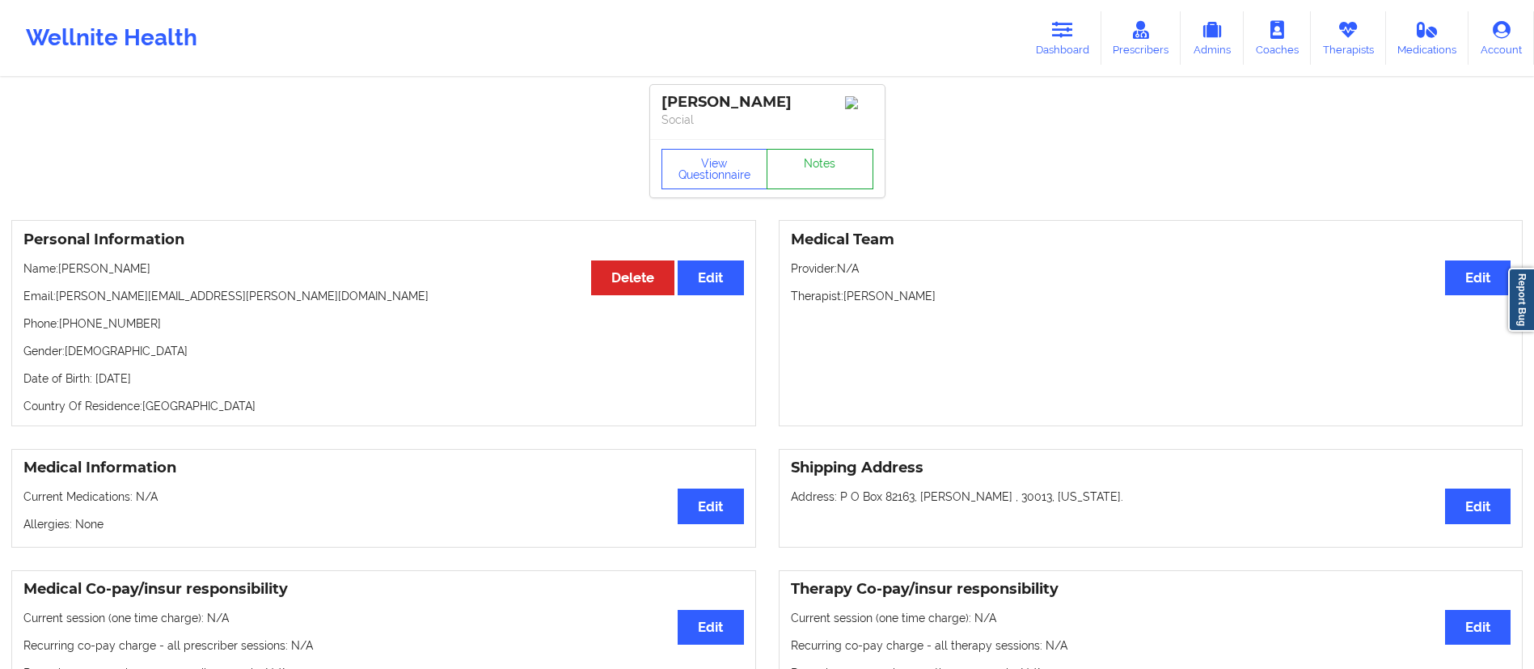
click at [816, 166] on link "Notes" at bounding box center [820, 169] width 107 height 40
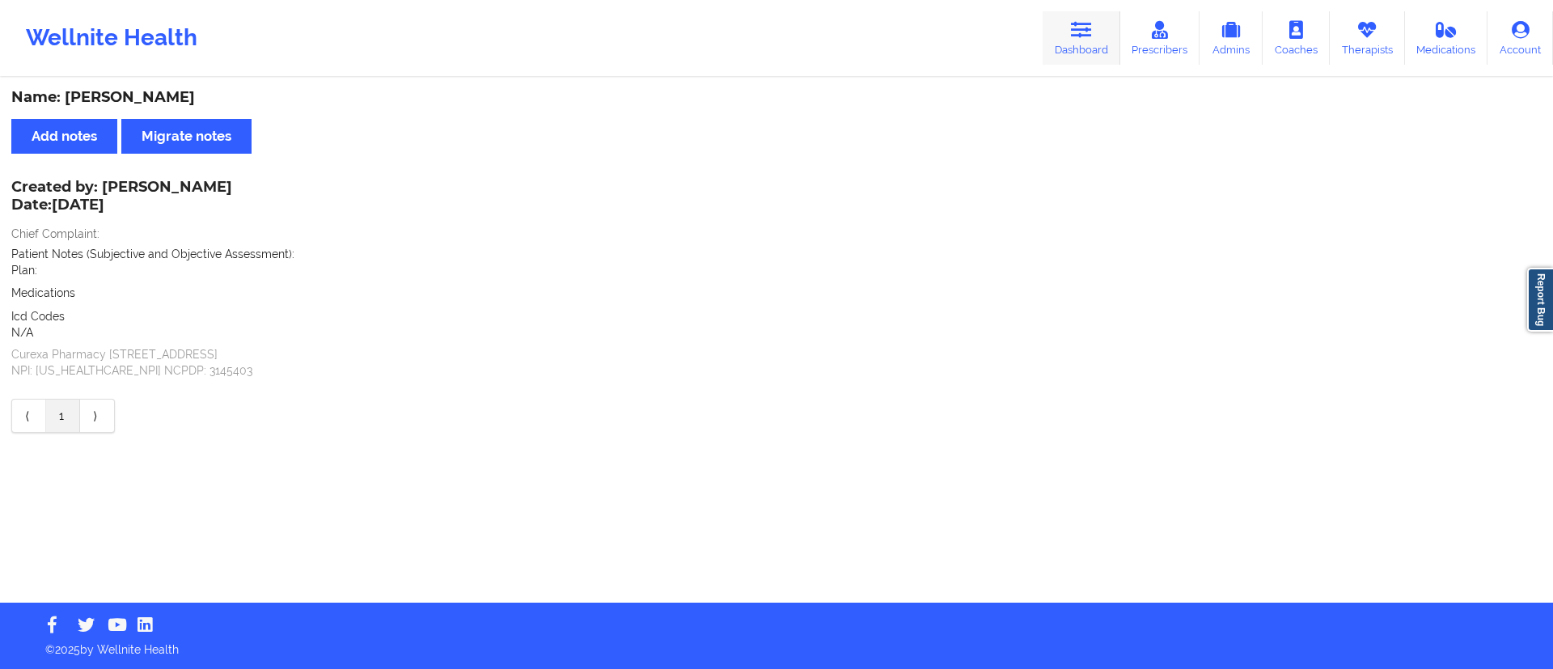
click at [1104, 32] on link "Dashboard" at bounding box center [1082, 37] width 78 height 53
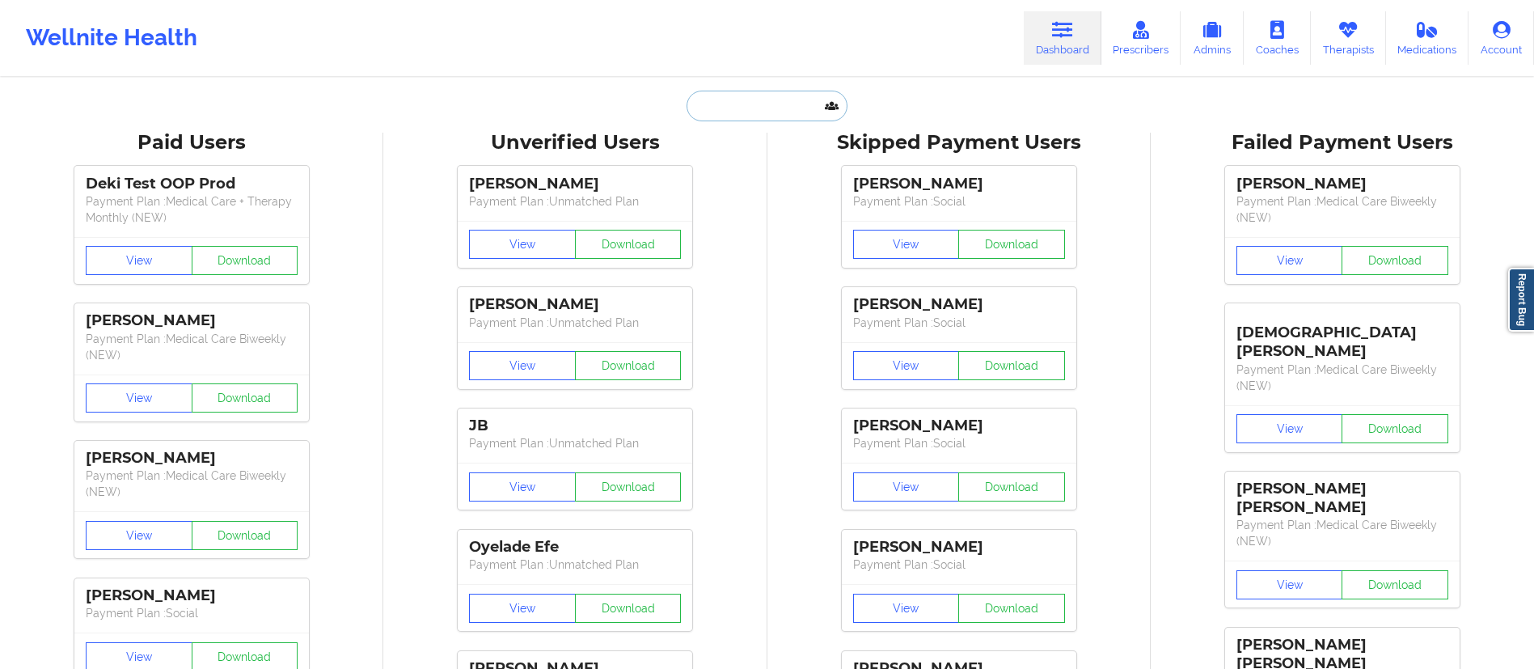
click at [768, 101] on input "text" at bounding box center [767, 106] width 160 height 31
paste input "[EMAIL_ADDRESS][DOMAIN_NAME]"
type input "[EMAIL_ADDRESS][DOMAIN_NAME]"
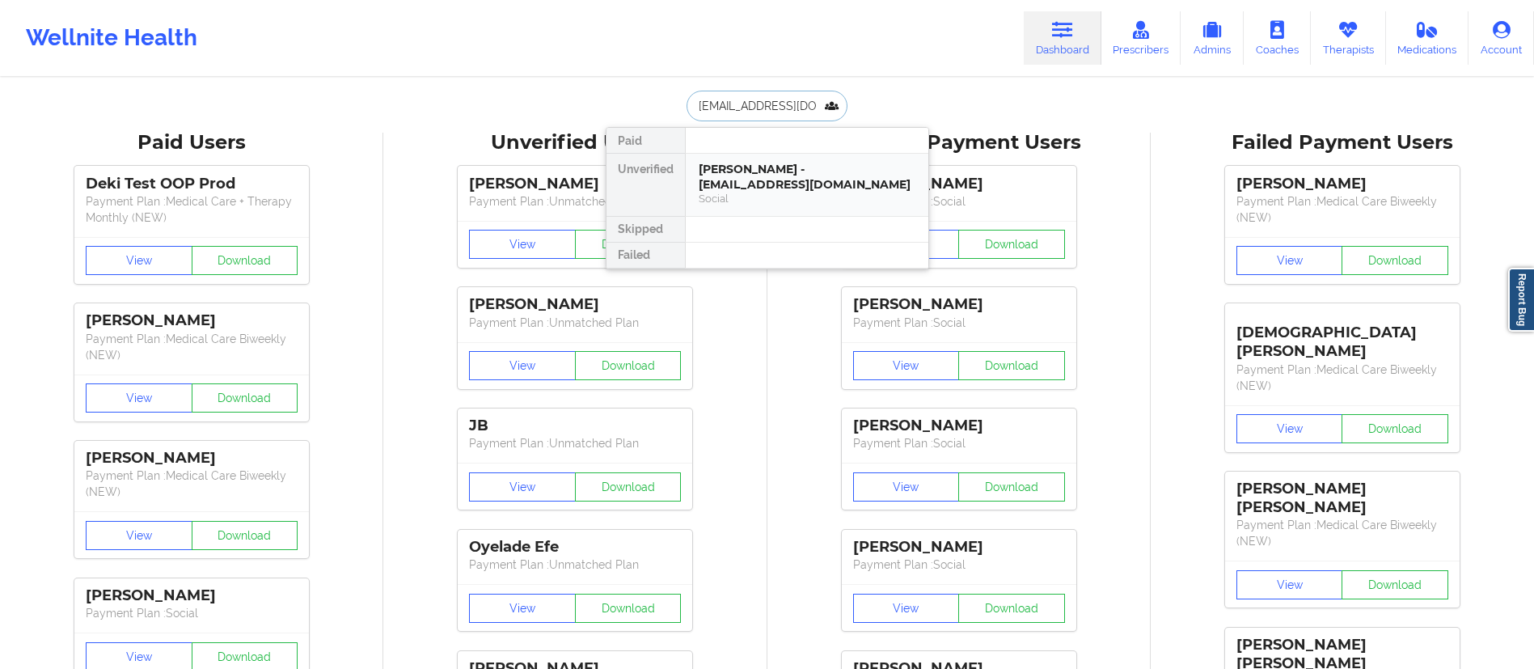
click at [756, 192] on div "Social" at bounding box center [807, 199] width 217 height 14
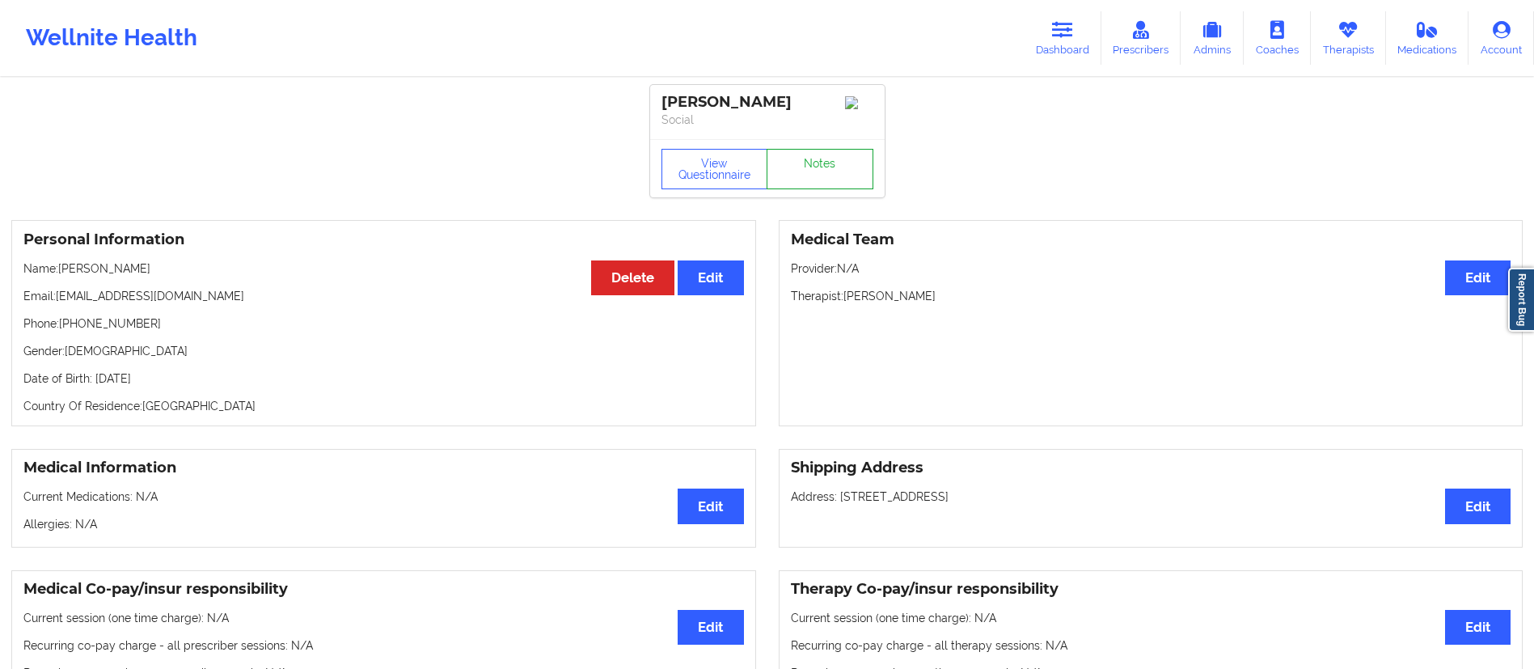
click at [814, 173] on link "Notes" at bounding box center [820, 169] width 107 height 40
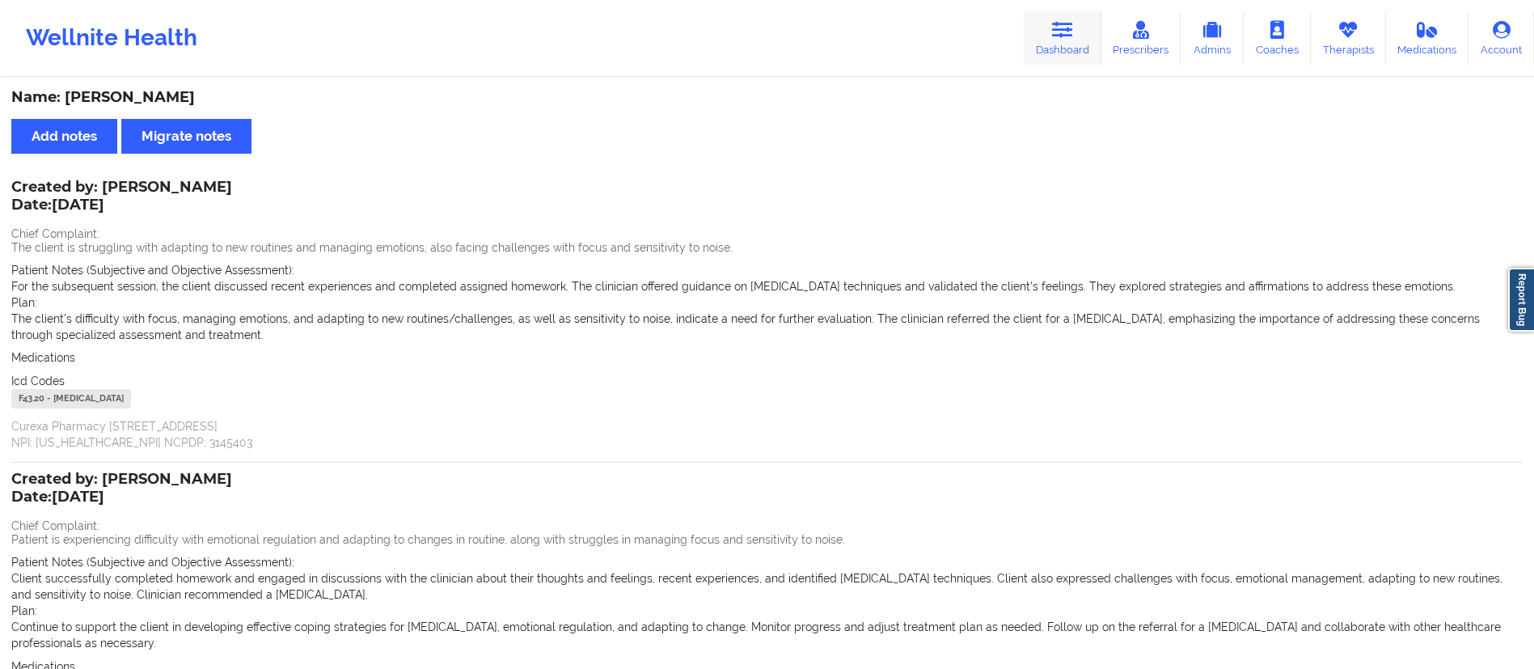
drag, startPoint x: 1061, startPoint y: 47, endPoint x: 1044, endPoint y: 53, distance: 17.9
click at [1061, 47] on link "Dashboard" at bounding box center [1063, 37] width 78 height 53
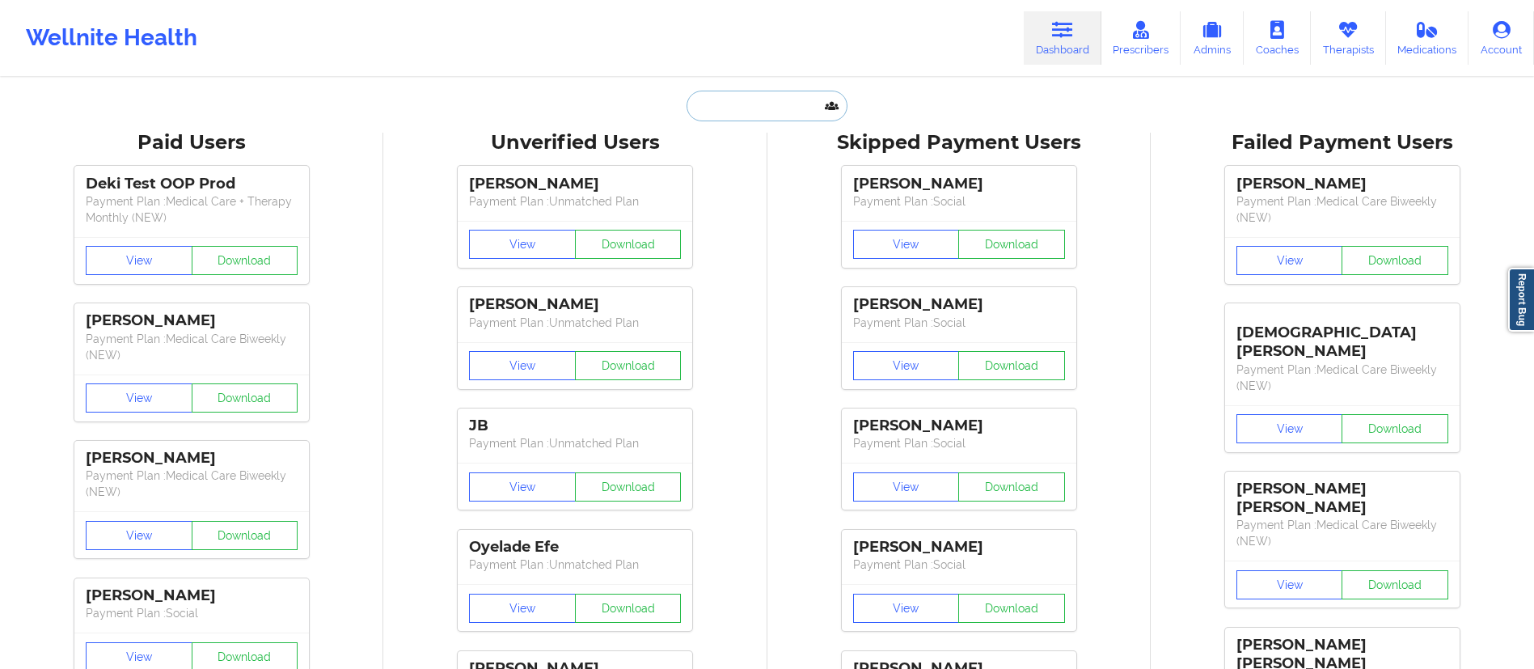
click at [790, 96] on input "text" at bounding box center [767, 106] width 160 height 31
paste input "[PERSON_NAME][EMAIL_ADDRESS][PERSON_NAME][DOMAIN_NAME]"
type input "[PERSON_NAME][EMAIL_ADDRESS][PERSON_NAME][DOMAIN_NAME]"
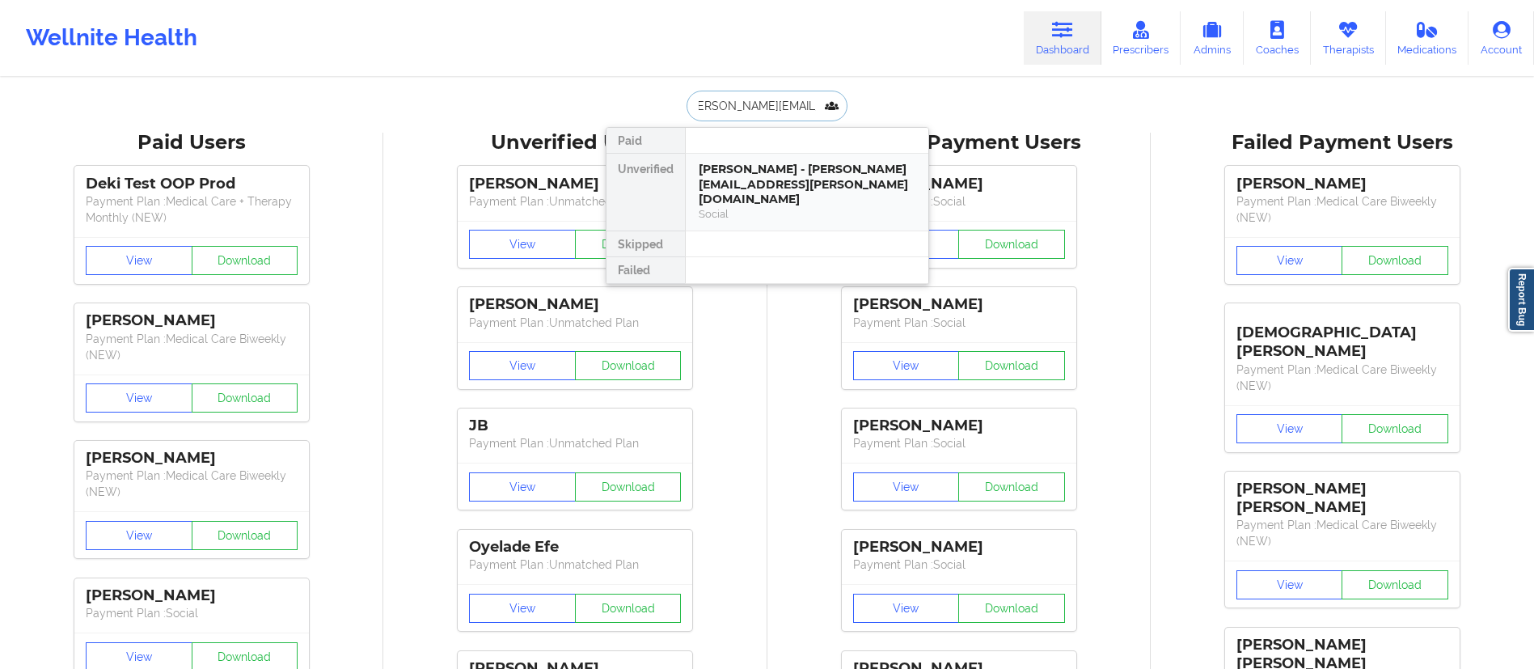
click at [774, 180] on div "[PERSON_NAME] - [PERSON_NAME][EMAIL_ADDRESS][PERSON_NAME][DOMAIN_NAME]" at bounding box center [807, 184] width 217 height 45
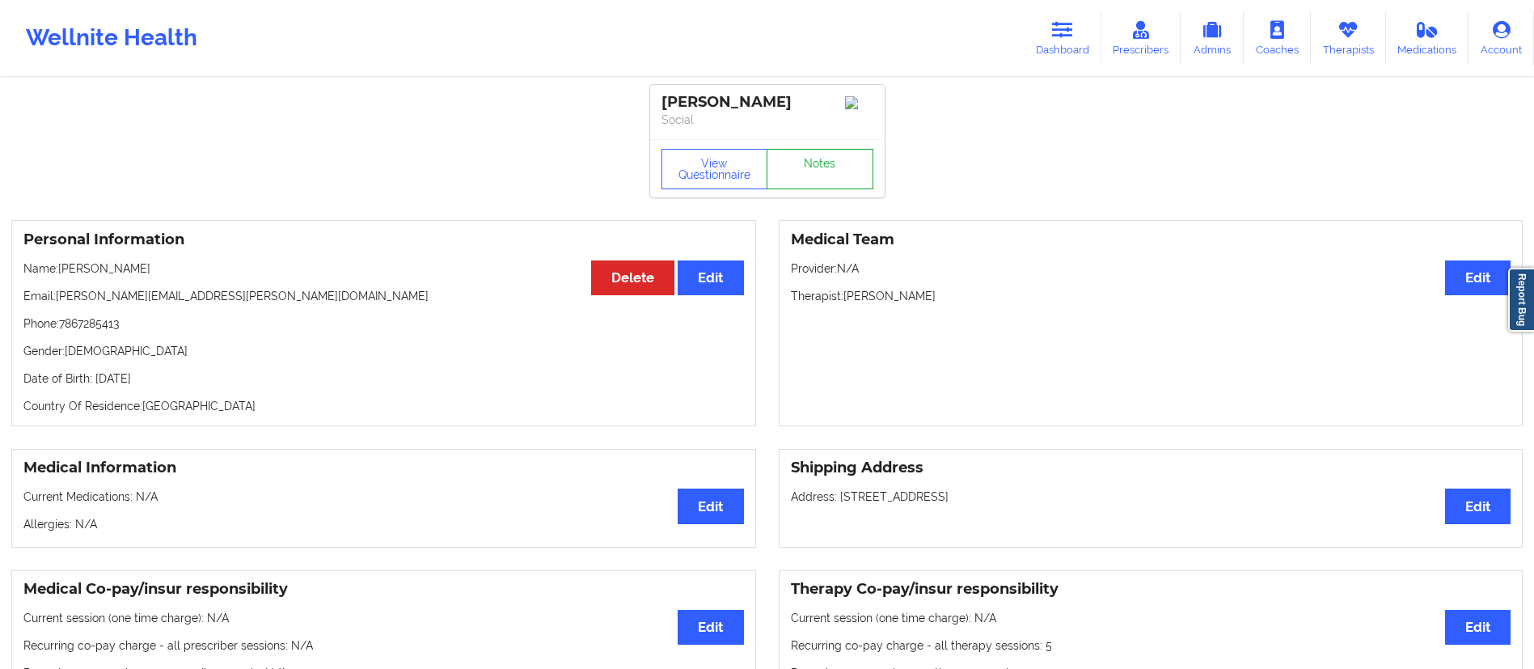
click at [798, 180] on link "Notes" at bounding box center [820, 169] width 107 height 40
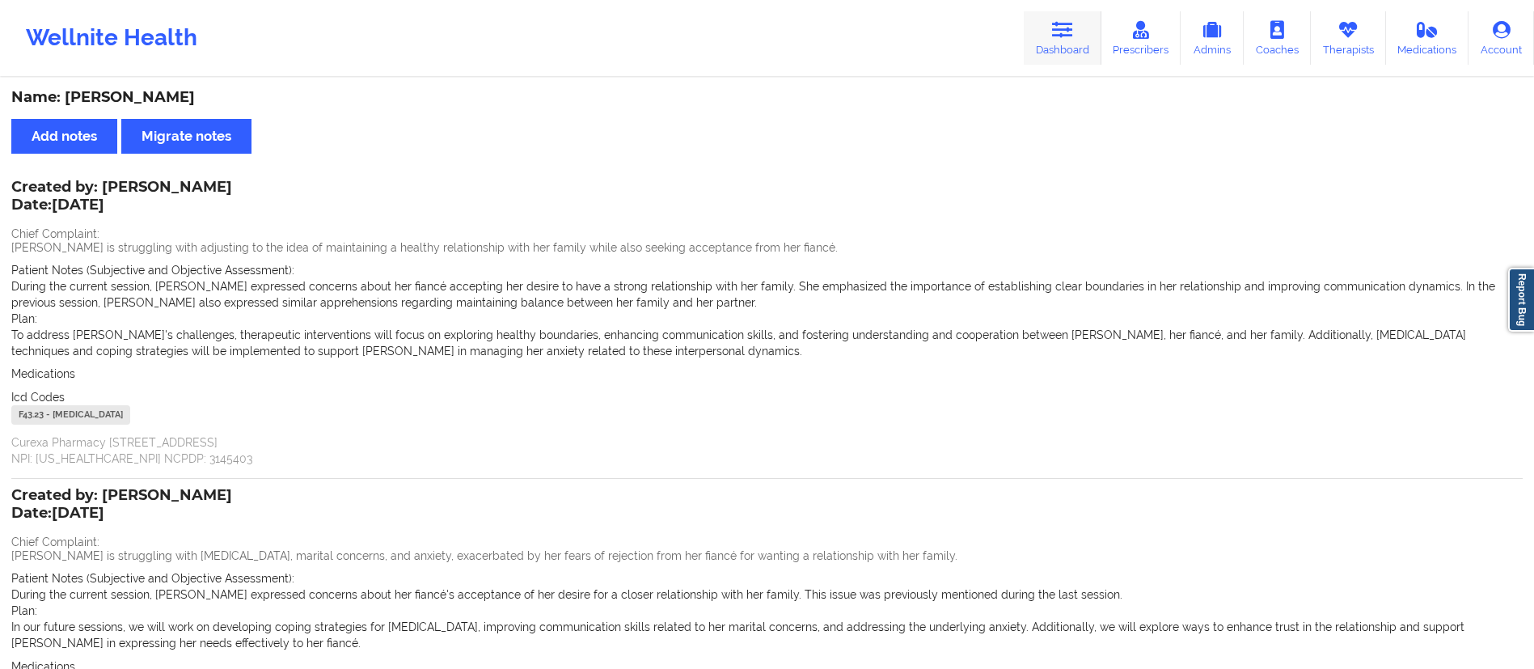
click at [1045, 40] on link "Dashboard" at bounding box center [1063, 37] width 78 height 53
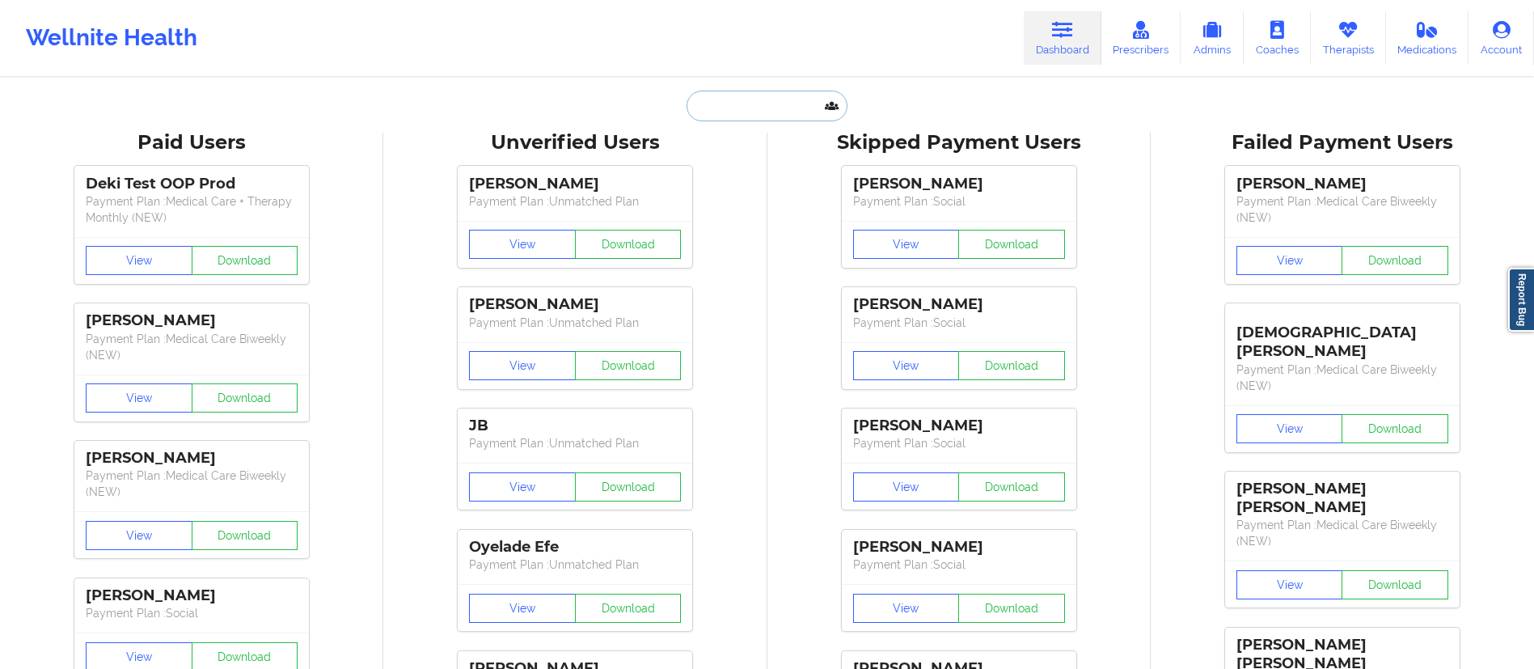
click at [742, 91] on input "text" at bounding box center [767, 106] width 160 height 31
paste input "[EMAIL_ADDRESS][DOMAIN_NAME]"
type input "[EMAIL_ADDRESS][DOMAIN_NAME]"
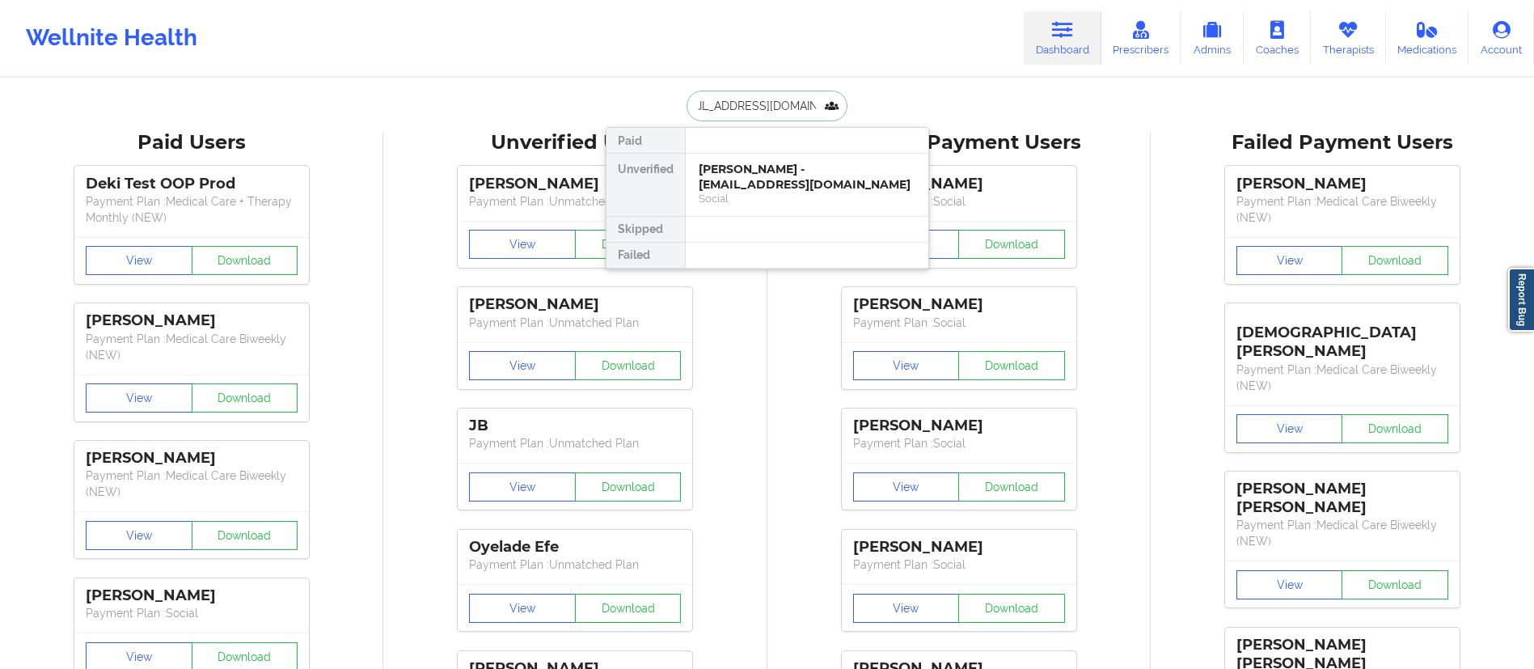
click at [767, 168] on div "[PERSON_NAME] - [EMAIL_ADDRESS][DOMAIN_NAME]" at bounding box center [807, 177] width 217 height 30
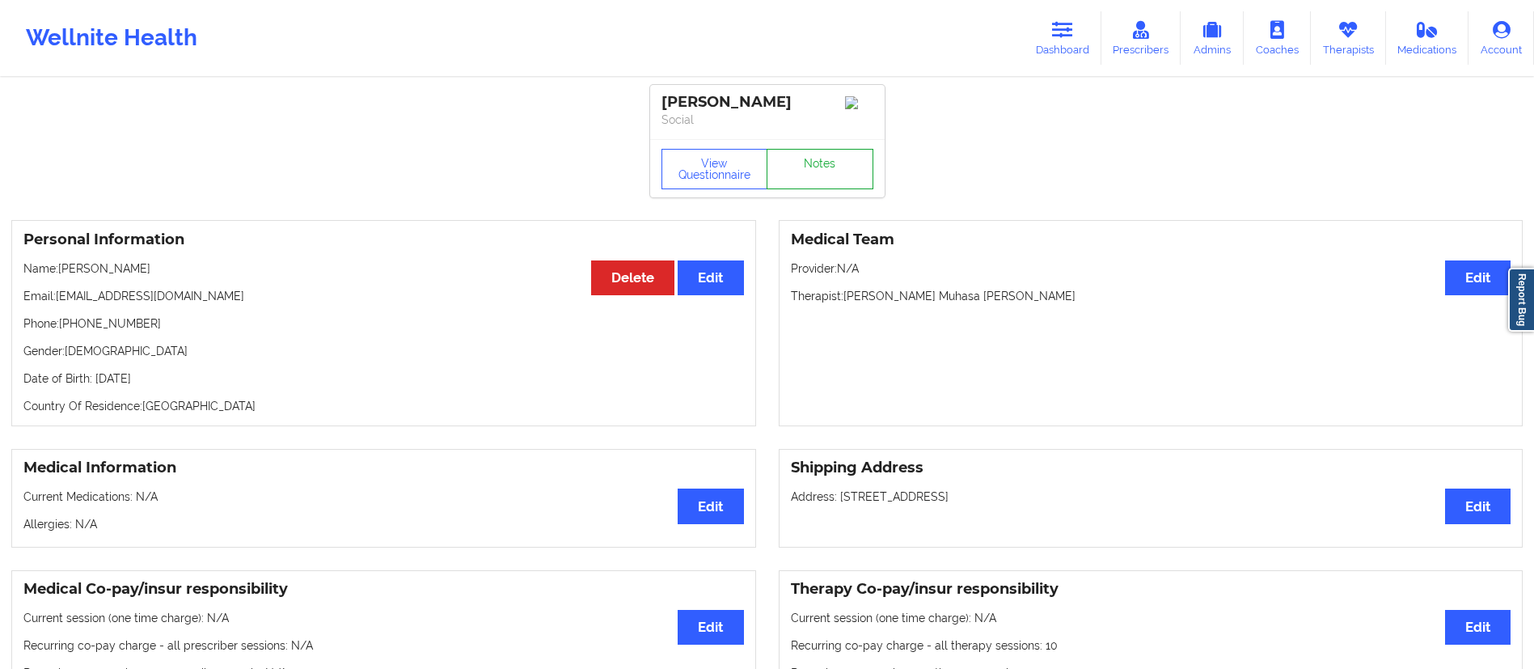
click at [828, 186] on link "Notes" at bounding box center [820, 169] width 107 height 40
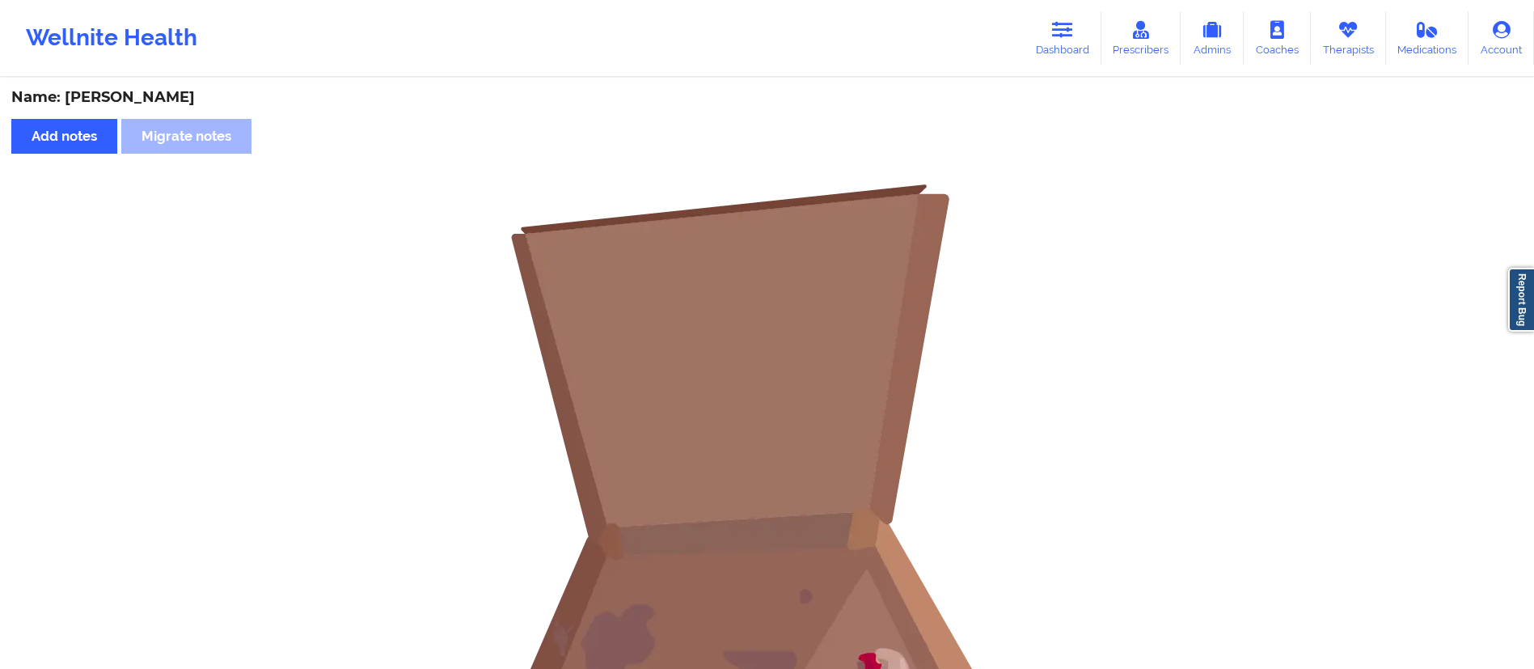
click at [1055, 52] on link "Dashboard" at bounding box center [1063, 37] width 78 height 53
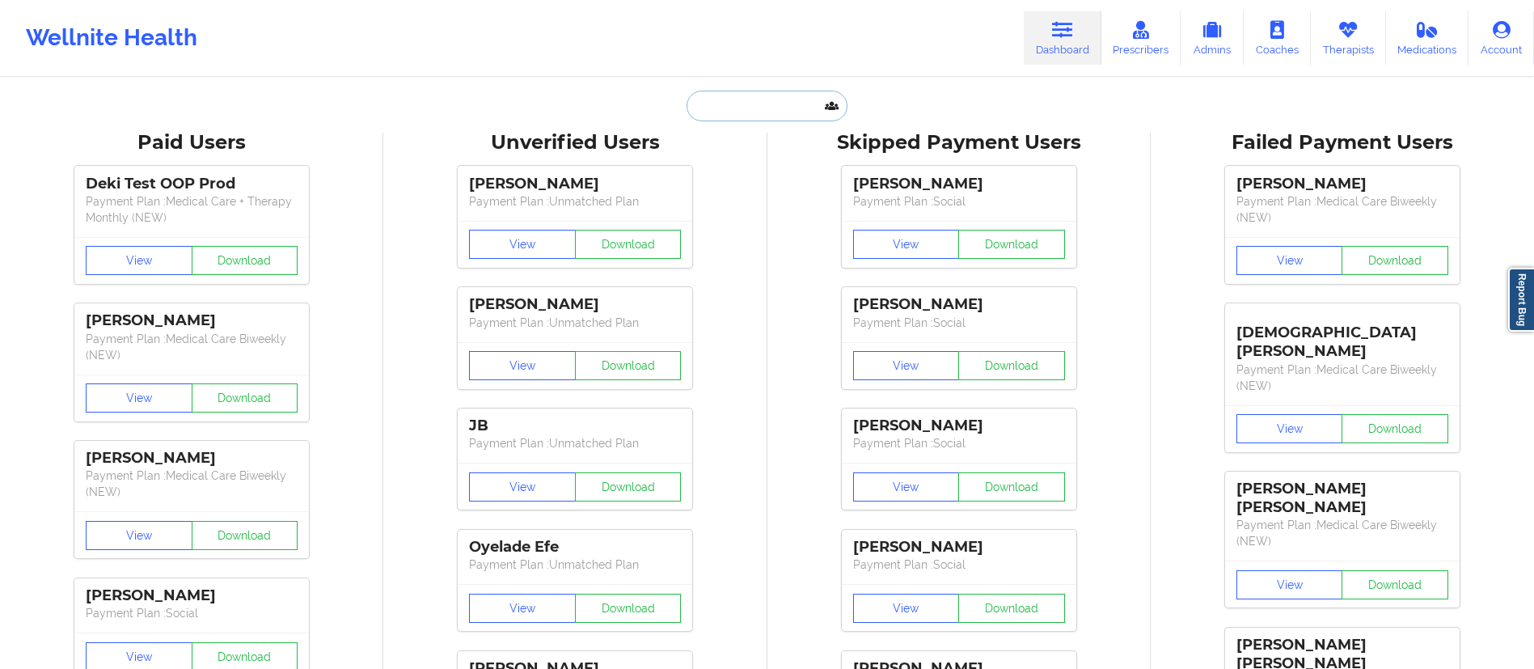
click at [711, 93] on input "text" at bounding box center [767, 106] width 160 height 31
paste input "[EMAIL_ADDRESS][DOMAIN_NAME]"
type input "[EMAIL_ADDRESS][DOMAIN_NAME]"
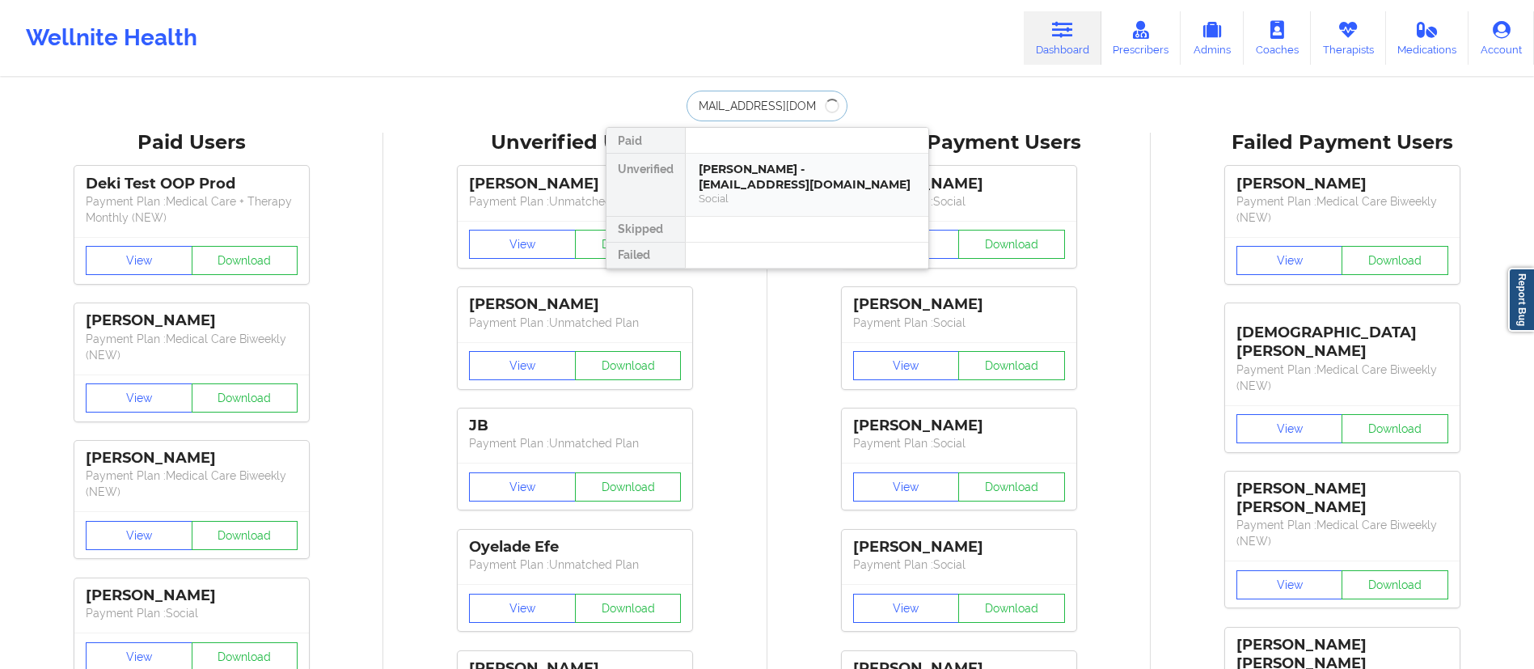
click at [760, 185] on div "[PERSON_NAME] - [EMAIL_ADDRESS][DOMAIN_NAME]" at bounding box center [807, 177] width 217 height 30
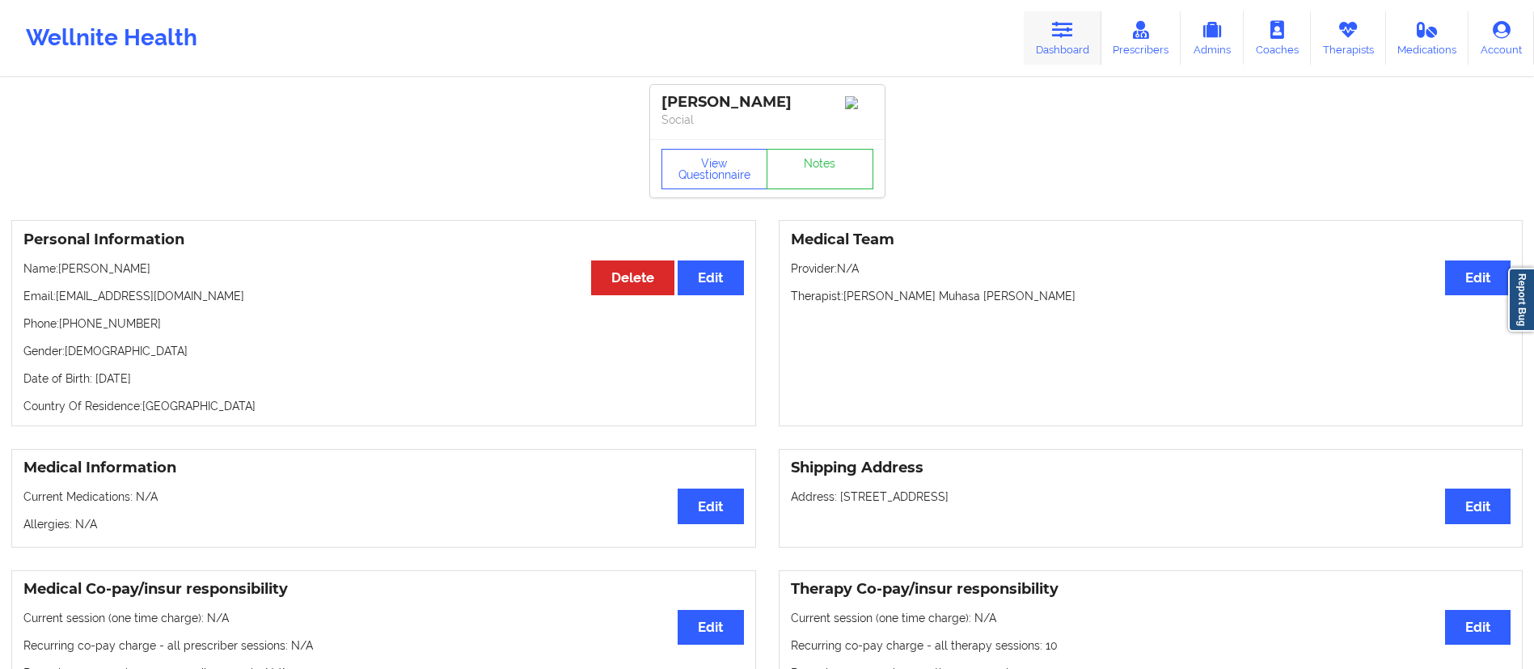
click at [1075, 46] on link "Dashboard" at bounding box center [1063, 37] width 78 height 53
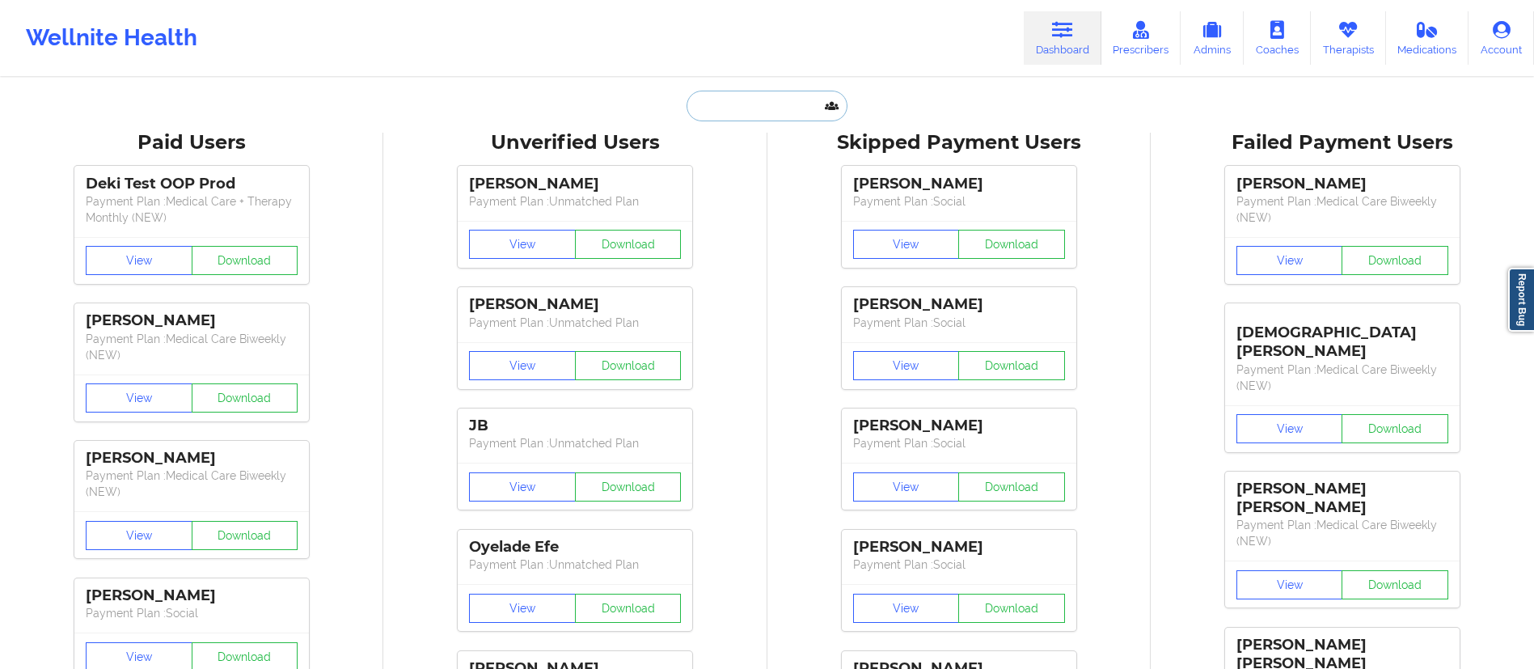
click at [748, 95] on input "text" at bounding box center [767, 106] width 160 height 31
paste input "[EMAIL_ADDRESS][DOMAIN_NAME]"
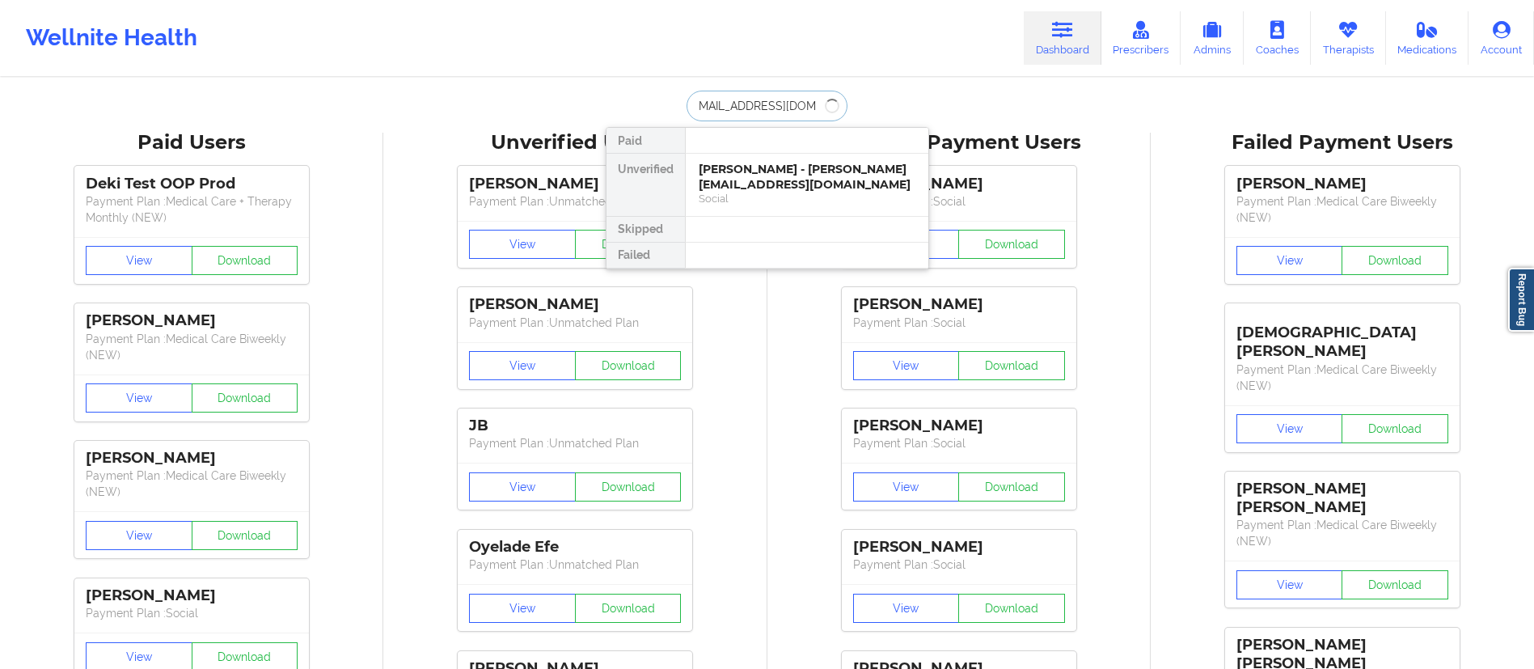
type input "[EMAIL_ADDRESS][DOMAIN_NAME]"
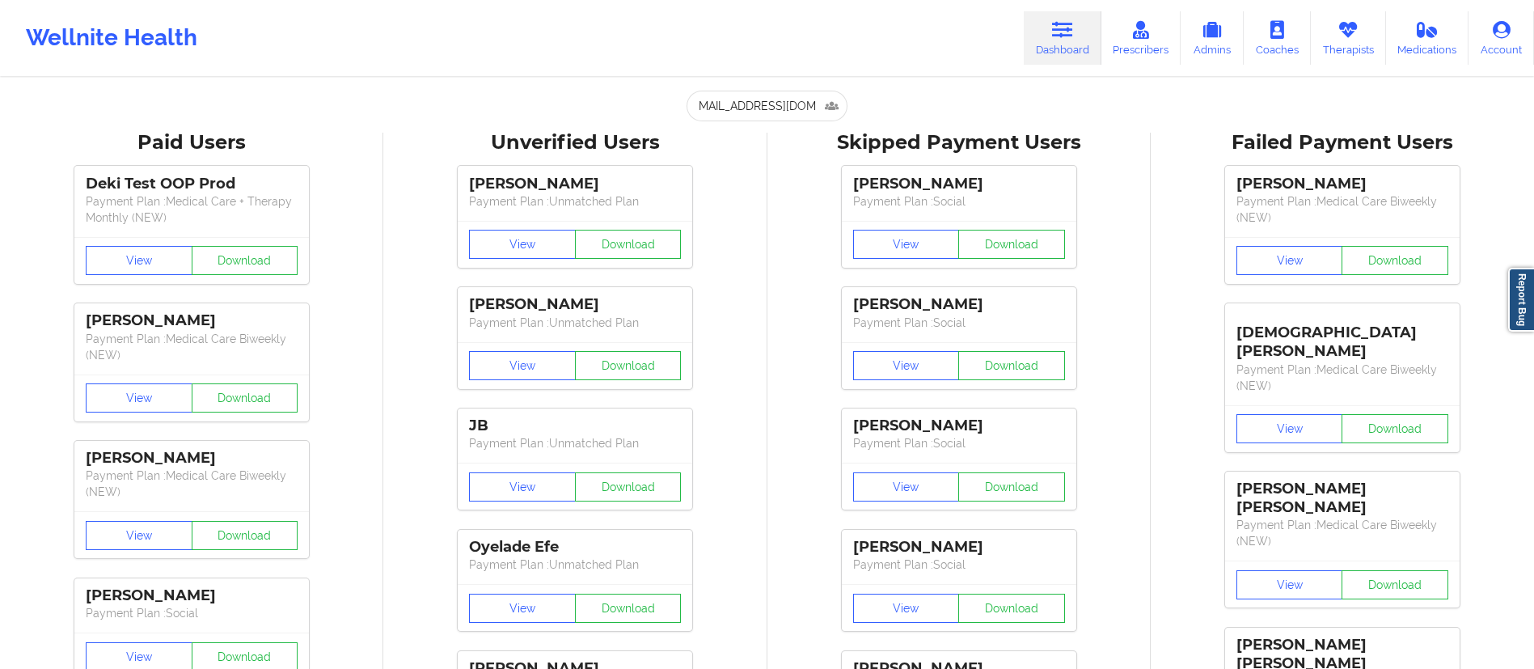
scroll to position [0, 0]
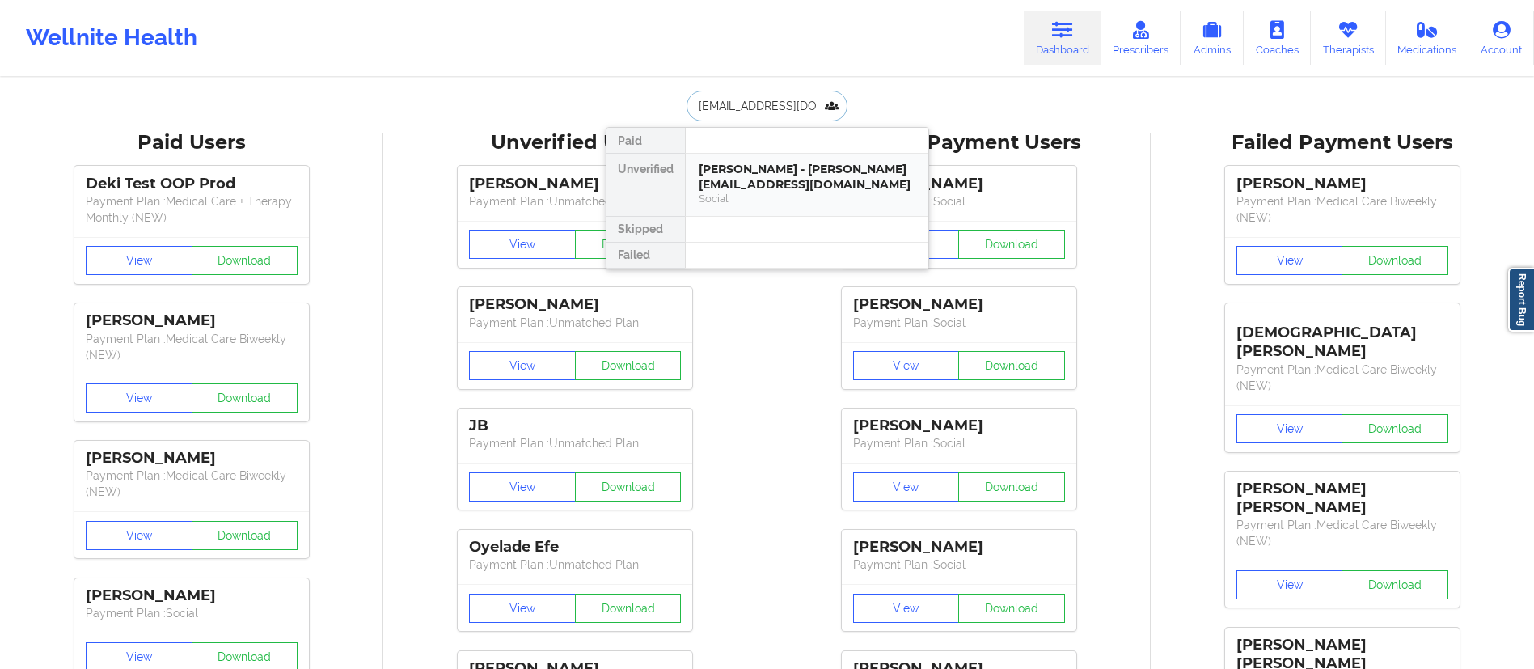
click at [711, 175] on div "[PERSON_NAME] - [PERSON_NAME][EMAIL_ADDRESS][DOMAIN_NAME]" at bounding box center [807, 177] width 217 height 30
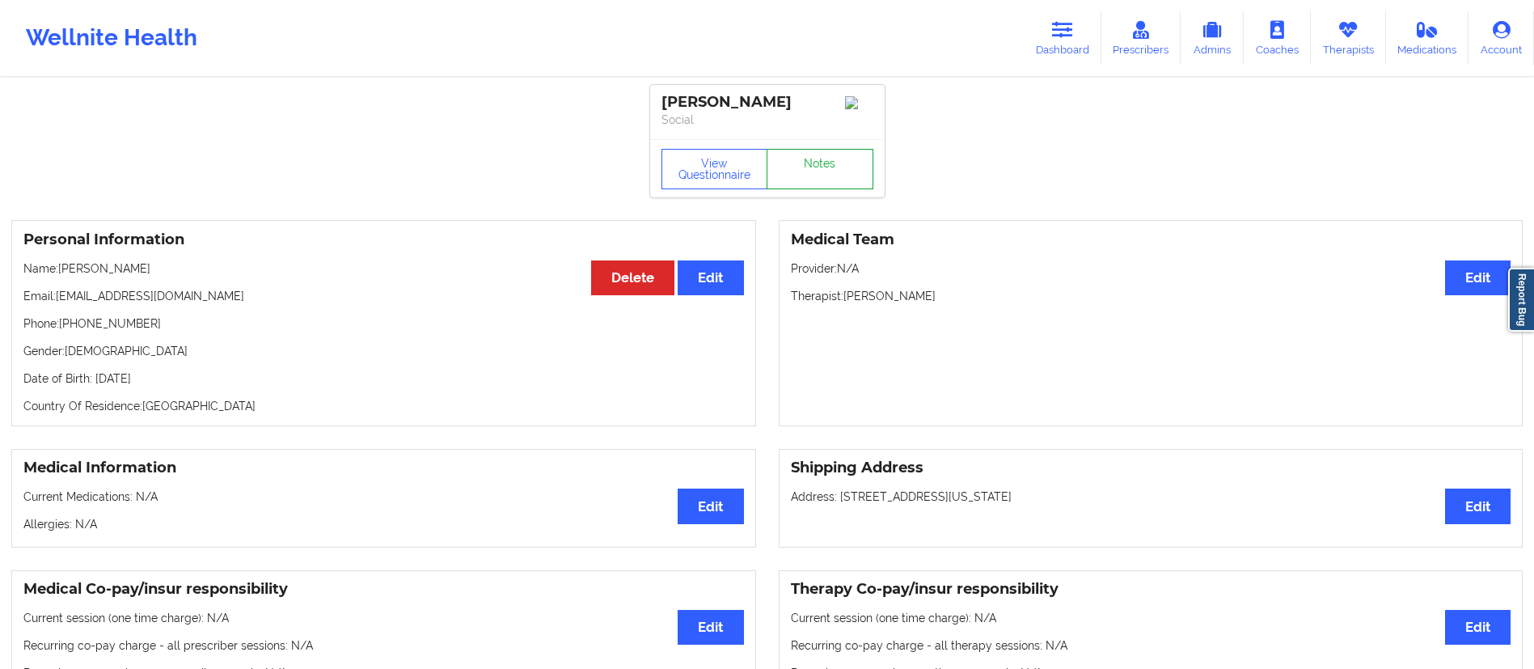
click at [854, 181] on link "Notes" at bounding box center [820, 169] width 107 height 40
